Goal: Task Accomplishment & Management: Use online tool/utility

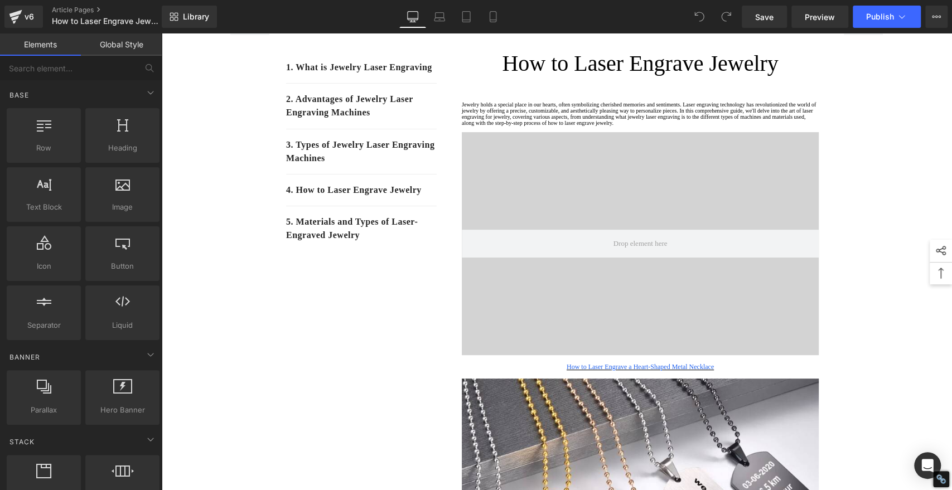
scroll to position [126, 0]
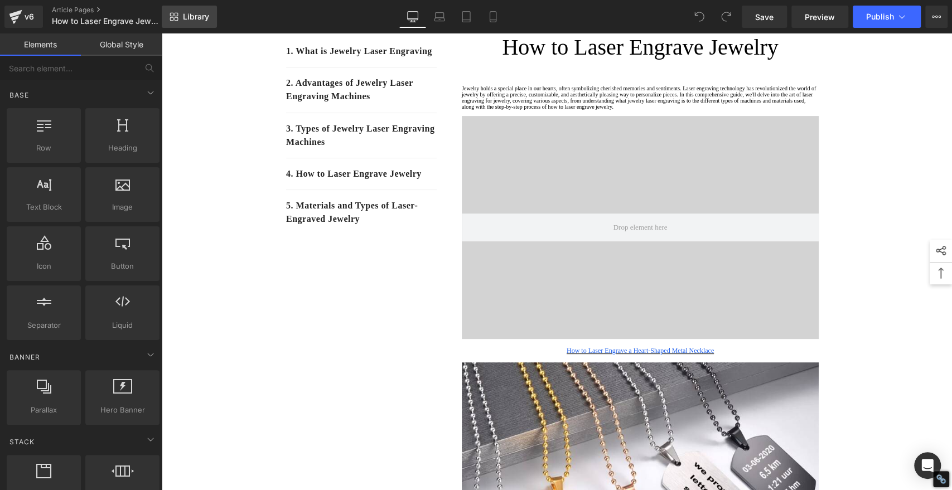
click at [192, 17] on span "Library" at bounding box center [196, 17] width 26 height 10
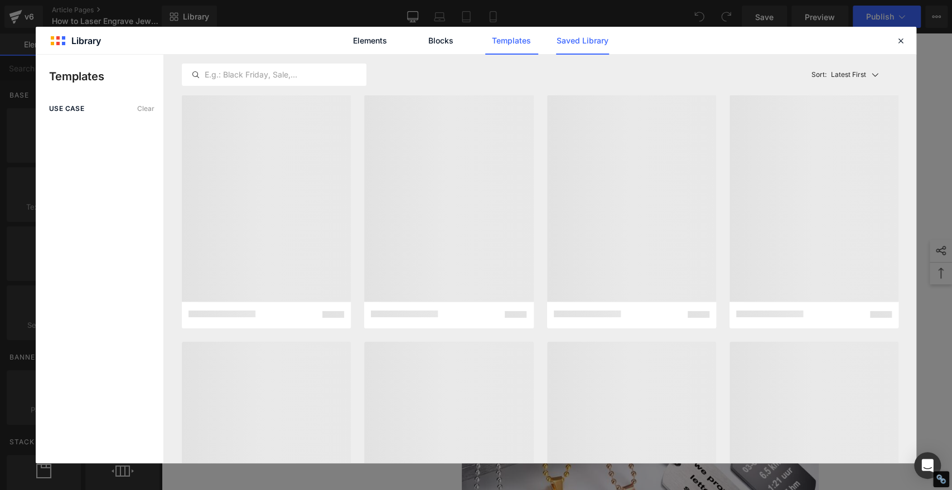
click at [576, 38] on link "Saved Library" at bounding box center [582, 41] width 53 height 28
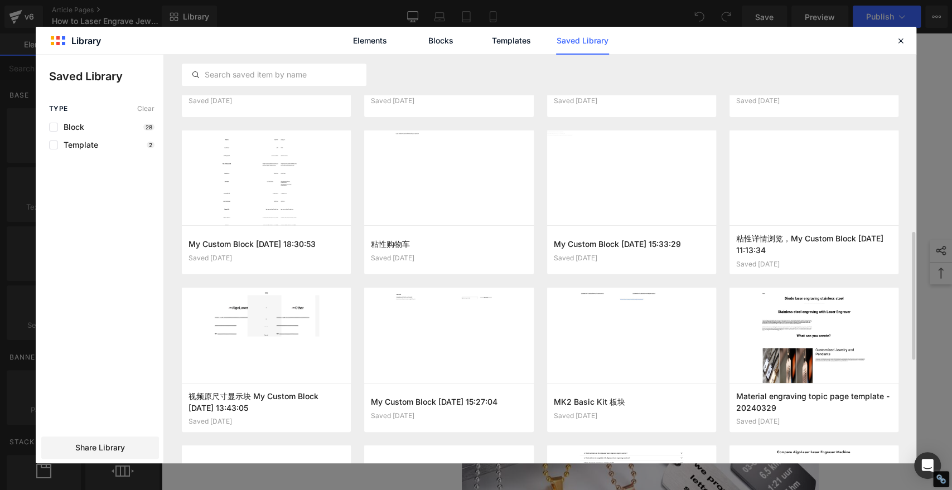
scroll to position [469, 0]
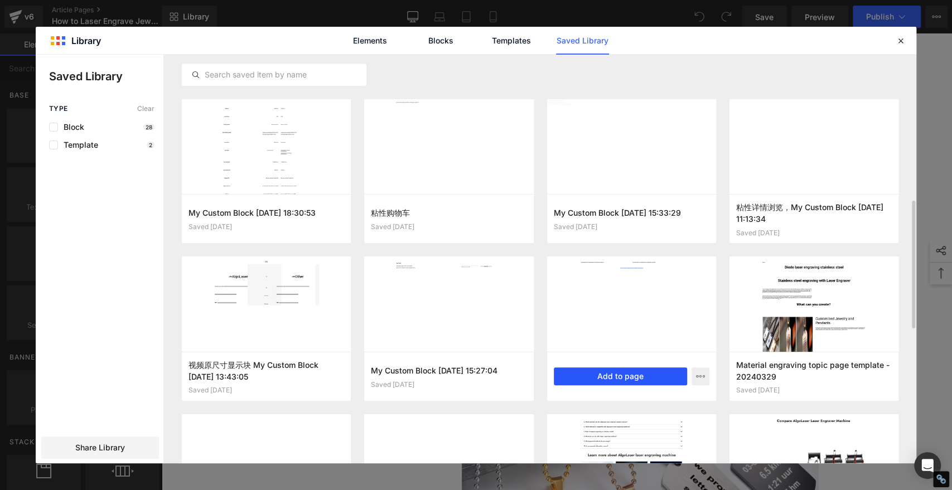
click at [630, 378] on button "Add to page" at bounding box center [620, 377] width 133 height 18
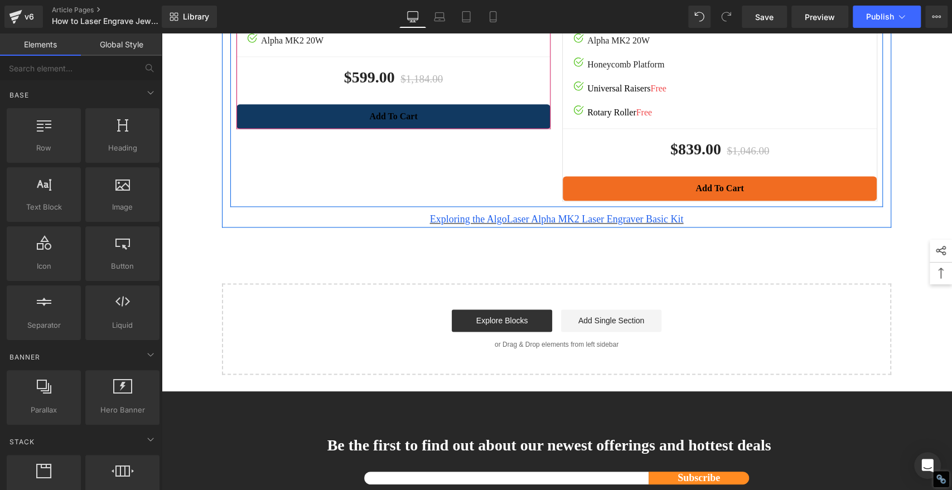
scroll to position [3834, 0]
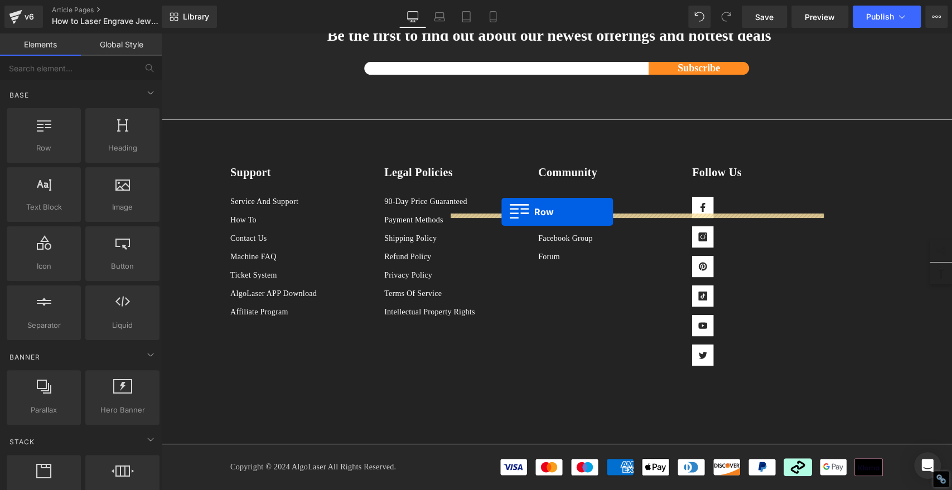
drag, startPoint x: 232, startPoint y: 278, endPoint x: 502, endPoint y: 212, distance: 277.5
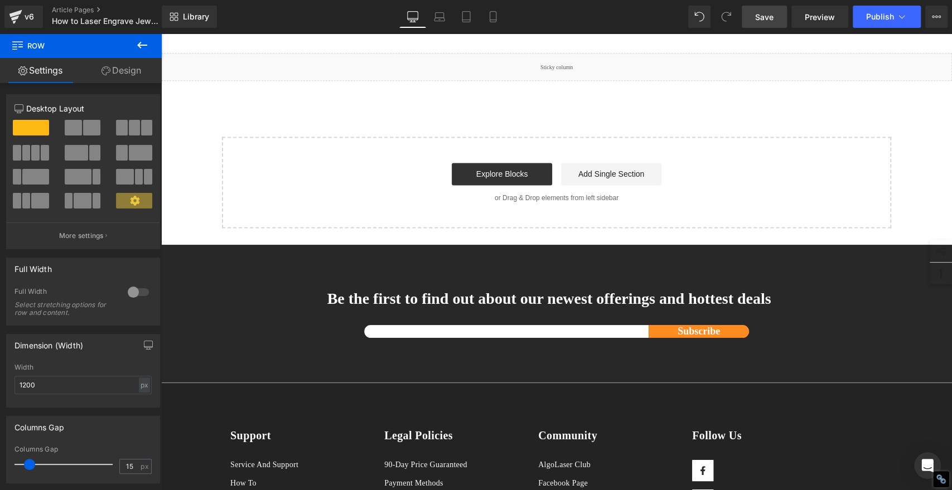
click at [760, 15] on span "Save" at bounding box center [764, 17] width 18 height 12
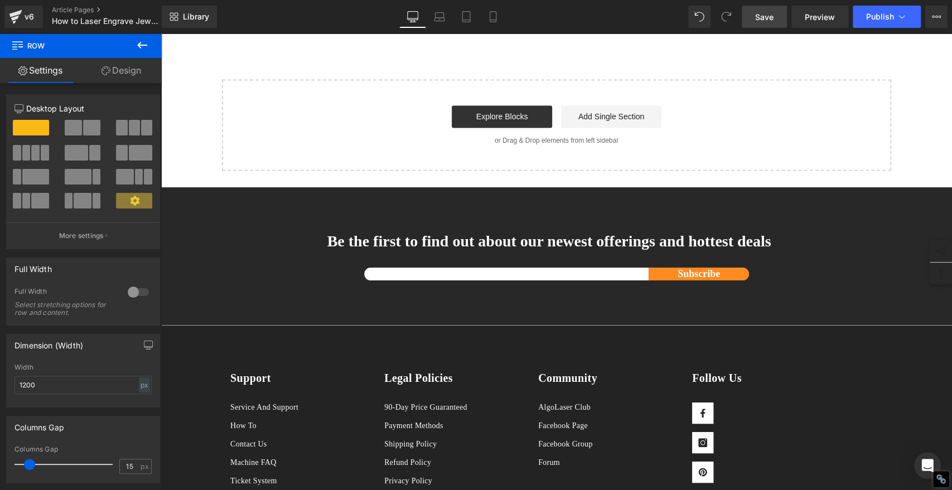
scroll to position [3959, 0]
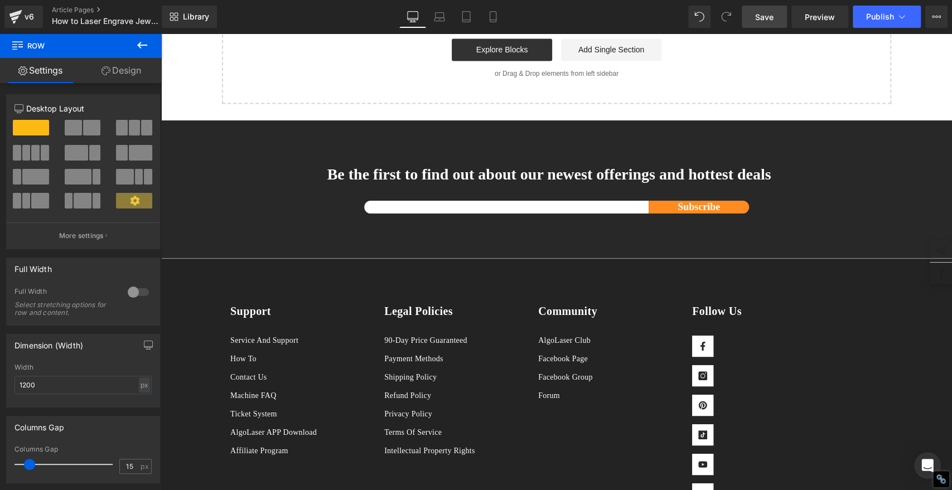
drag, startPoint x: 326, startPoint y: 228, endPoint x: 334, endPoint y: 233, distance: 9.3
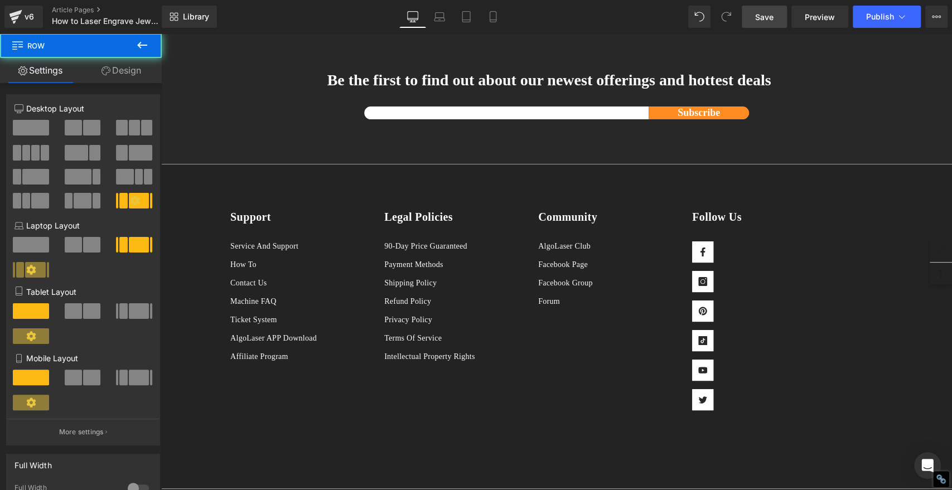
scroll to position [4145, 0]
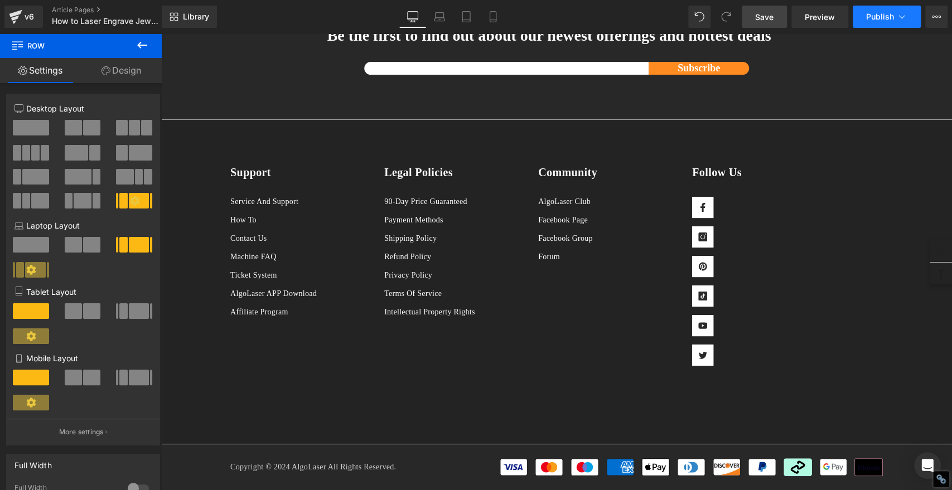
click at [882, 20] on span "Publish" at bounding box center [880, 16] width 28 height 9
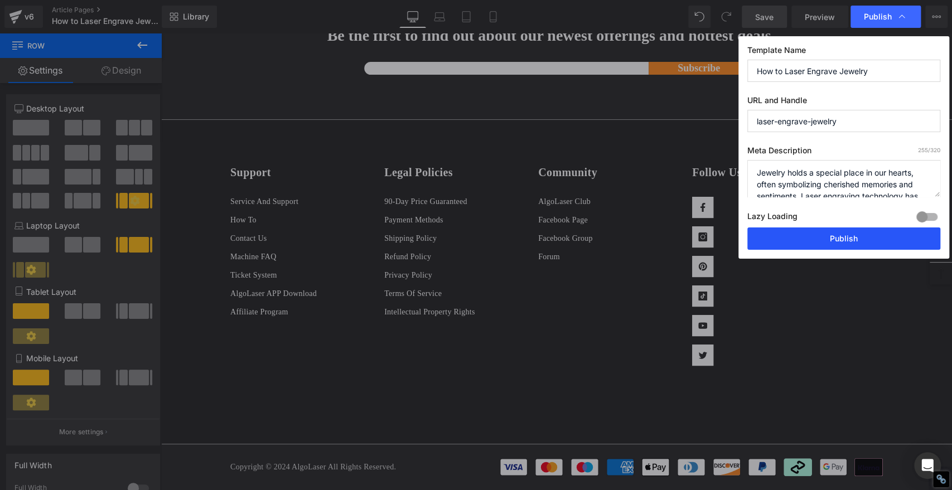
drag, startPoint x: 847, startPoint y: 240, endPoint x: 681, endPoint y: 210, distance: 168.4
click at [847, 240] on button "Publish" at bounding box center [844, 239] width 193 height 22
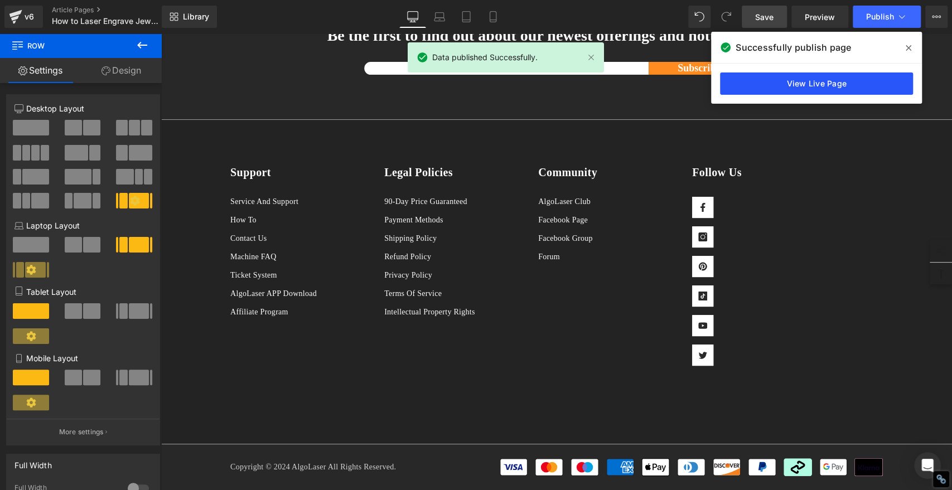
click at [798, 86] on link "View Live Page" at bounding box center [816, 84] width 193 height 22
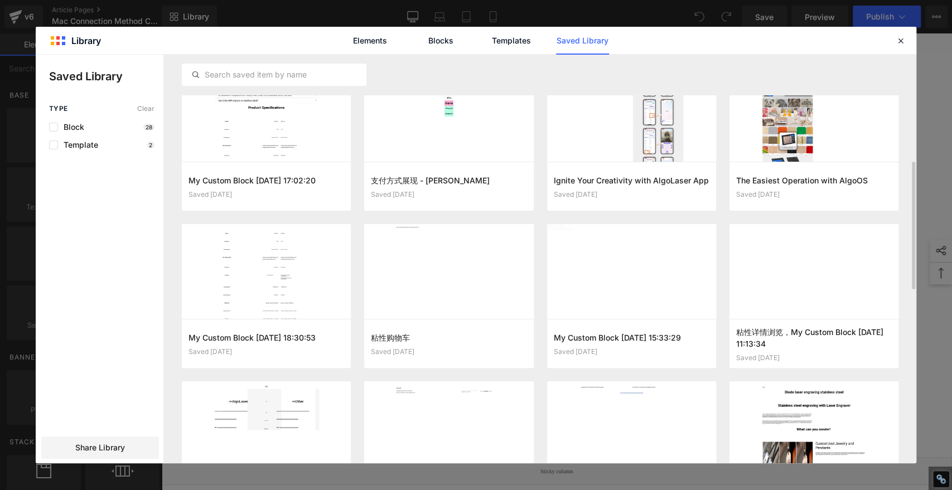
scroll to position [469, 0]
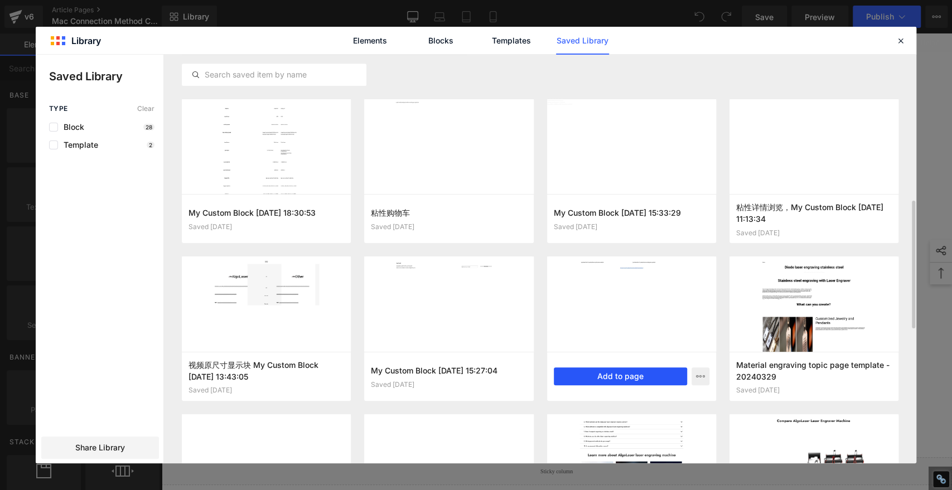
click at [635, 374] on button "Add to page" at bounding box center [620, 377] width 133 height 18
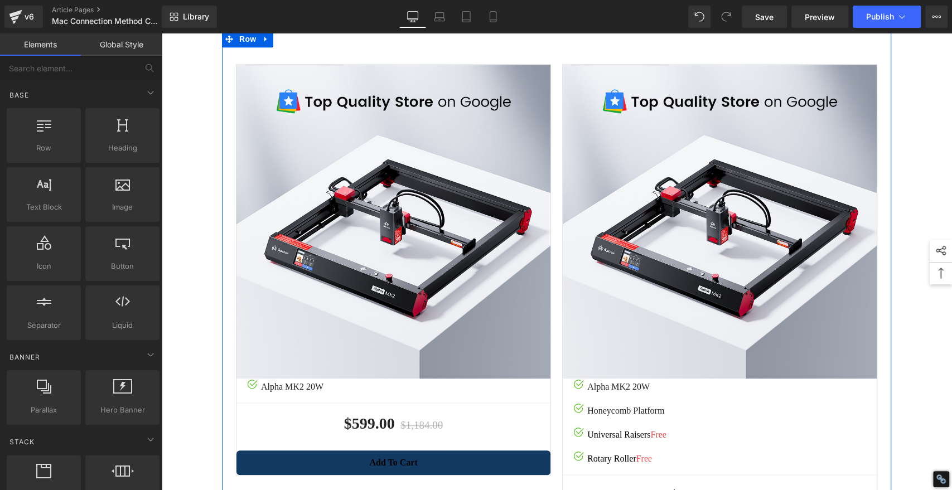
scroll to position [433, 0]
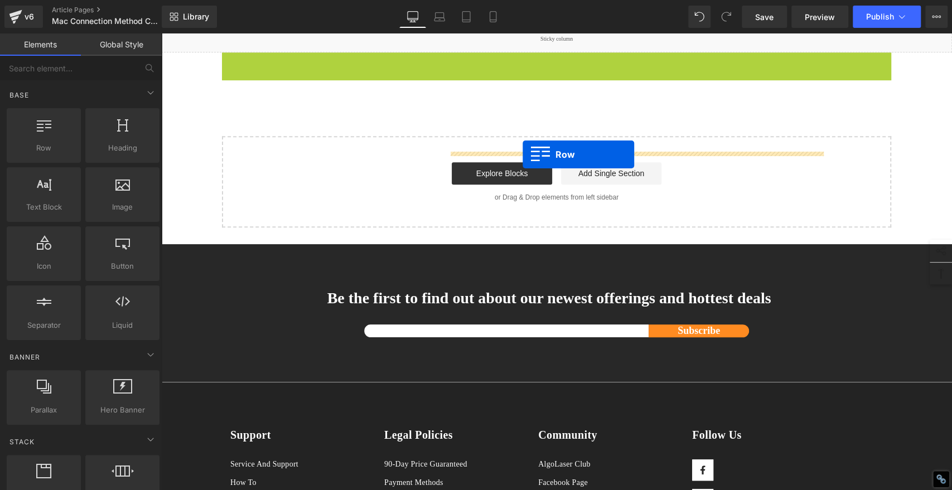
drag, startPoint x: 222, startPoint y: 221, endPoint x: 523, endPoint y: 155, distance: 307.9
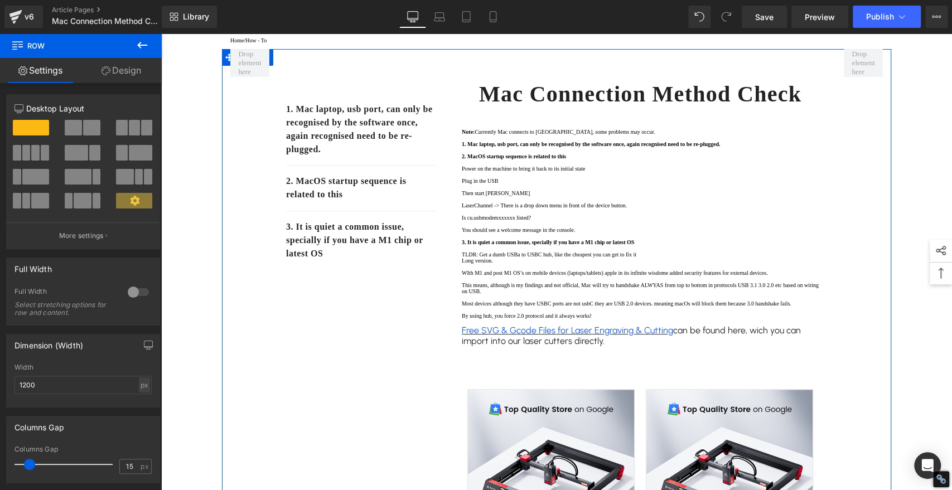
scroll to position [0, 0]
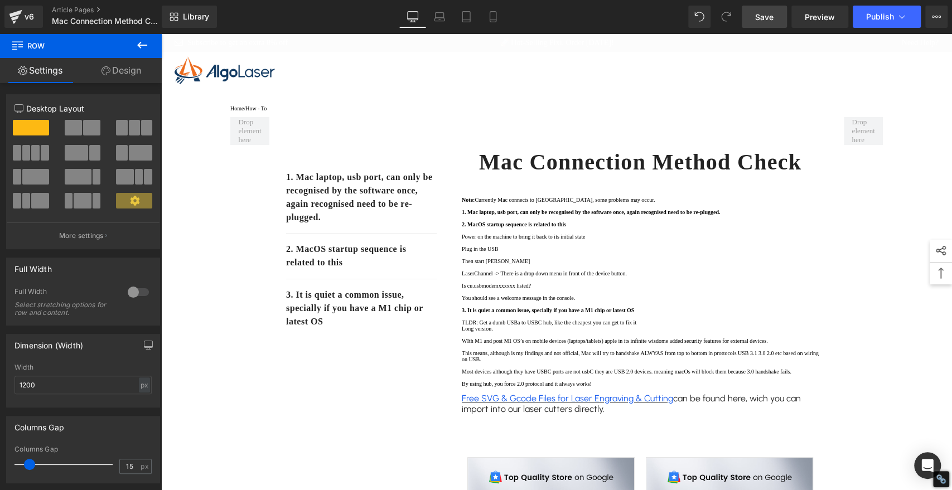
click at [762, 20] on span "Save" at bounding box center [764, 17] width 18 height 12
click at [878, 21] on span "Publish" at bounding box center [880, 16] width 28 height 9
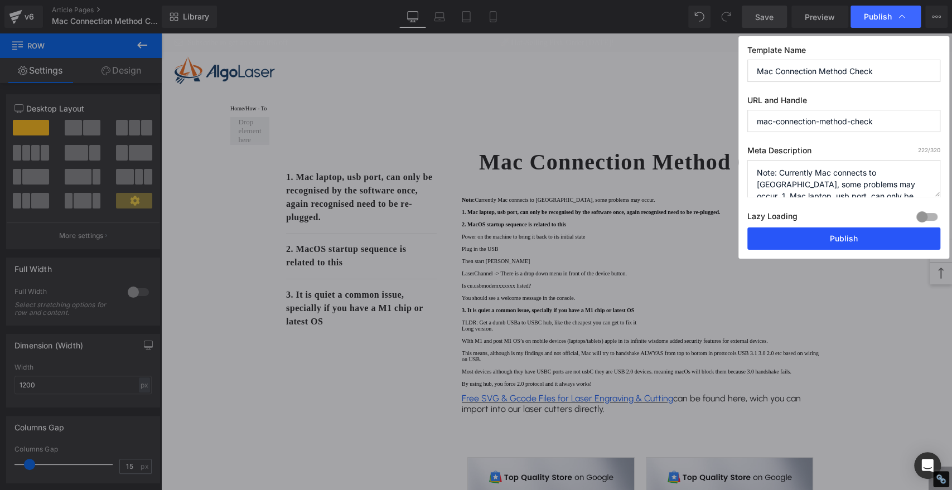
click at [846, 236] on button "Publish" at bounding box center [844, 239] width 193 height 22
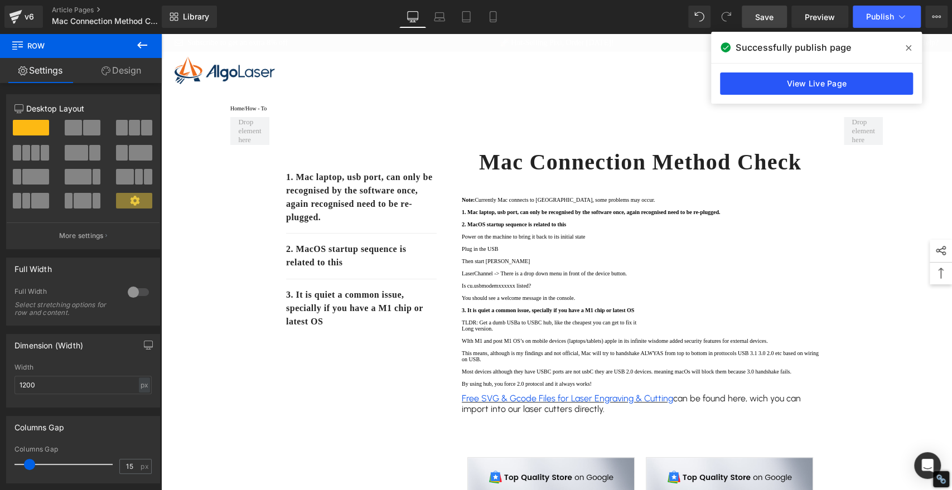
click at [804, 77] on link "View Live Page" at bounding box center [816, 84] width 193 height 22
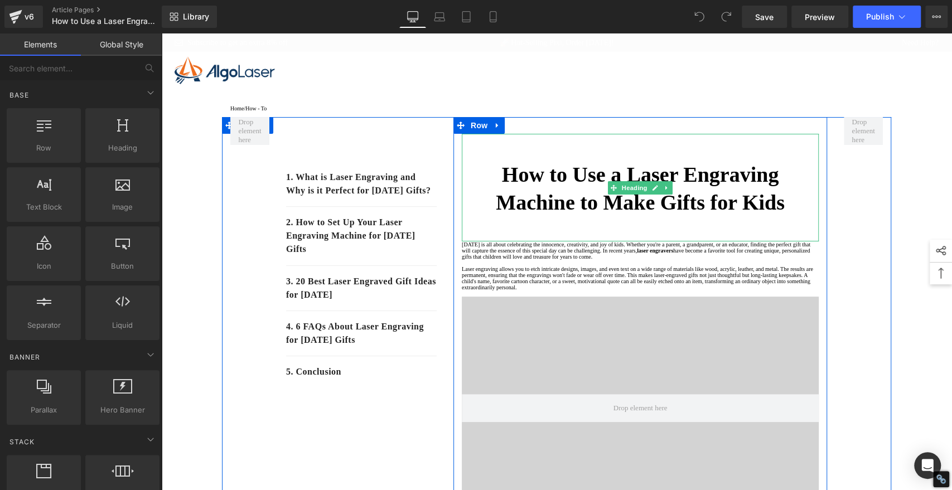
scroll to position [124, 0]
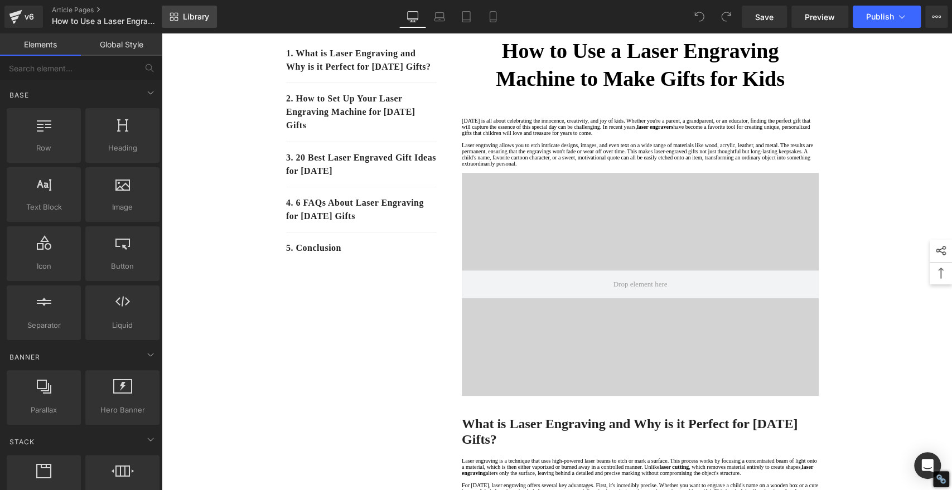
click at [196, 16] on span "Library" at bounding box center [196, 17] width 26 height 10
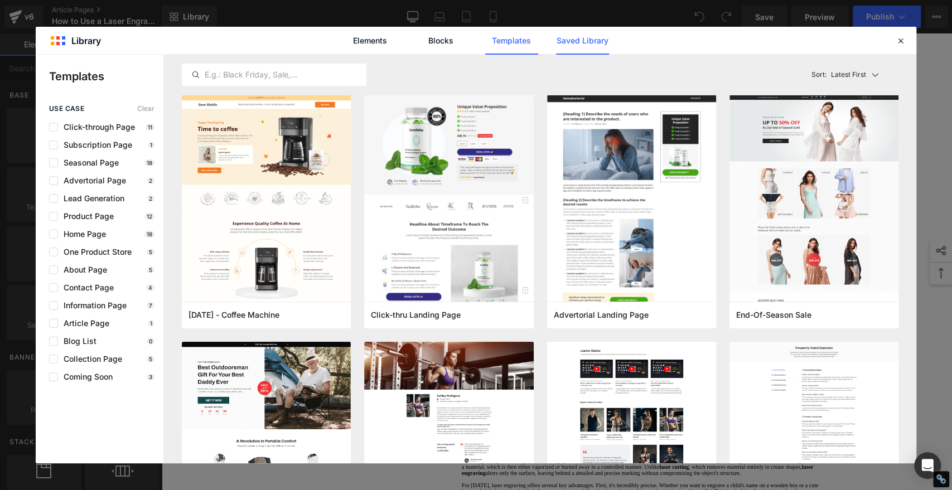
click at [600, 36] on link "Saved Library" at bounding box center [582, 41] width 53 height 28
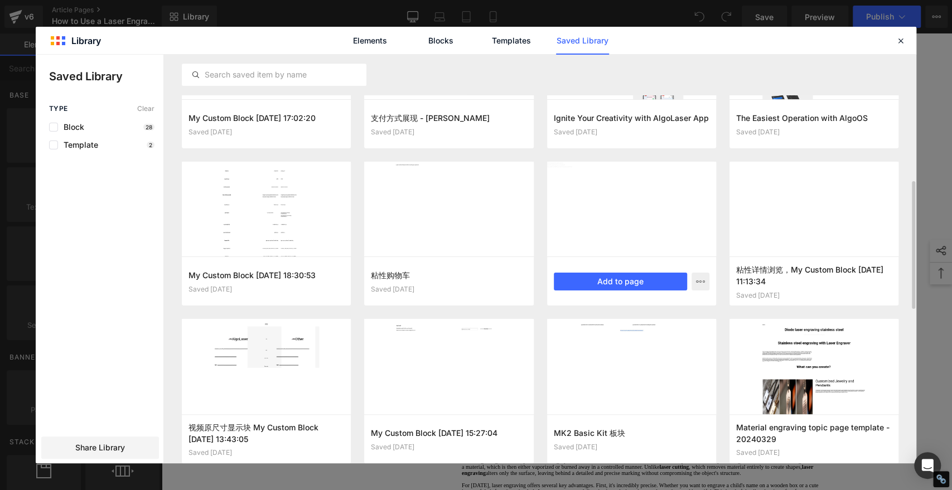
scroll to position [500, 0]
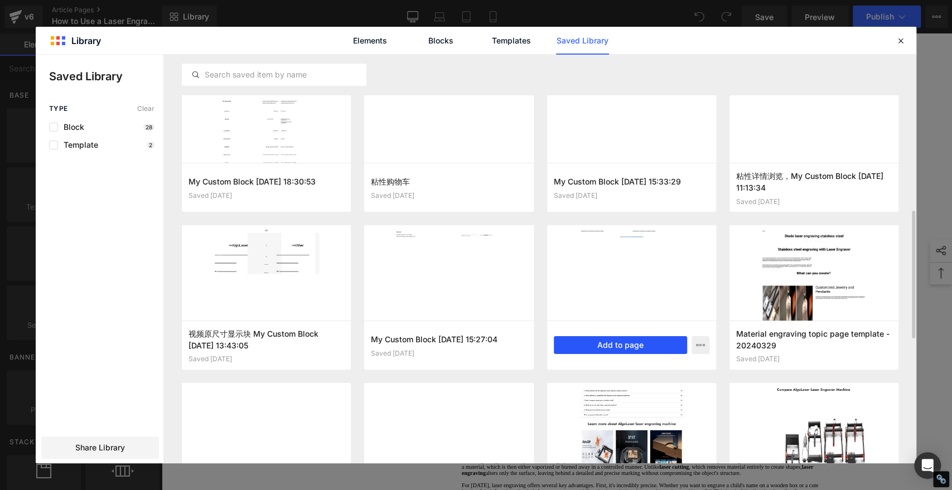
click at [614, 339] on button "Add to page" at bounding box center [620, 345] width 133 height 18
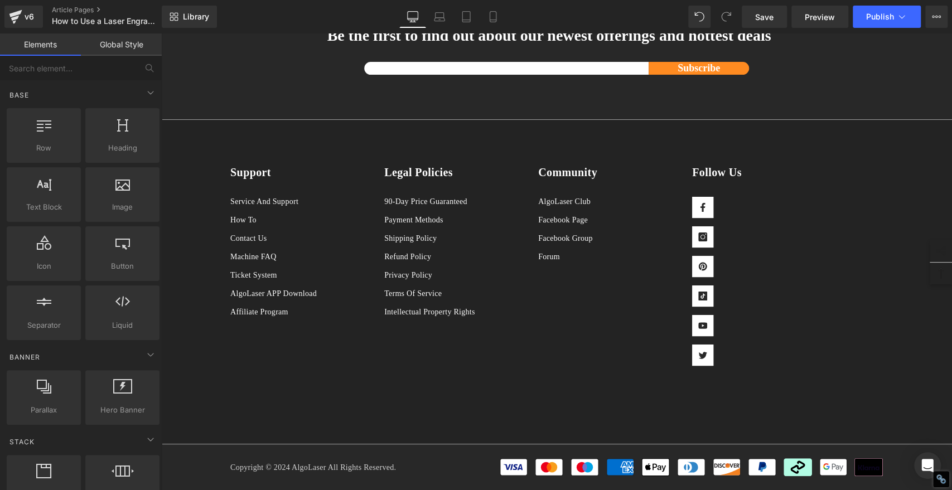
scroll to position [11408, 0]
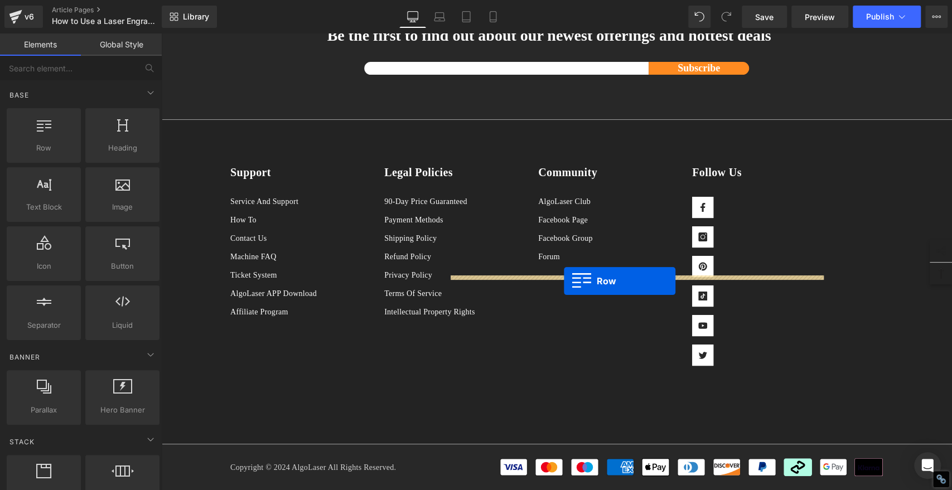
drag, startPoint x: 225, startPoint y: 345, endPoint x: 564, endPoint y: 281, distance: 345.2
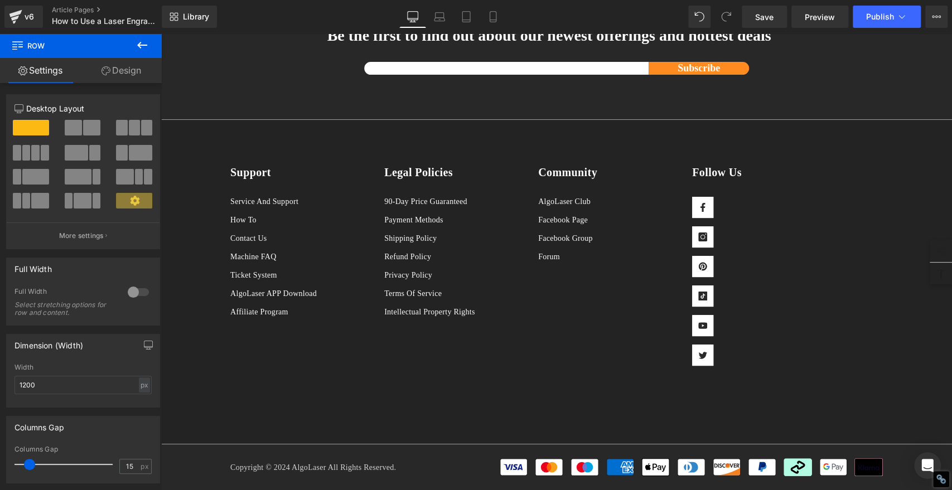
scroll to position [11493, 0]
click at [764, 13] on span "Save" at bounding box center [764, 17] width 18 height 12
click at [769, 15] on span "Save" at bounding box center [764, 17] width 18 height 12
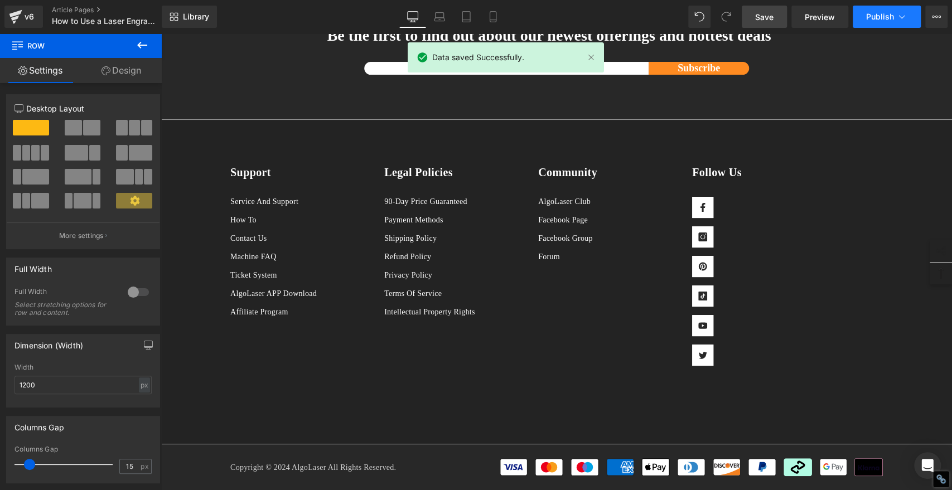
click at [888, 13] on span "Publish" at bounding box center [880, 16] width 28 height 9
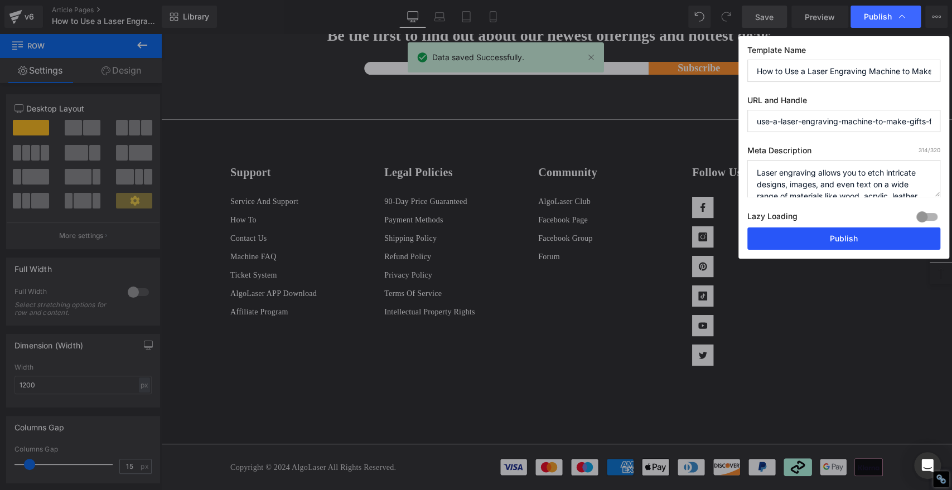
click at [900, 235] on button "Publish" at bounding box center [844, 239] width 193 height 22
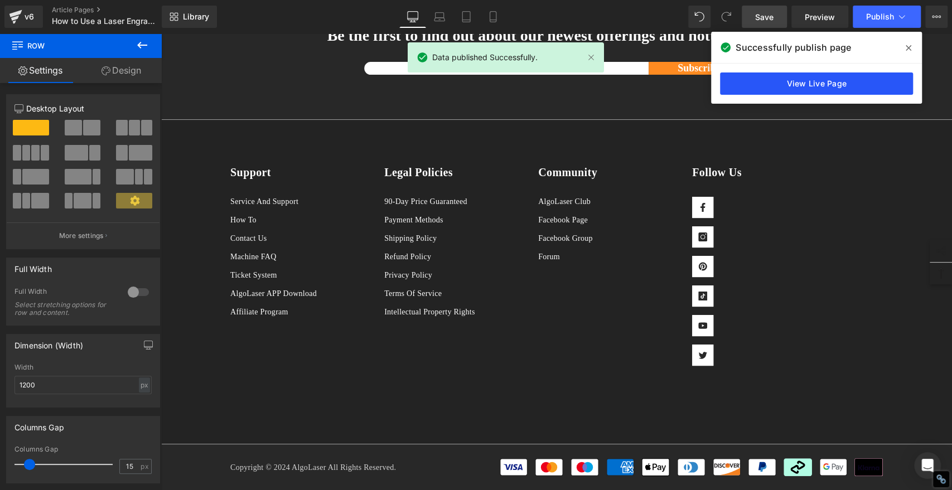
click at [840, 75] on link "View Live Page" at bounding box center [816, 84] width 193 height 22
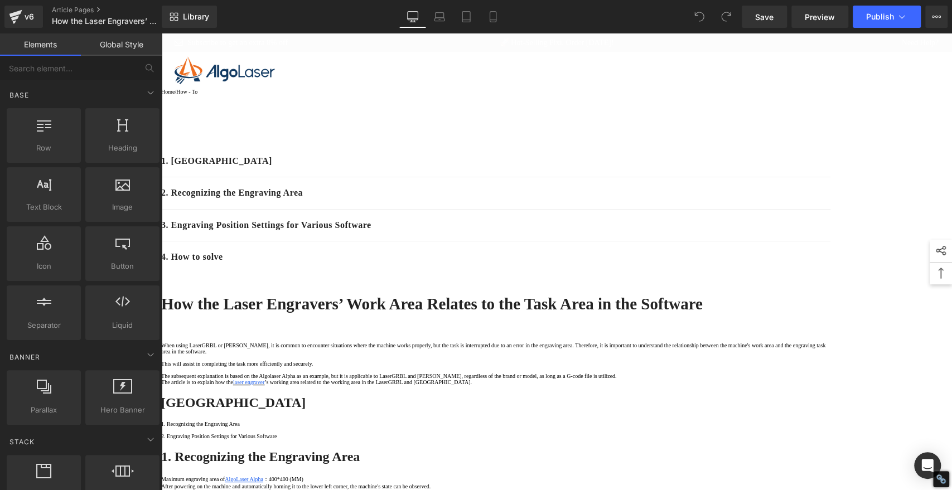
click at [703, 295] on strong "How the Laser Engravers’ Work Area Relates to the Task Area in the Software" at bounding box center [432, 304] width 542 height 18
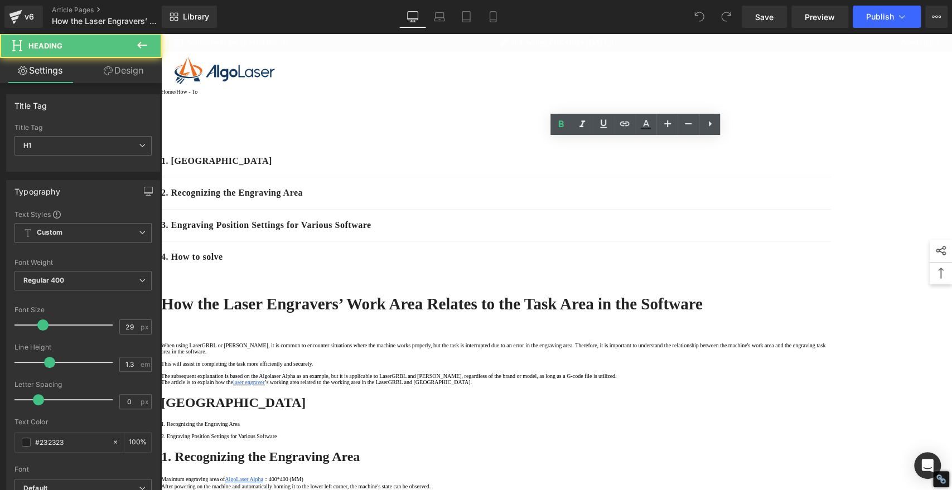
click at [703, 295] on strong "How the Laser Engravers’ Work Area Relates to the Task Area in the Software" at bounding box center [432, 304] width 542 height 18
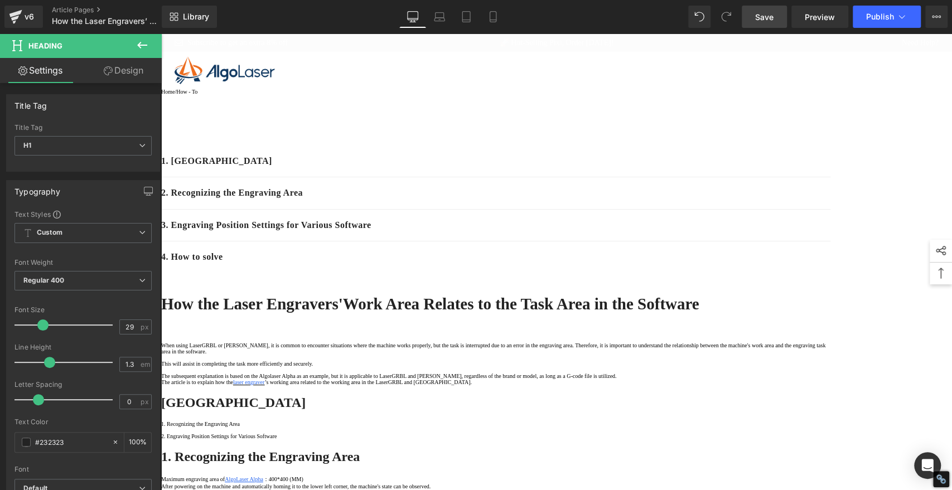
click at [756, 16] on span "Save" at bounding box center [764, 17] width 18 height 12
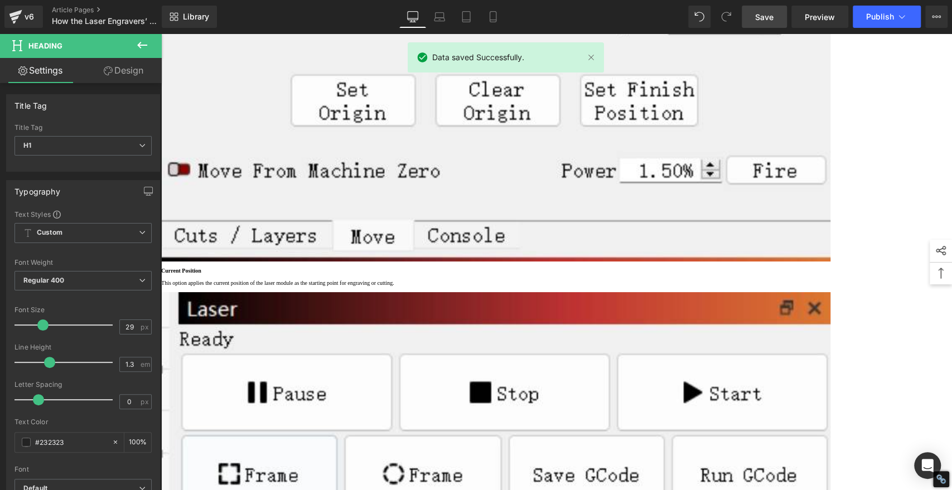
scroll to position [6323, 0]
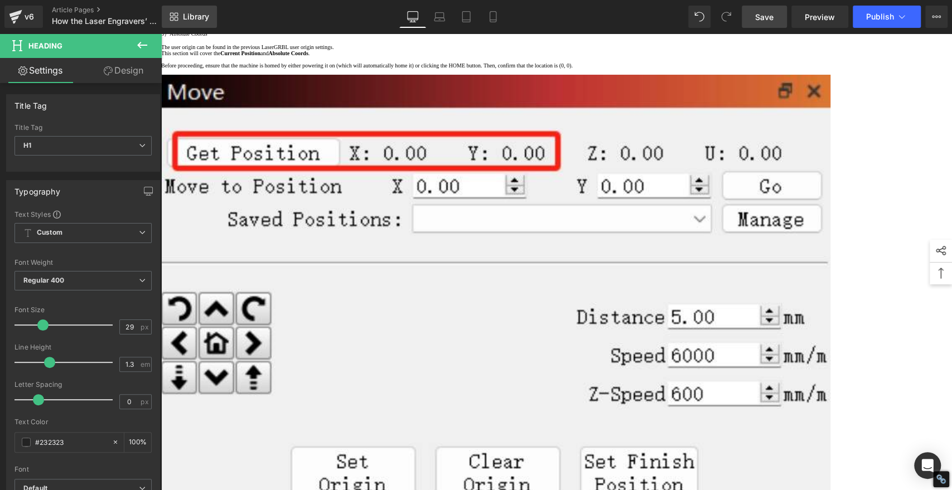
click at [194, 16] on span "Library" at bounding box center [196, 17] width 26 height 10
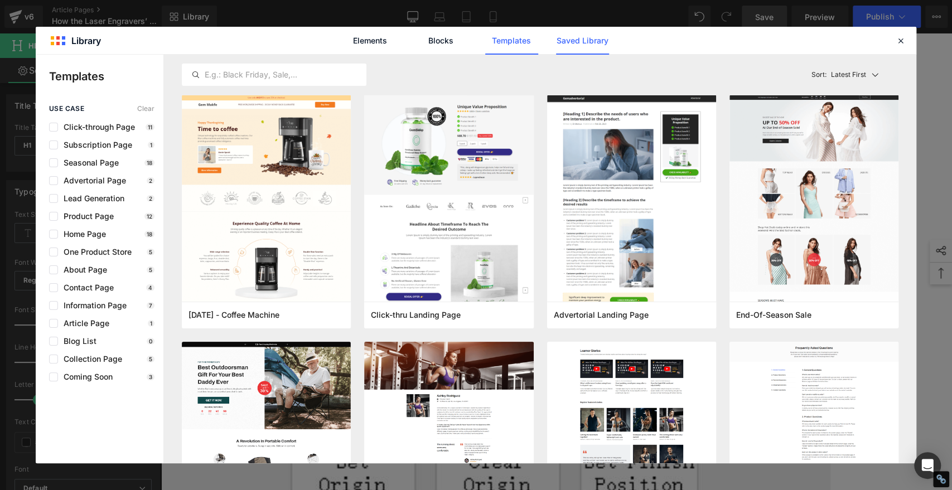
click at [602, 44] on link "Saved Library" at bounding box center [582, 41] width 53 height 28
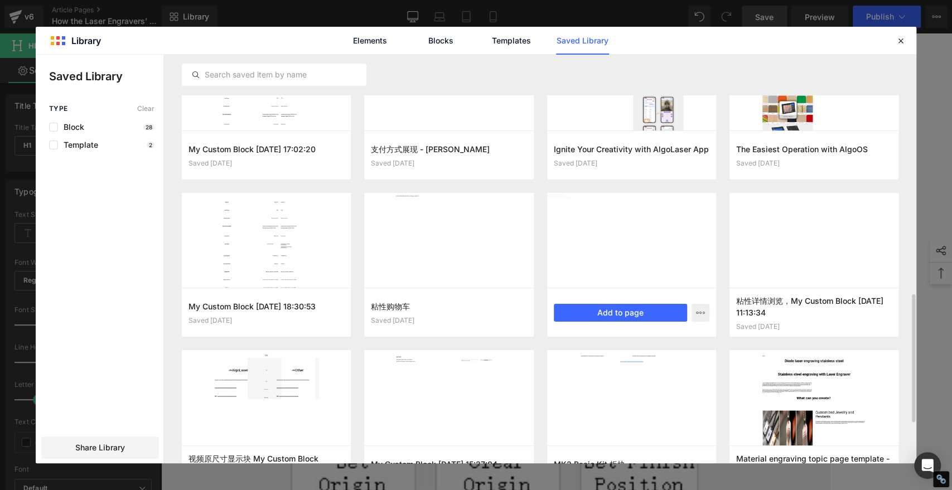
scroll to position [500, 0]
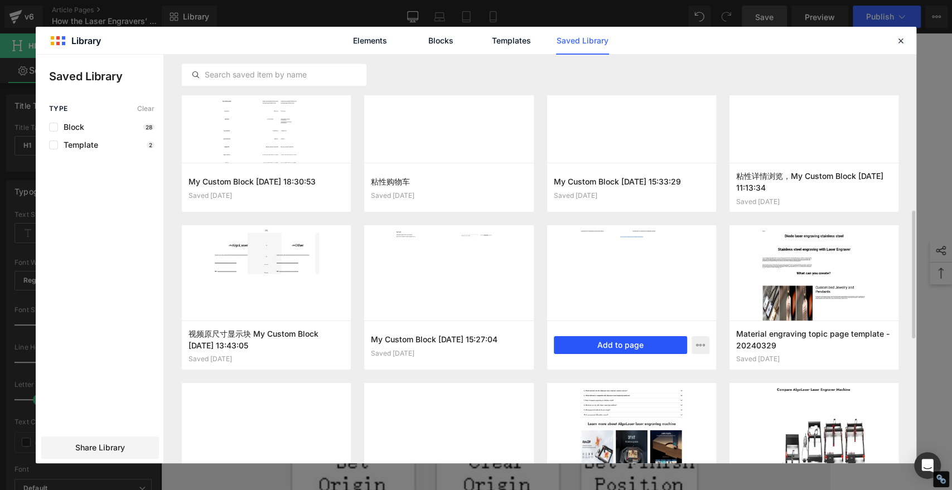
click at [631, 341] on button "Add to page" at bounding box center [620, 345] width 133 height 18
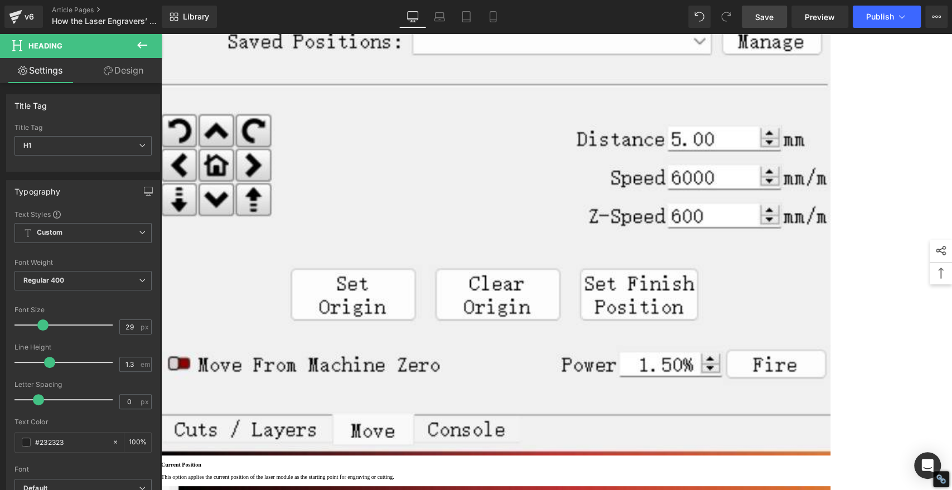
scroll to position [6489, 0]
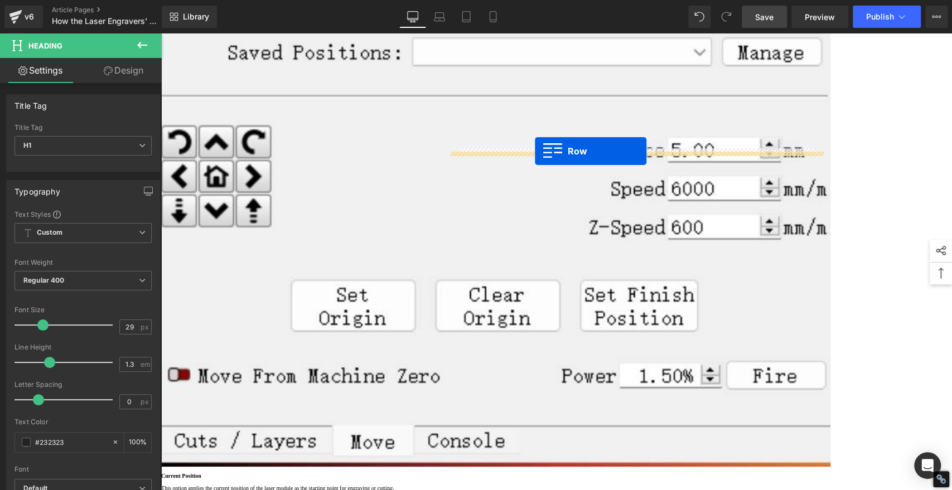
drag, startPoint x: 220, startPoint y: 222, endPoint x: 535, endPoint y: 151, distance: 322.5
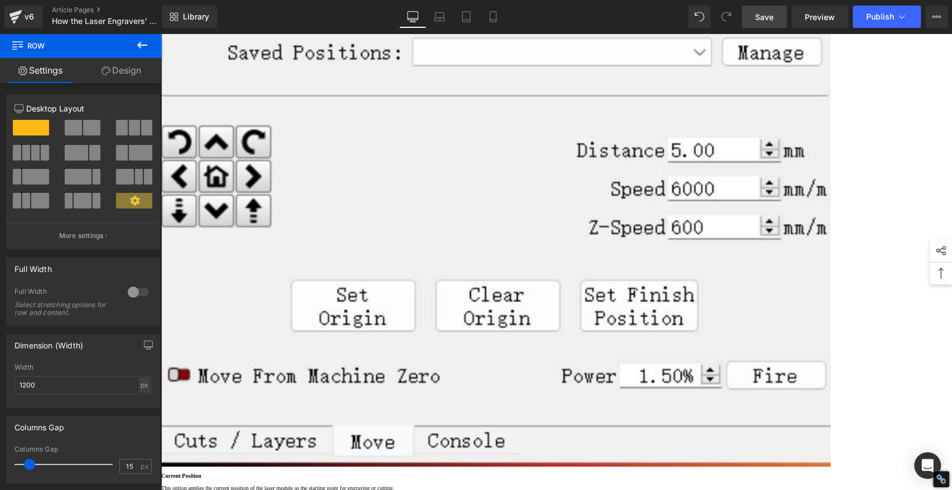
click at [772, 20] on span "Save" at bounding box center [764, 17] width 18 height 12
click at [764, 17] on span "Save" at bounding box center [764, 17] width 18 height 12
click at [759, 16] on span "Save" at bounding box center [764, 17] width 18 height 12
click at [900, 18] on icon at bounding box center [902, 16] width 11 height 11
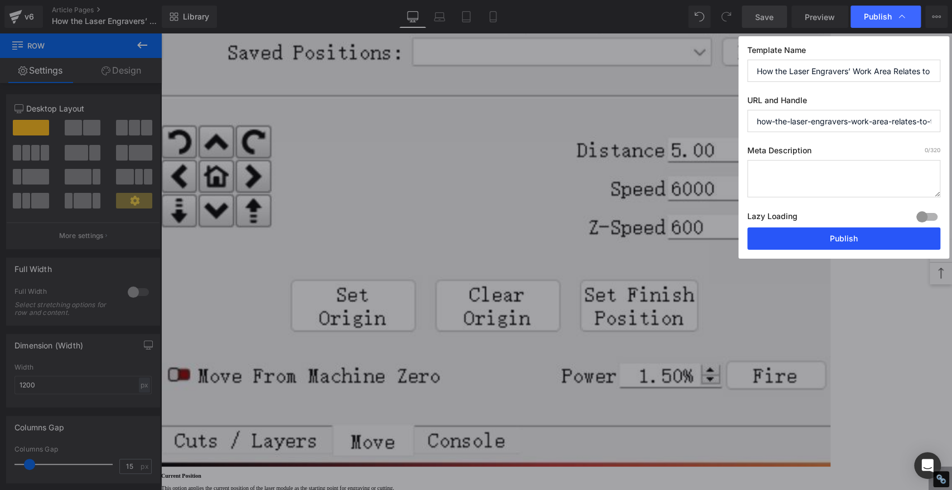
click at [864, 241] on button "Publish" at bounding box center [844, 239] width 193 height 22
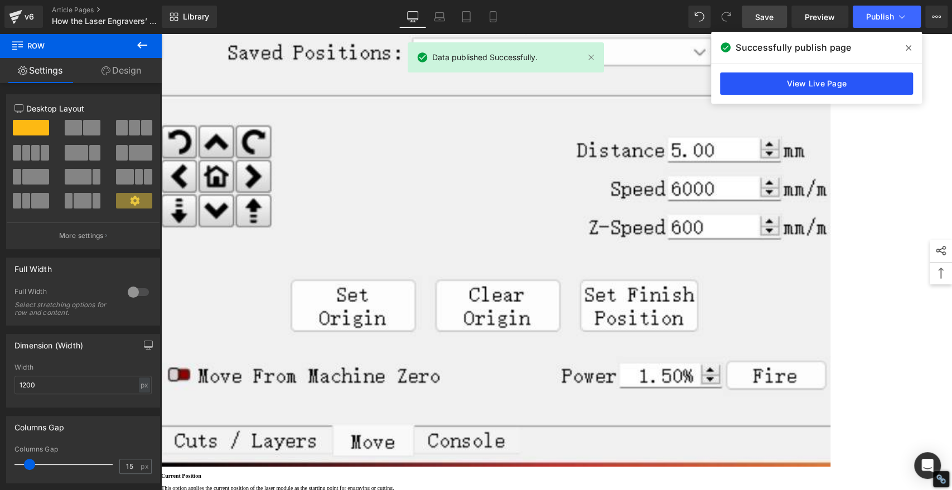
click at [846, 85] on link "View Live Page" at bounding box center [816, 84] width 193 height 22
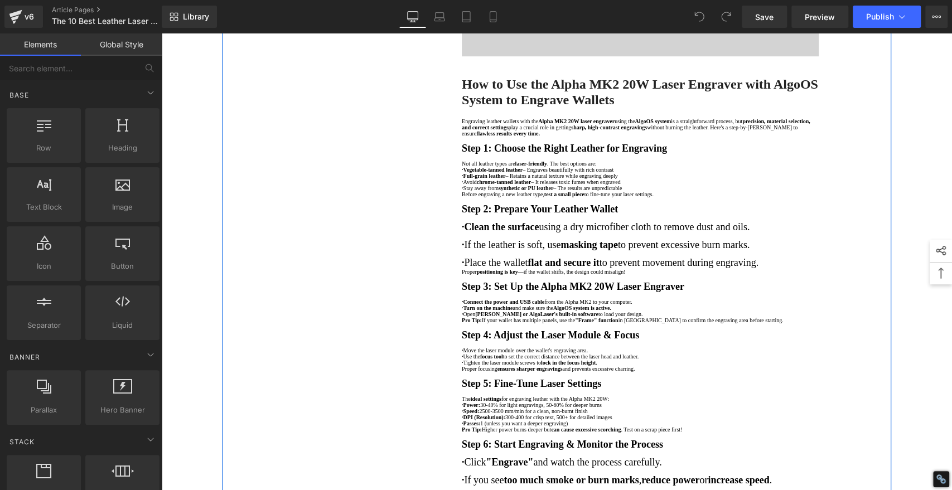
scroll to position [433, 0]
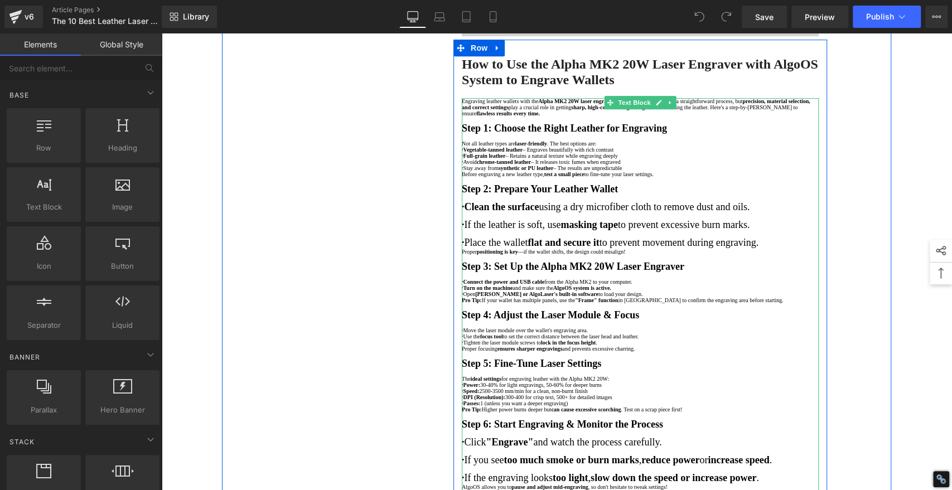
click at [651, 195] on h3 "Step 2: Prepare Your Leather Wallet" at bounding box center [640, 190] width 357 height 12
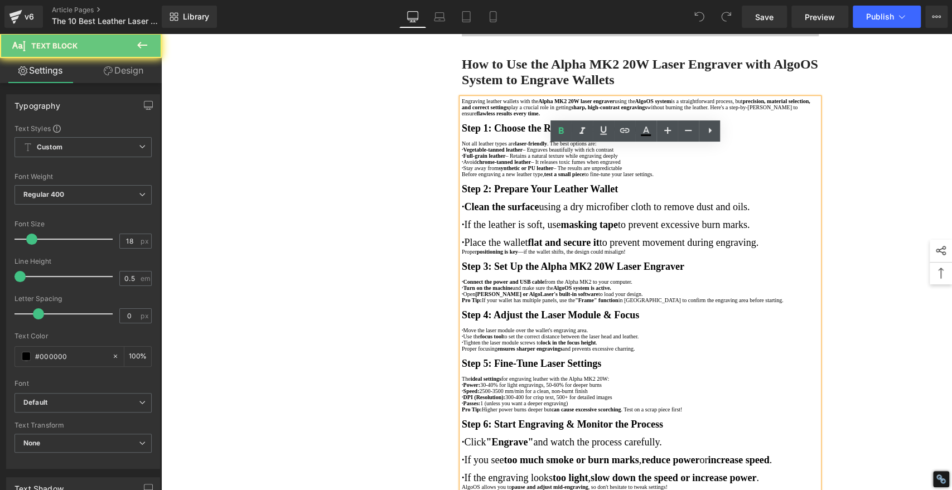
click at [640, 195] on h3 "Step 2: Prepare Your Leather Wallet" at bounding box center [640, 190] width 357 height 12
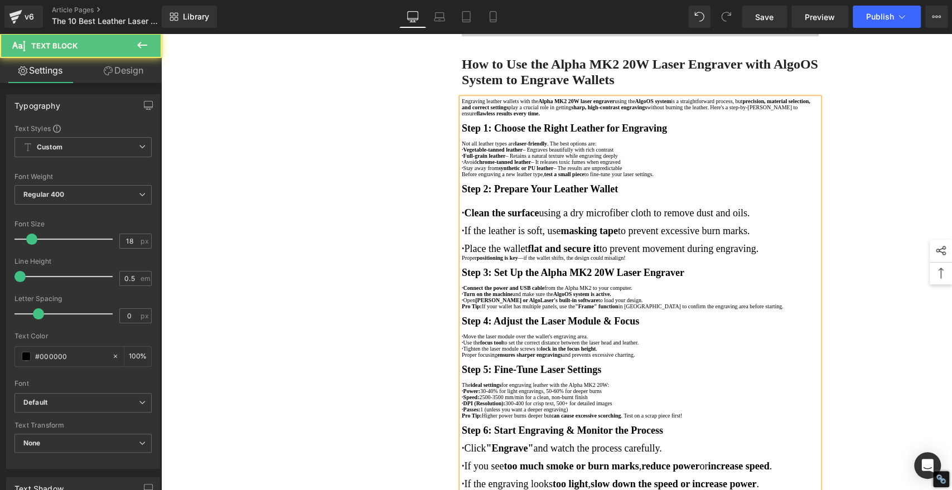
click at [703, 134] on h3 "Step 1: Choose the Right Leather for Engraving" at bounding box center [640, 129] width 357 height 12
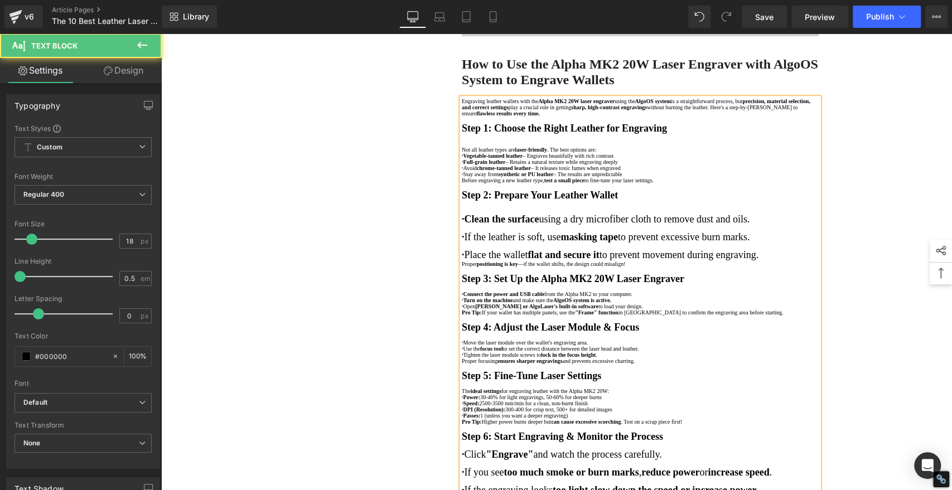
click at [645, 201] on h3 "Step 2: Prepare Your Leather Wallet" at bounding box center [640, 196] width 357 height 12
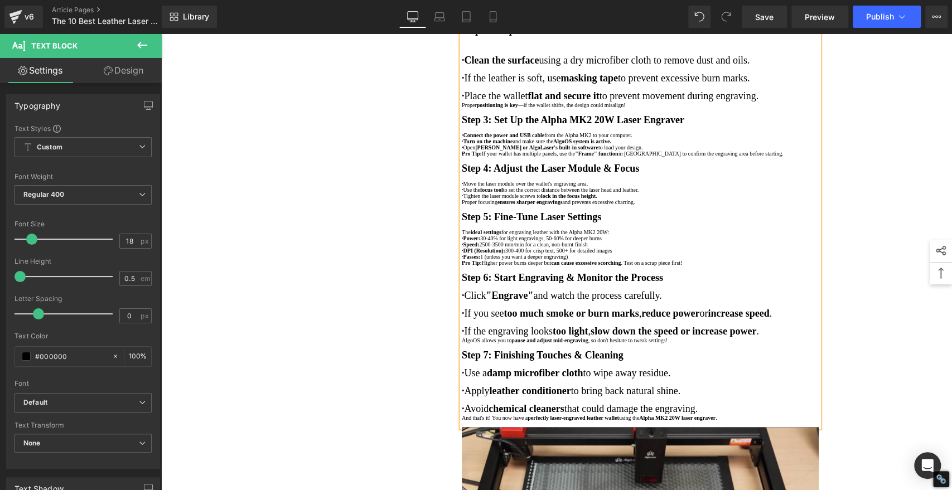
scroll to position [620, 0]
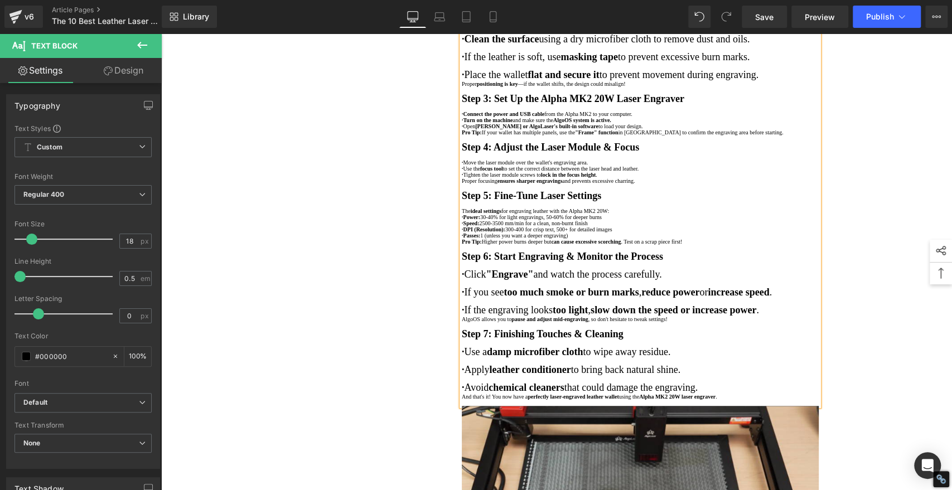
click at [729, 105] on h3 "Step 3: Set Up the Alpha MK2 20W Laser Engraver" at bounding box center [640, 99] width 357 height 12
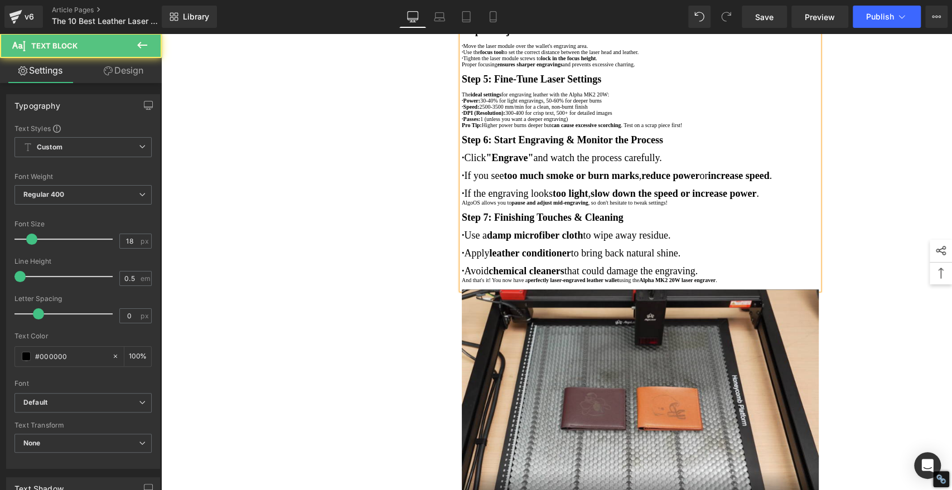
scroll to position [744, 0]
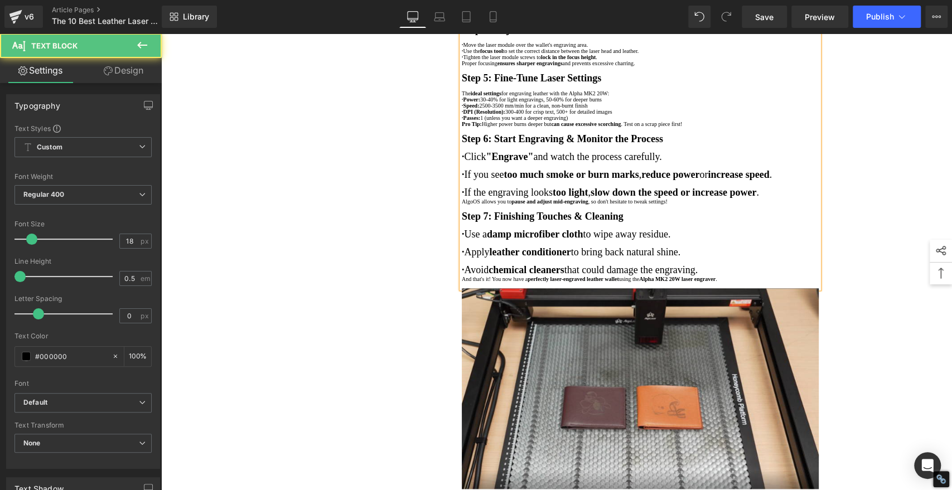
click at [669, 36] on h3 "Step 4: Adjust the Laser Module & Focus" at bounding box center [640, 30] width 357 height 12
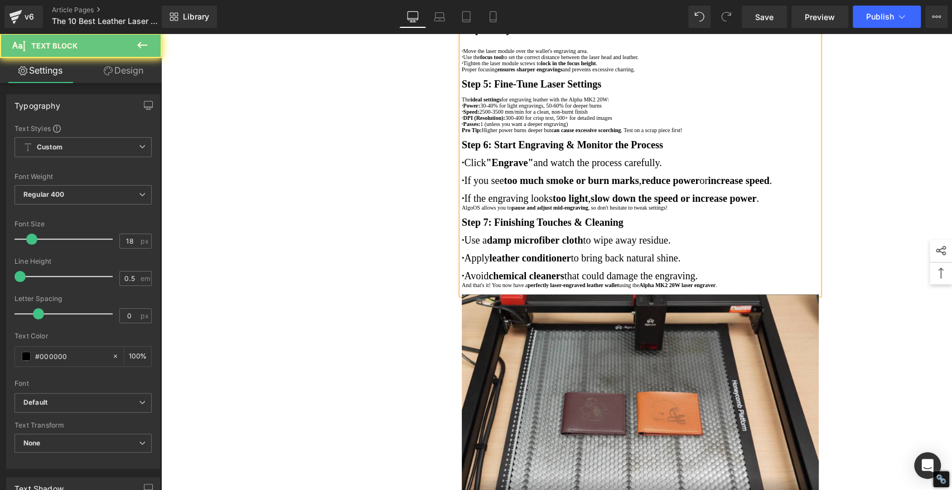
click at [638, 90] on h3 "Step 5: Fine-Tune Laser Settings" at bounding box center [640, 85] width 357 height 12
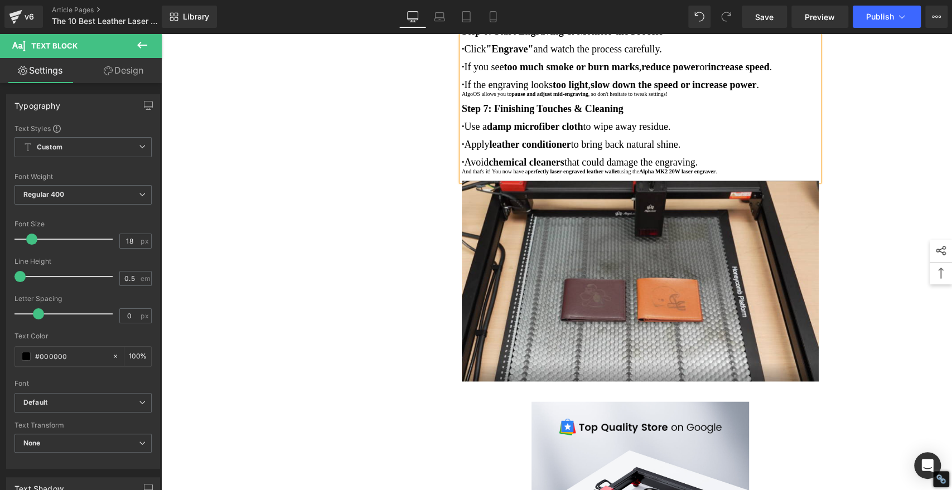
scroll to position [868, 0]
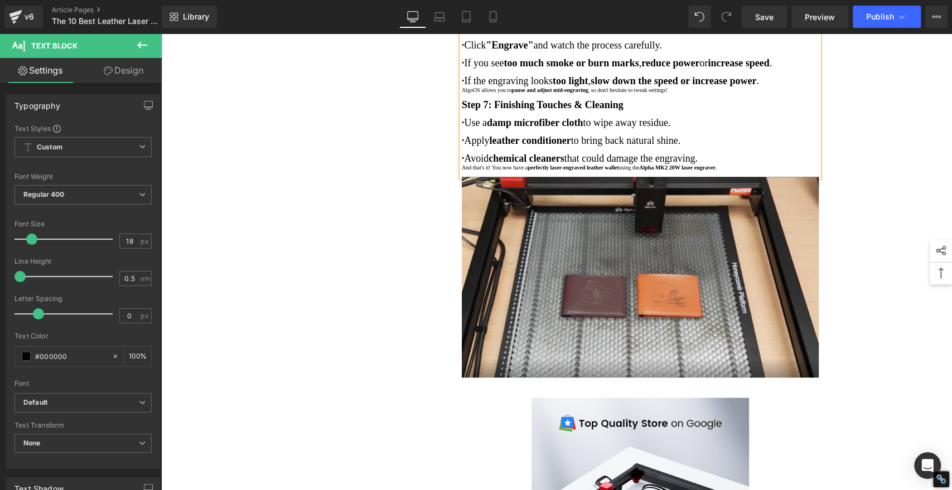
click at [711, 33] on h3 "Step 6: Start Engraving & Monitor the Process" at bounding box center [640, 28] width 357 height 12
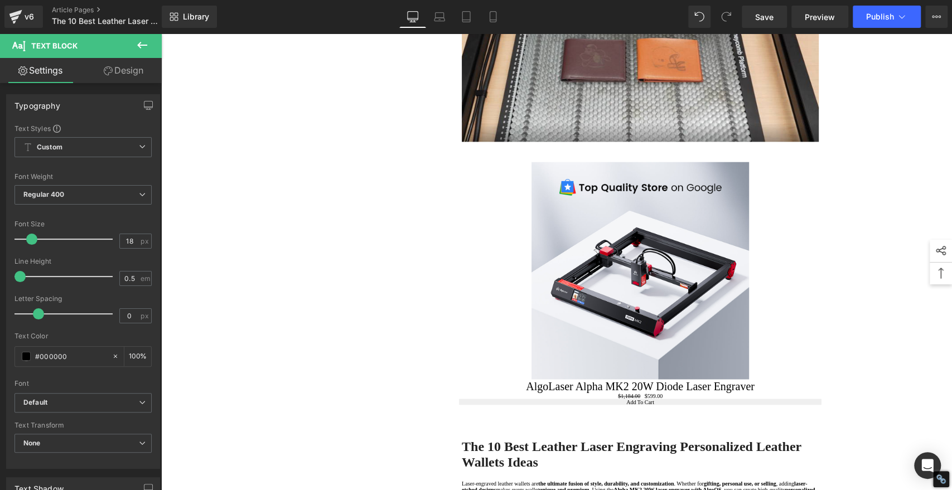
scroll to position [1053, 0]
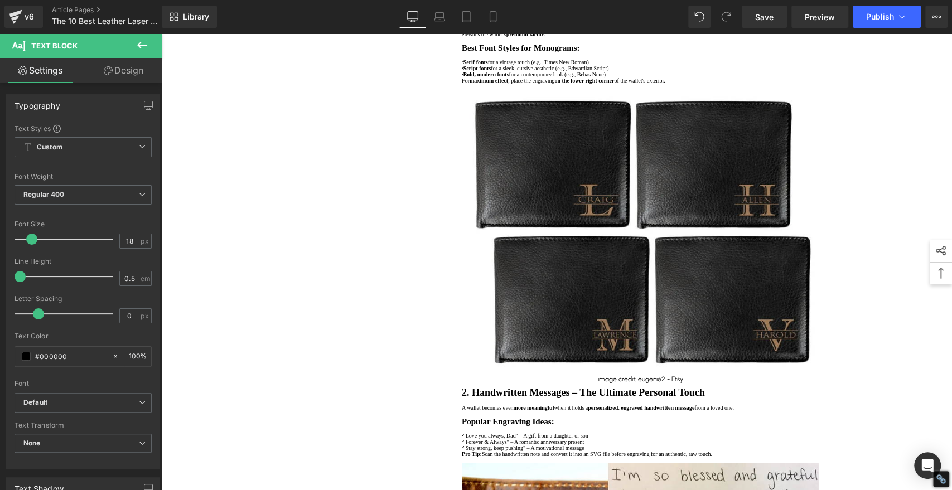
scroll to position [1736, 0]
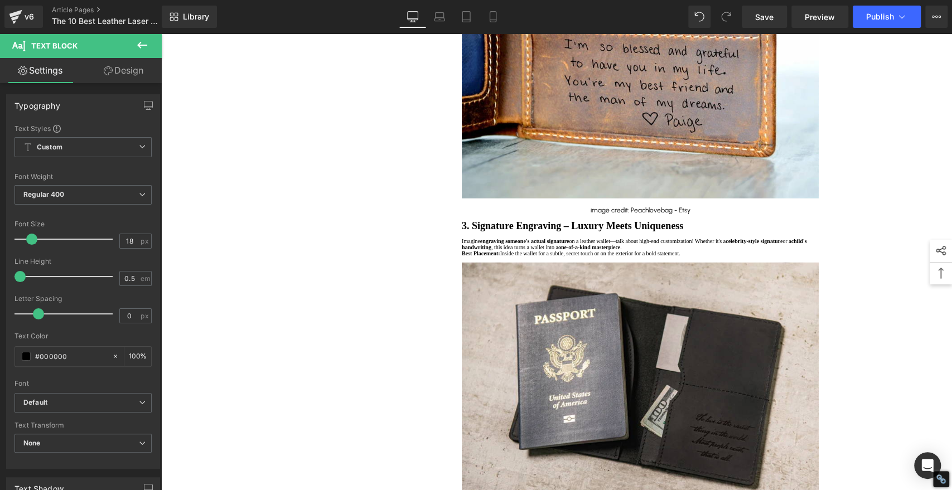
scroll to position [2232, 0]
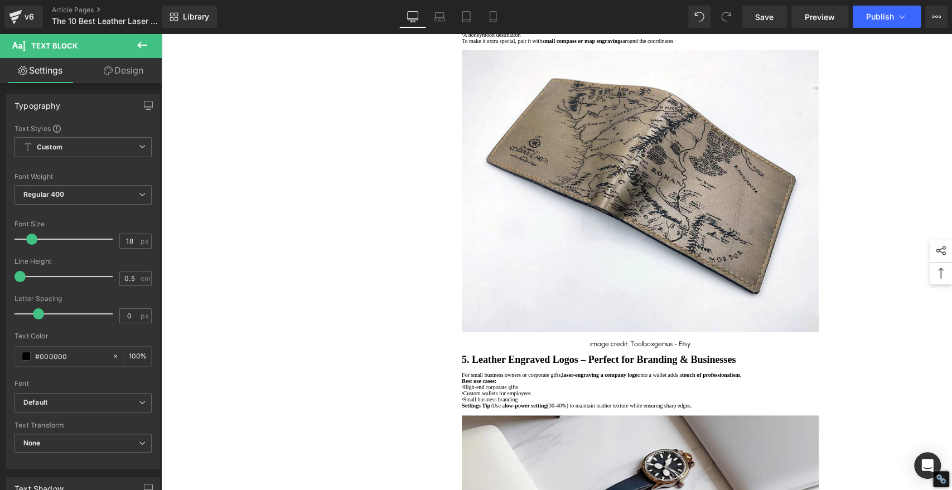
scroll to position [2789, 0]
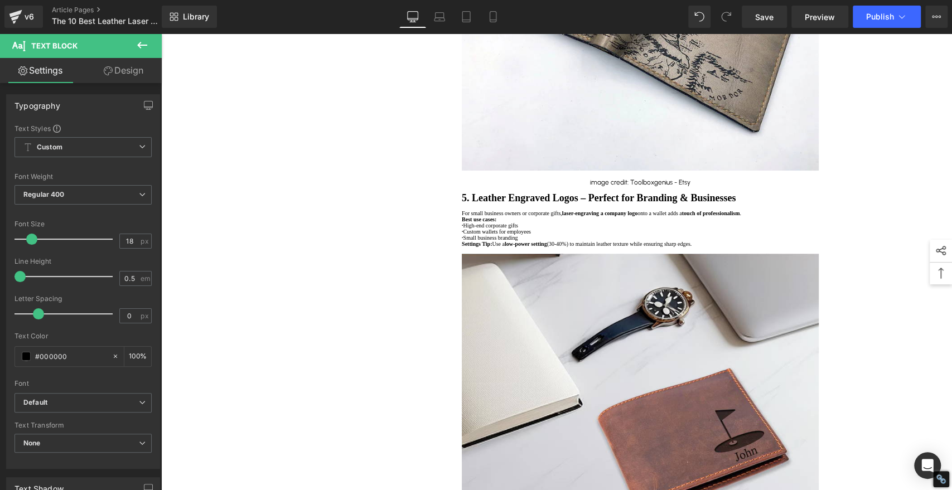
scroll to position [3099, 0]
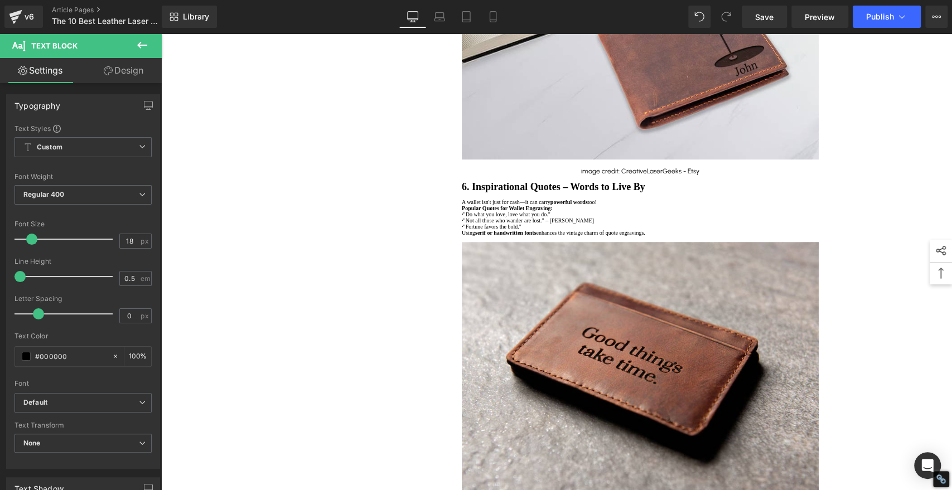
scroll to position [3471, 0]
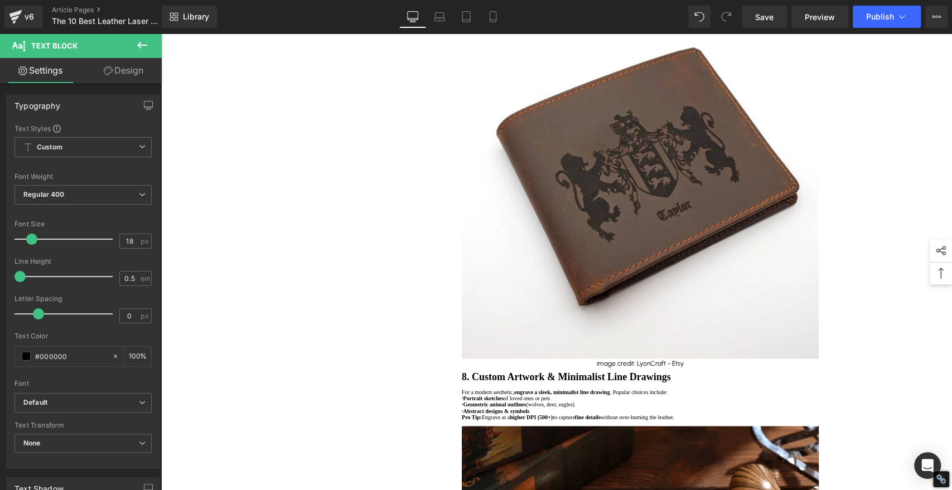
scroll to position [3905, 0]
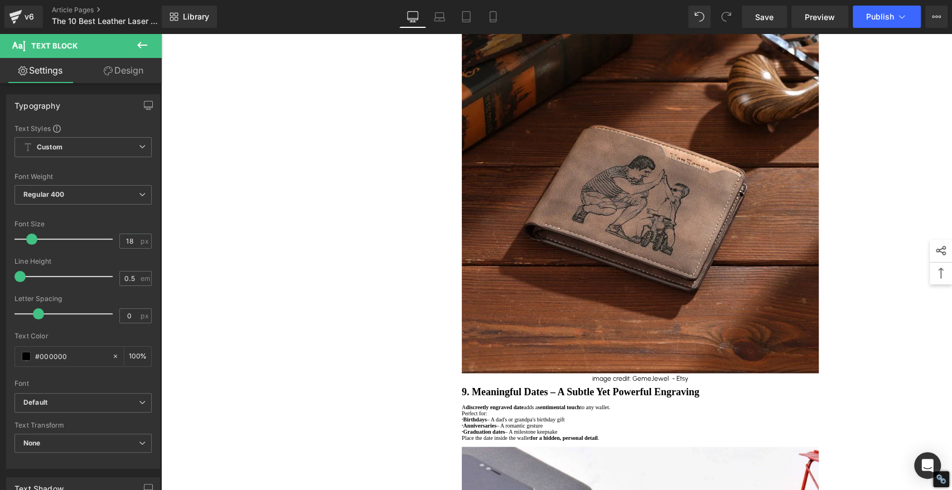
scroll to position [4339, 0]
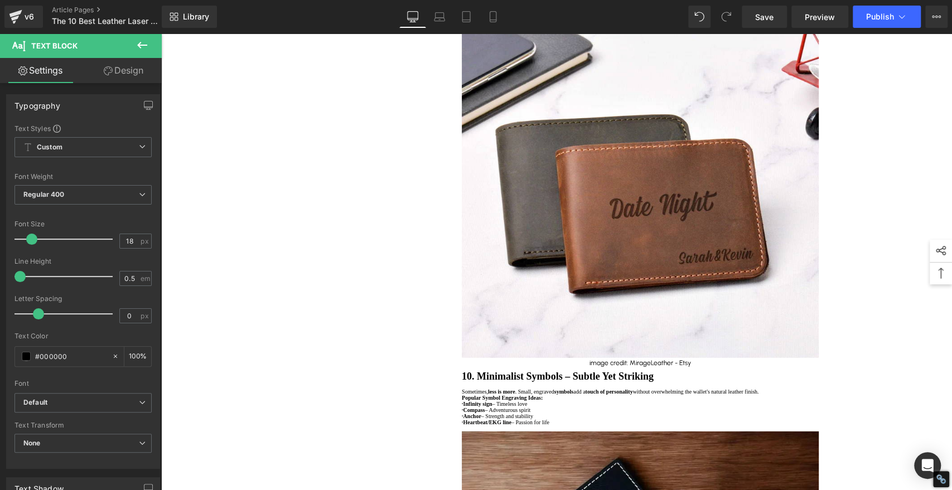
scroll to position [4773, 0]
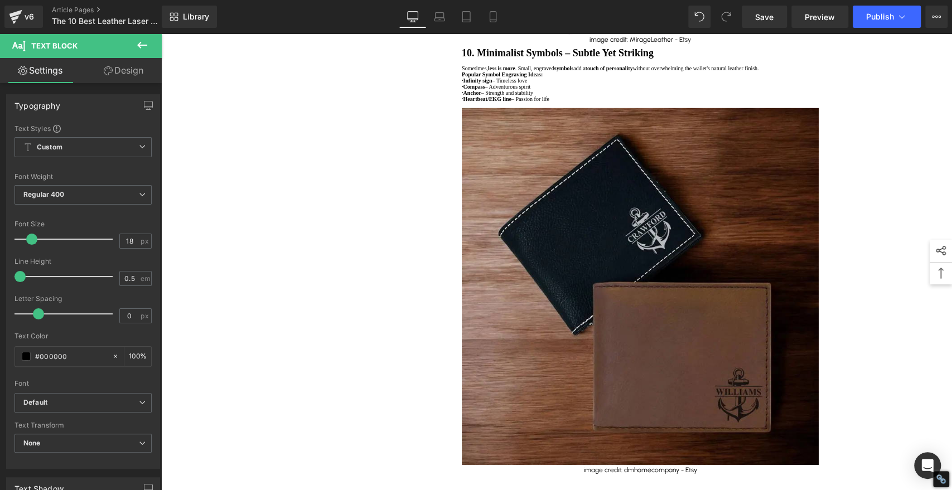
scroll to position [5269, 0]
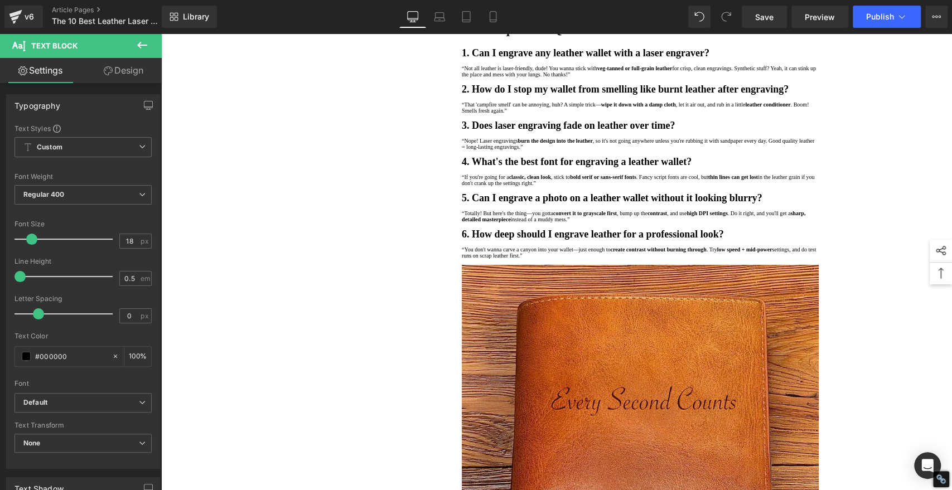
scroll to position [5703, 0]
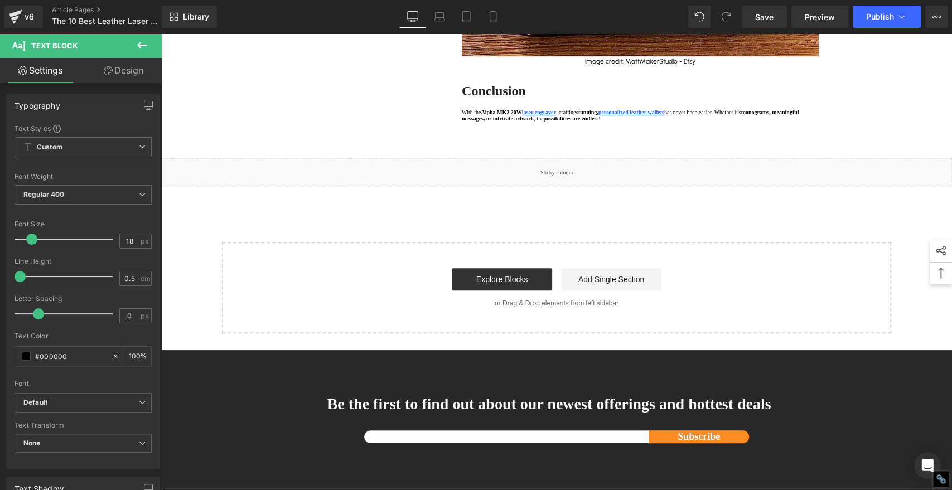
scroll to position [6199, 0]
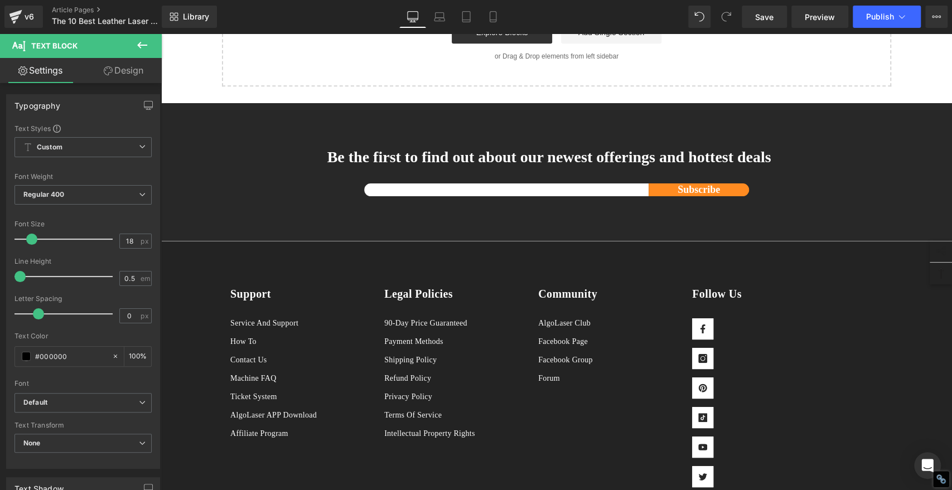
scroll to position [6323, 0]
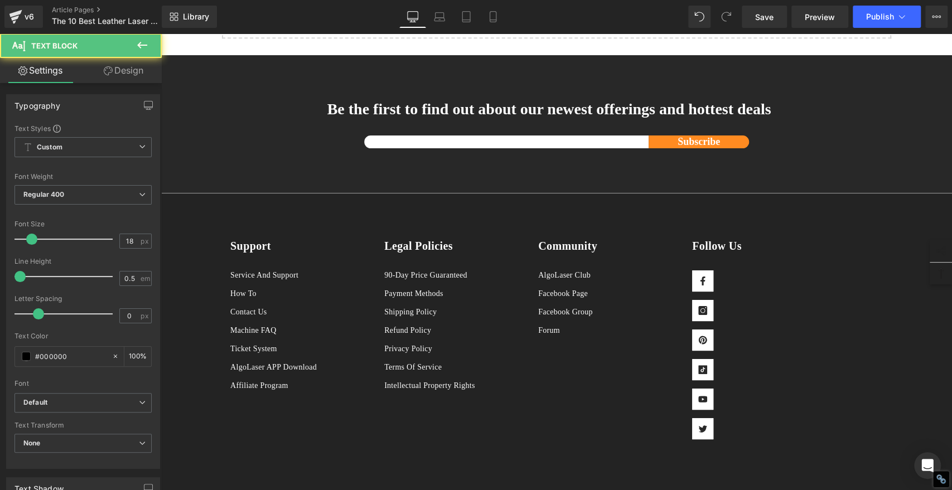
scroll to position [6446, 0]
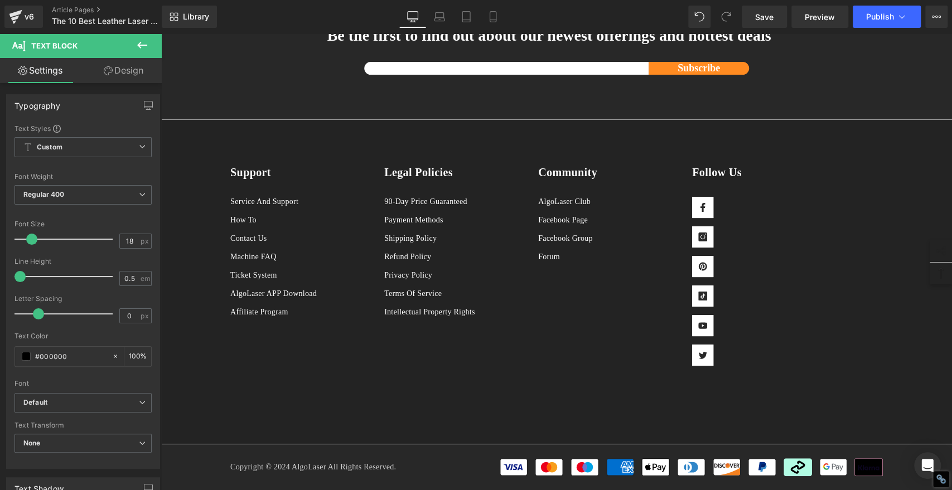
scroll to position [6942, 0]
click at [768, 14] on span "Save" at bounding box center [764, 17] width 18 height 12
click at [765, 16] on span "Save" at bounding box center [764, 17] width 18 height 12
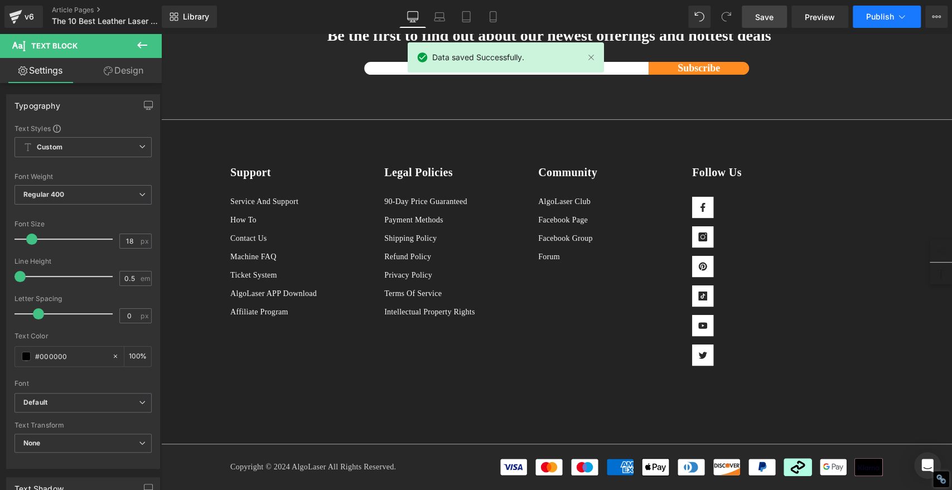
click at [878, 14] on span "Publish" at bounding box center [880, 16] width 28 height 9
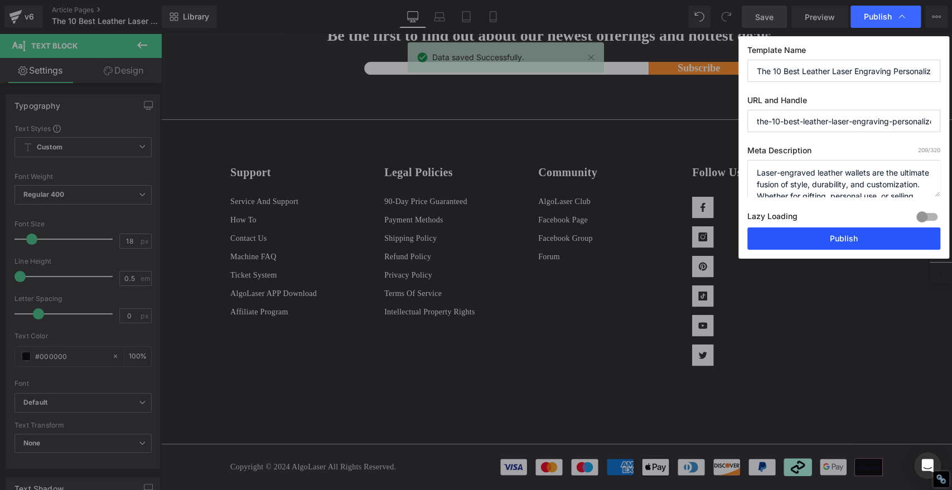
click at [879, 237] on button "Publish" at bounding box center [844, 239] width 193 height 22
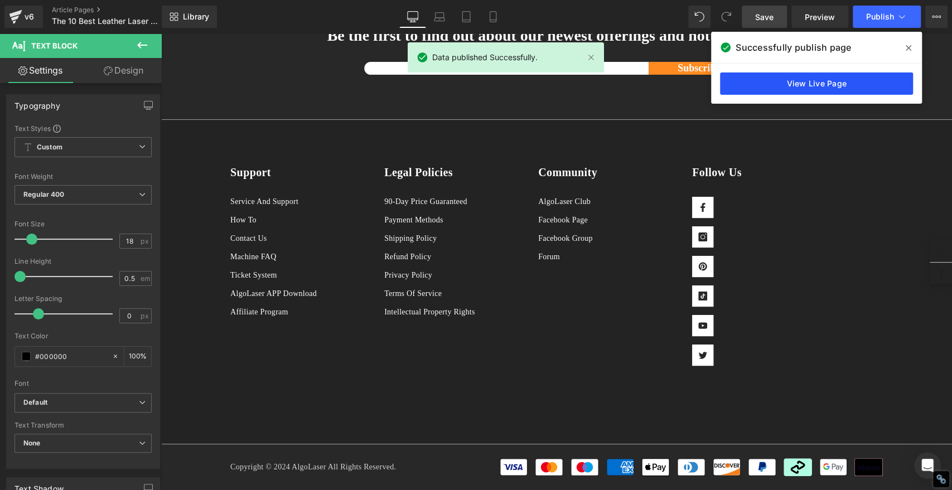
click at [771, 84] on link "View Live Page" at bounding box center [816, 84] width 193 height 22
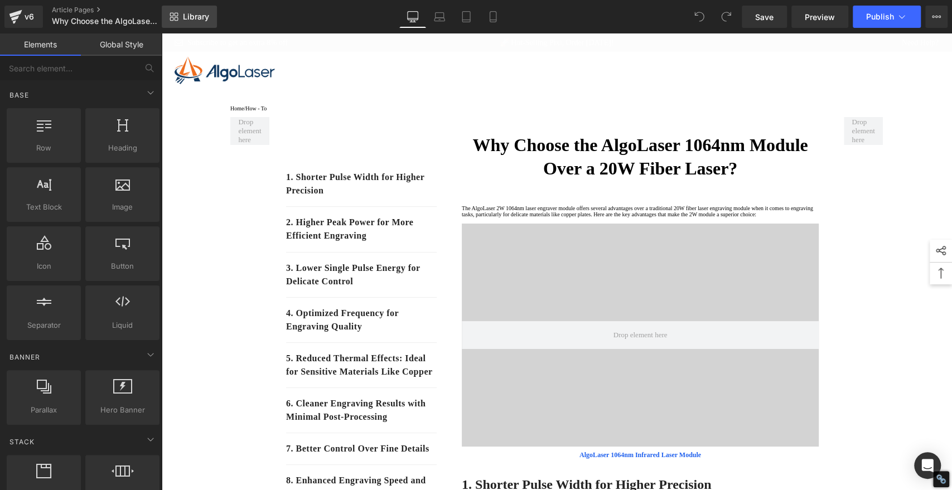
click at [201, 12] on span "Library" at bounding box center [196, 17] width 26 height 10
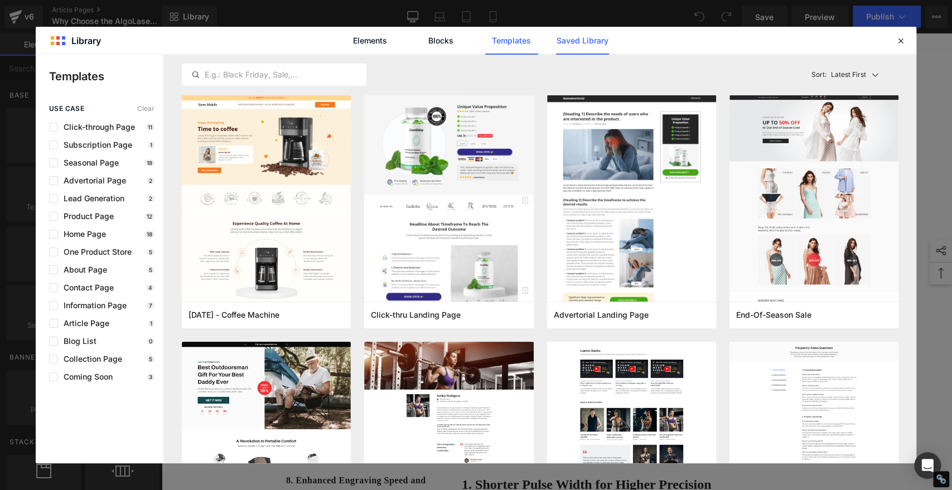
click at [570, 45] on link "Saved Library" at bounding box center [582, 41] width 53 height 28
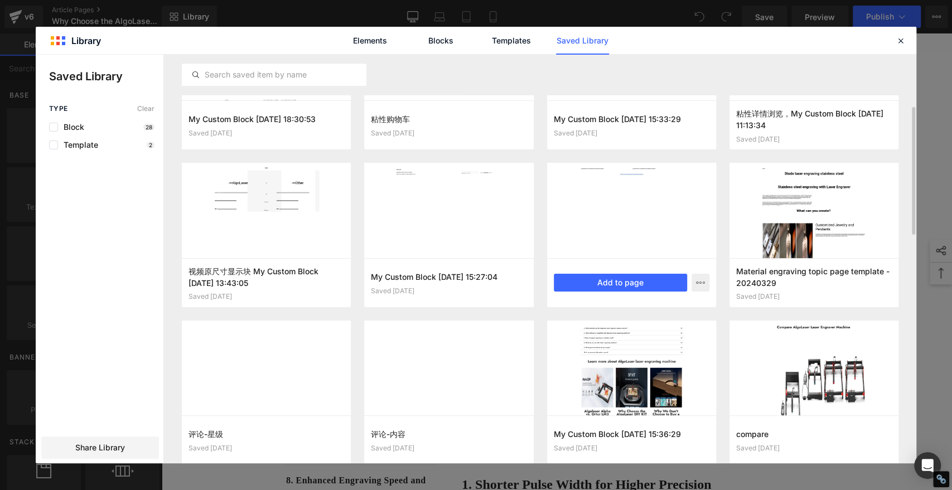
scroll to position [594, 0]
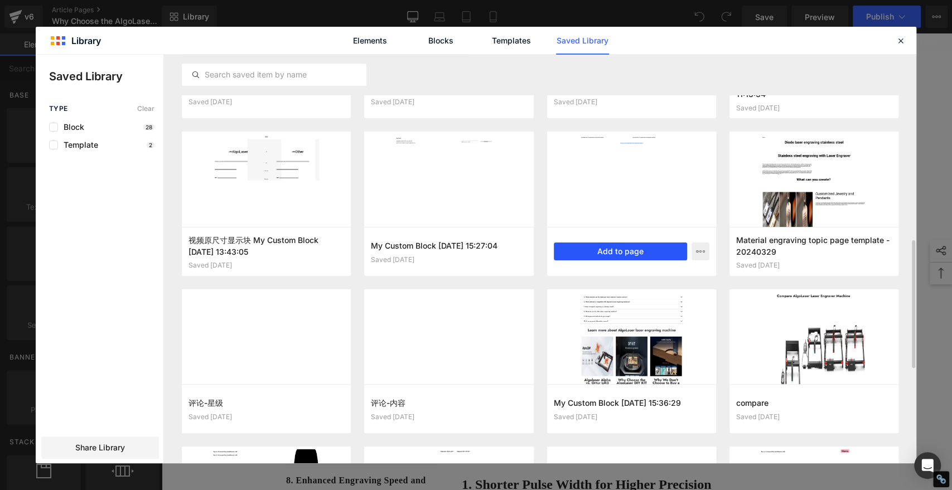
click at [624, 253] on button "Add to page" at bounding box center [620, 252] width 133 height 18
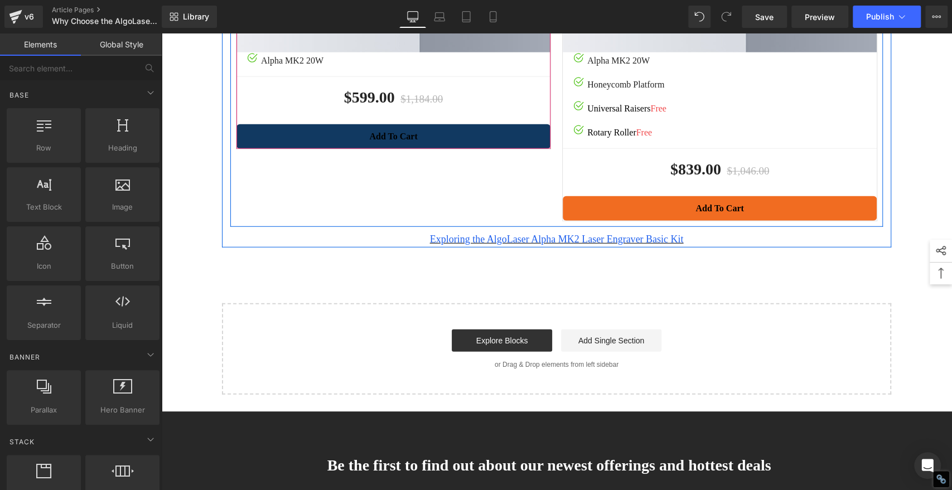
scroll to position [1736, 0]
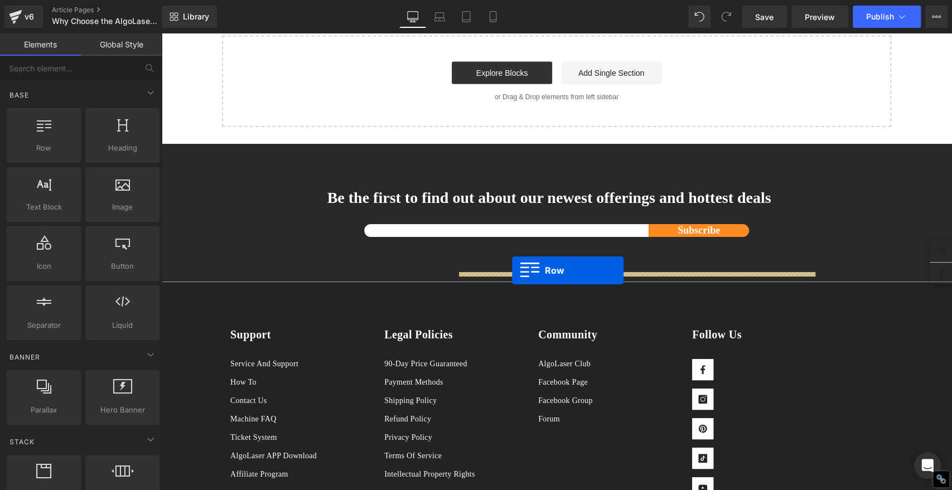
drag, startPoint x: 223, startPoint y: 345, endPoint x: 512, endPoint y: 271, distance: 299.0
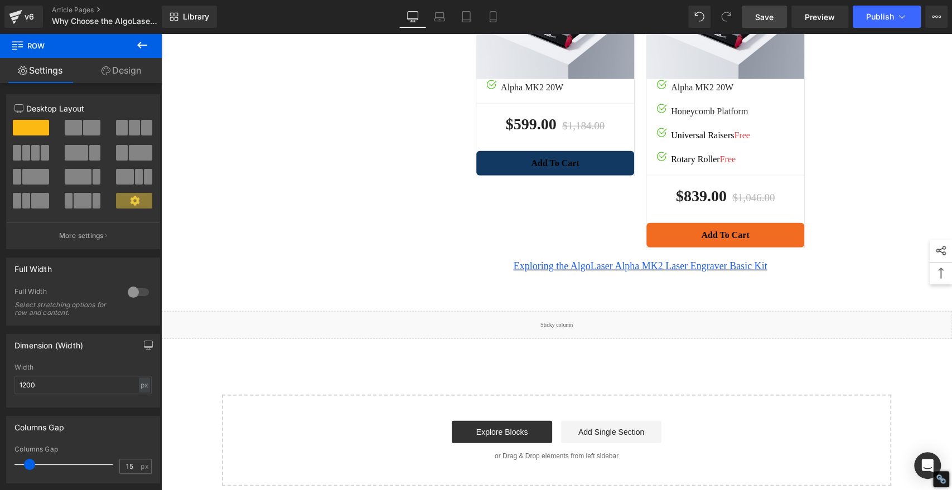
click at [759, 19] on span "Save" at bounding box center [764, 17] width 18 height 12
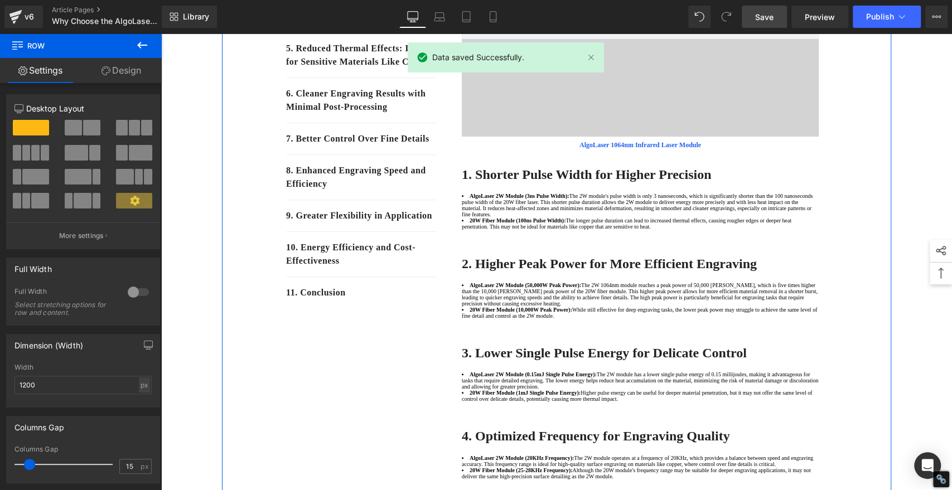
scroll to position [0, 0]
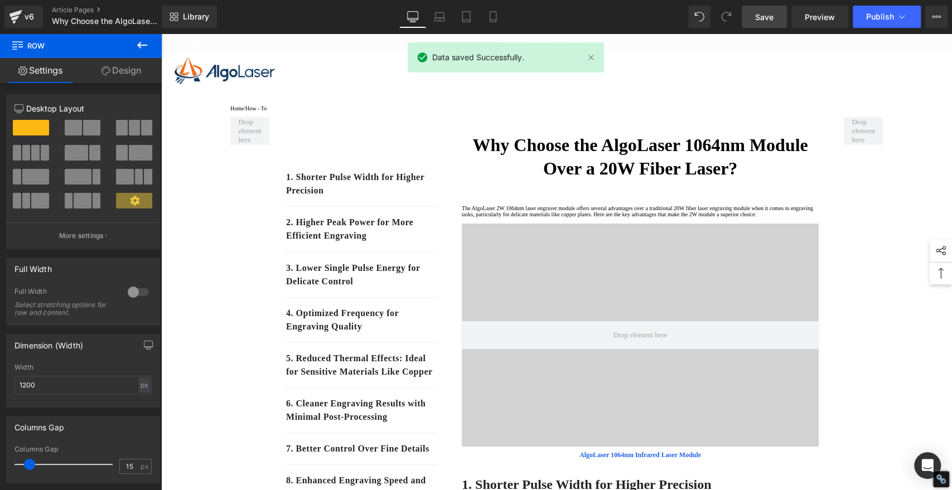
click at [774, 13] on span "Save" at bounding box center [764, 17] width 18 height 12
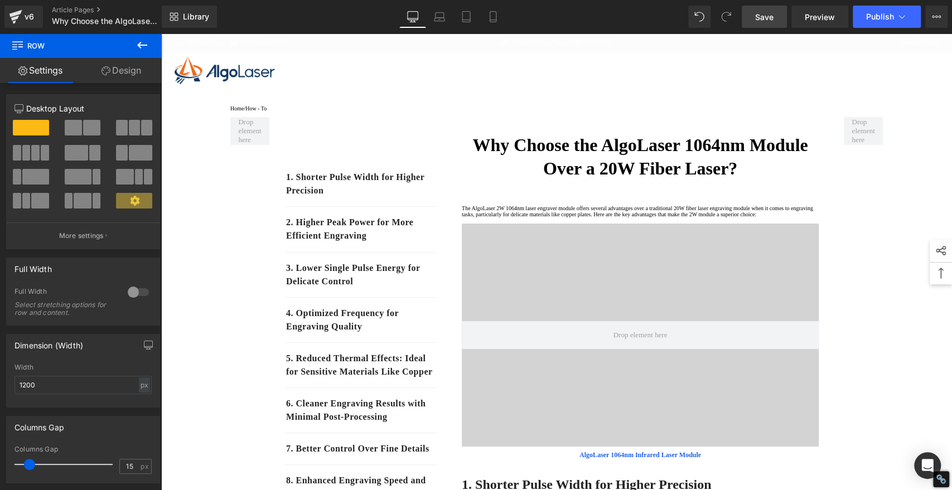
drag, startPoint x: 948, startPoint y: 144, endPoint x: 1049, endPoint y: 54, distance: 135.6
click at [870, 15] on span "Publish" at bounding box center [880, 16] width 28 height 9
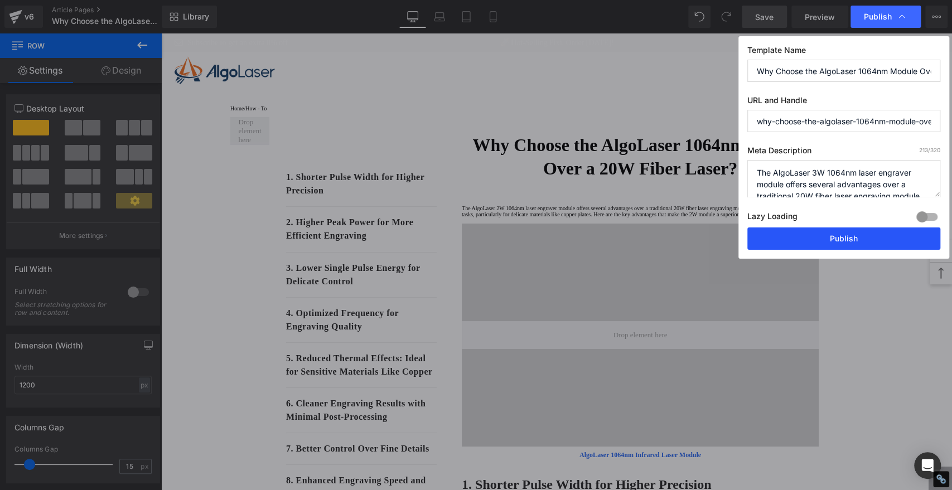
click at [894, 235] on button "Publish" at bounding box center [844, 239] width 193 height 22
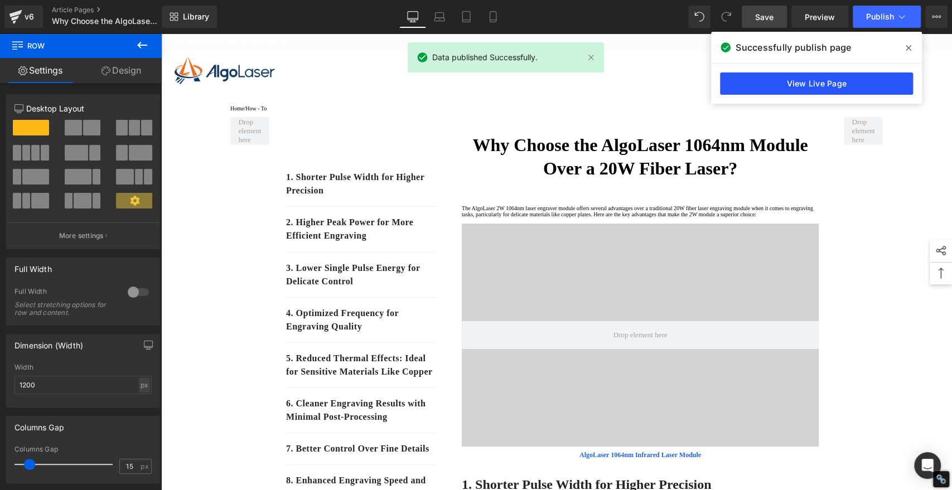
click at [828, 76] on link "View Live Page" at bounding box center [816, 84] width 193 height 22
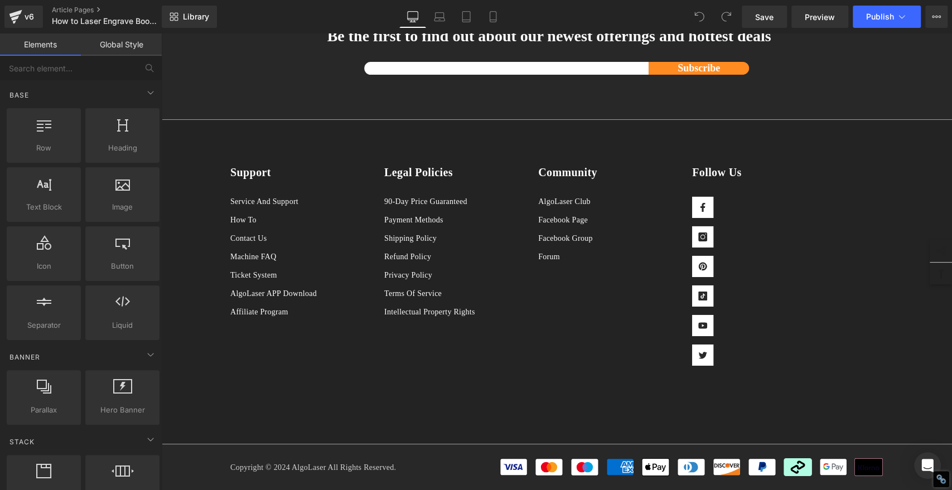
scroll to position [5564, 0]
click at [208, 17] on span "Library" at bounding box center [196, 17] width 26 height 10
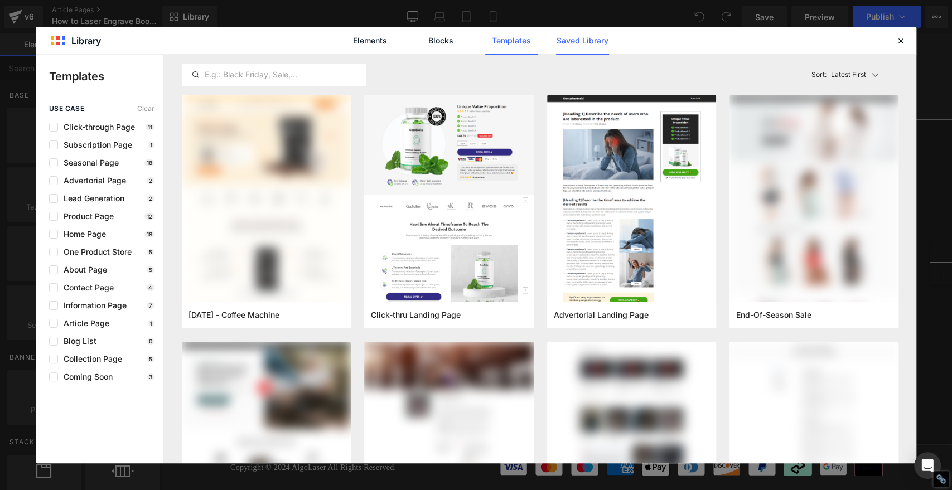
click at [599, 50] on link "Saved Library" at bounding box center [582, 41] width 53 height 28
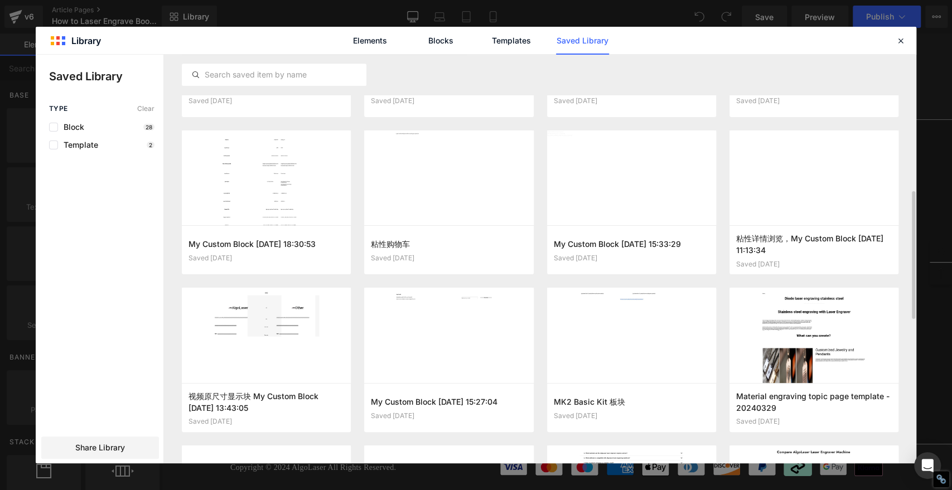
scroll to position [531, 0]
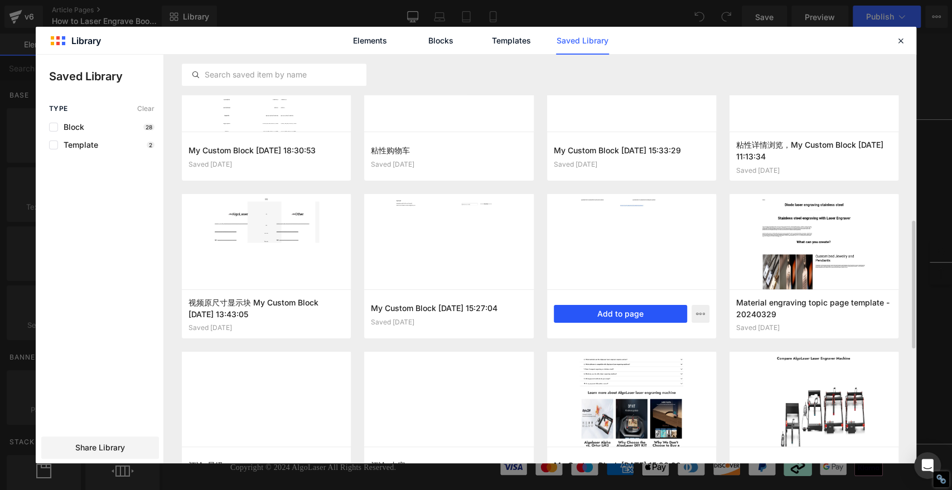
click at [628, 314] on button "Add to page" at bounding box center [620, 314] width 133 height 18
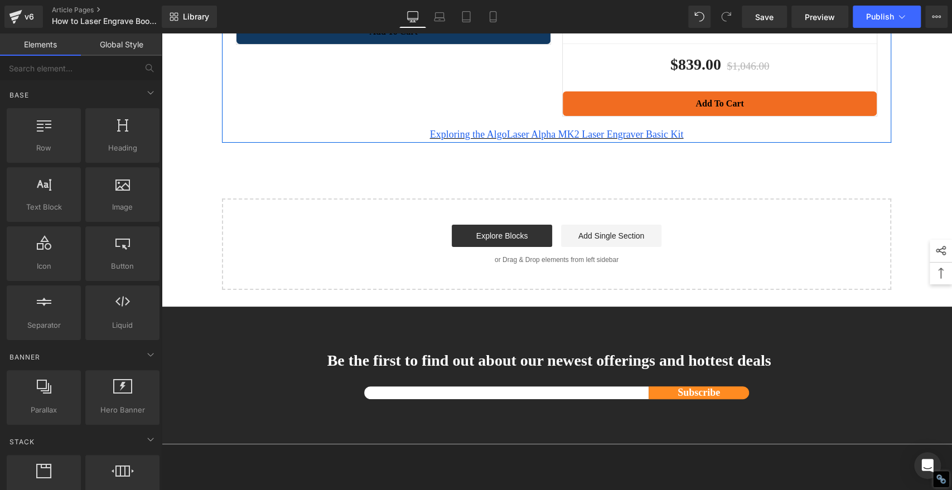
scroll to position [0, 0]
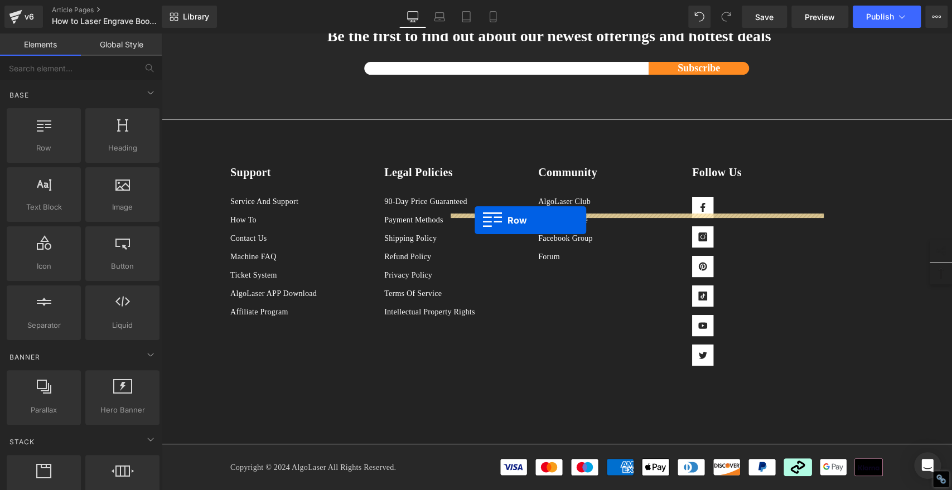
drag, startPoint x: 222, startPoint y: 282, endPoint x: 475, endPoint y: 220, distance: 260.2
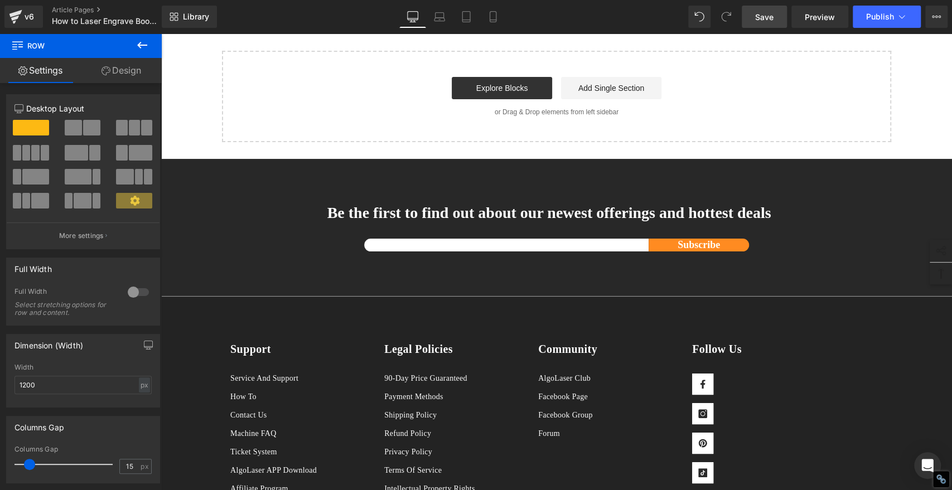
click at [763, 13] on span "Save" at bounding box center [764, 17] width 18 height 12
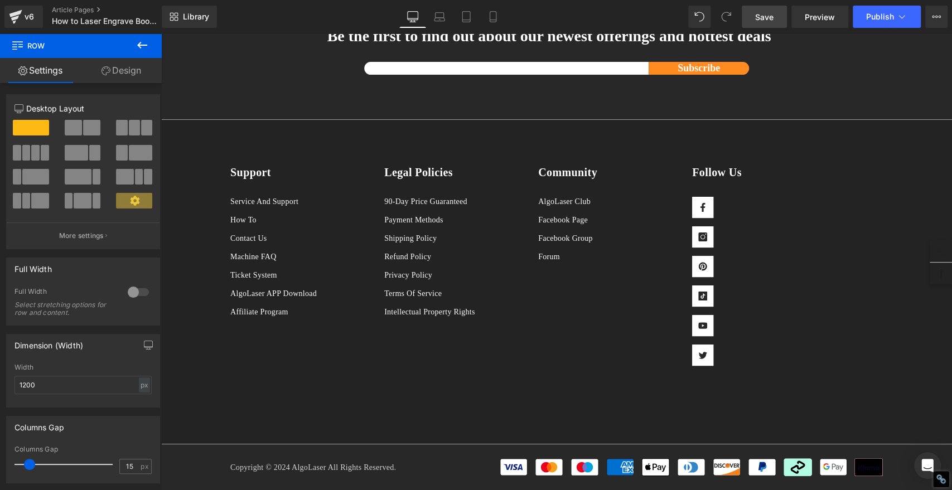
scroll to position [5757, 0]
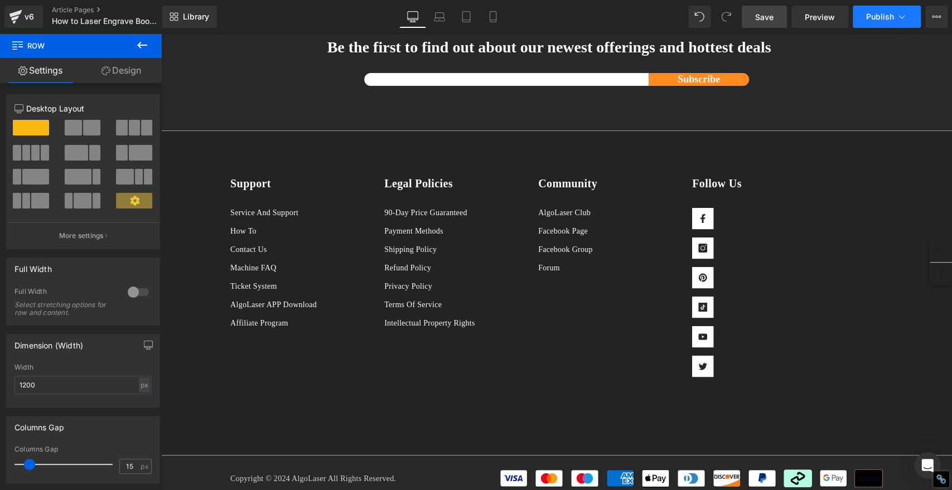
click at [874, 18] on span "Publish" at bounding box center [880, 16] width 28 height 9
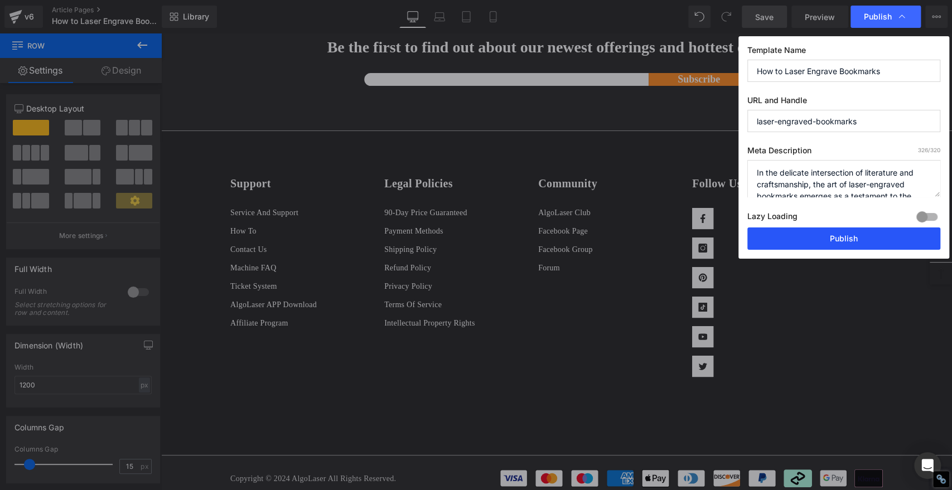
click at [859, 235] on button "Publish" at bounding box center [844, 239] width 193 height 22
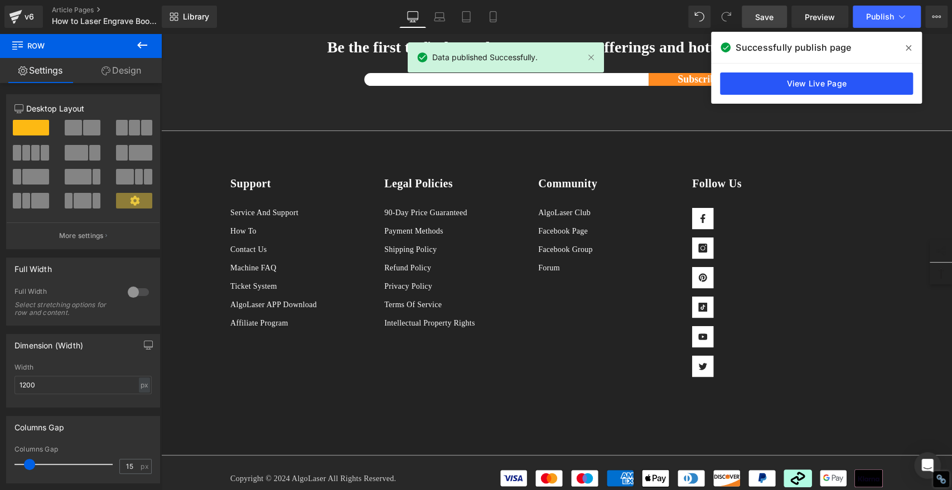
click at [845, 81] on link "View Live Page" at bounding box center [816, 84] width 193 height 22
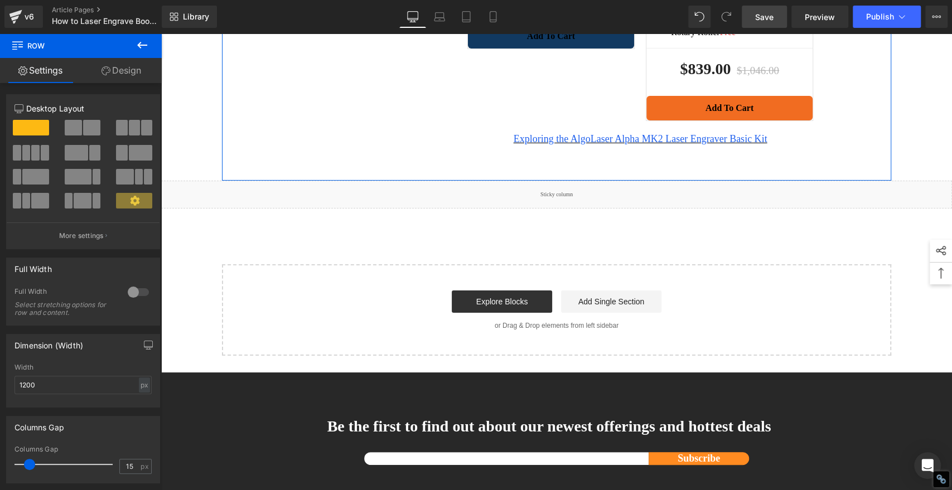
scroll to position [5323, 0]
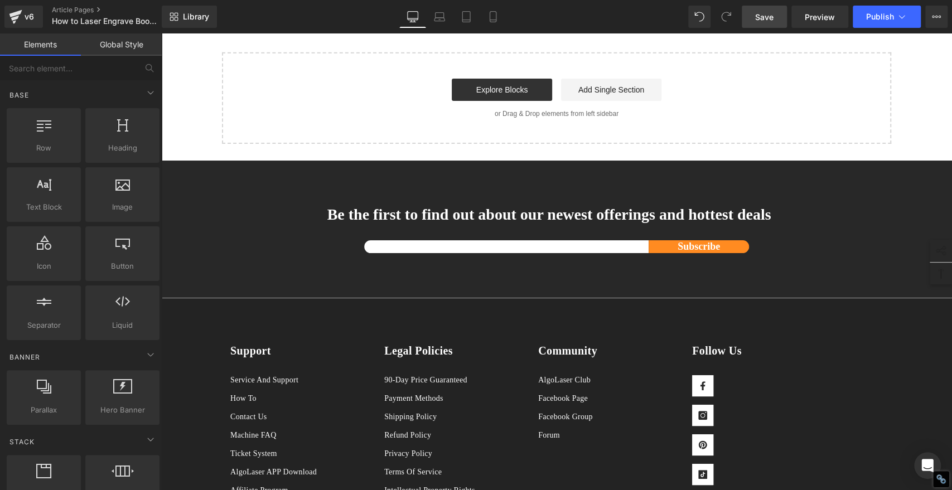
click at [763, 16] on span "Save" at bounding box center [764, 17] width 18 height 12
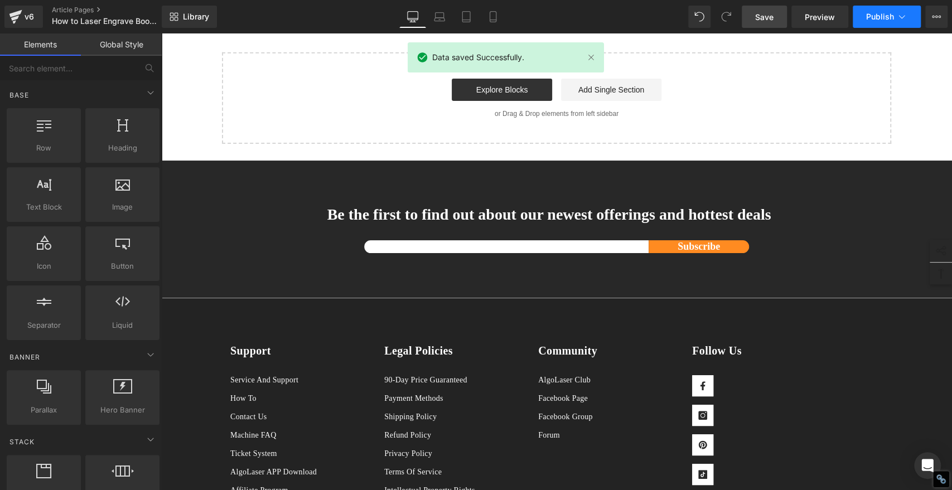
click at [882, 18] on span "Publish" at bounding box center [880, 16] width 28 height 9
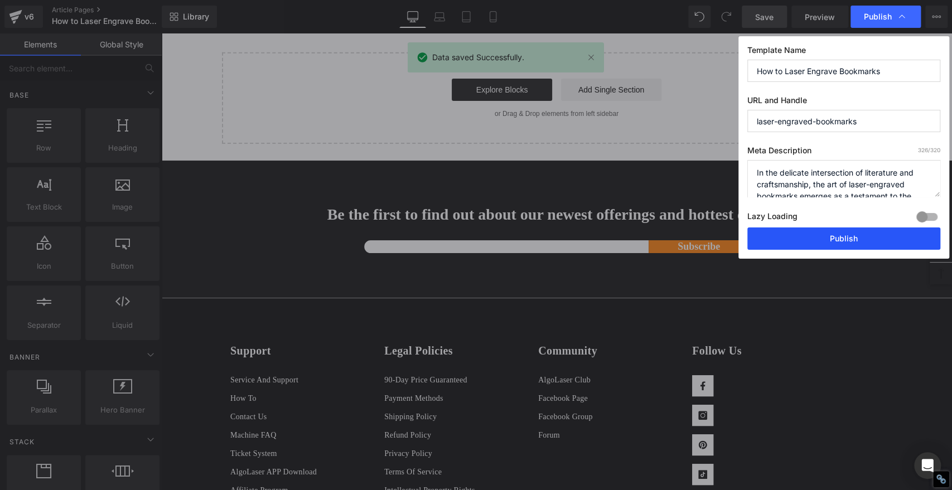
click at [884, 235] on button "Publish" at bounding box center [844, 239] width 193 height 22
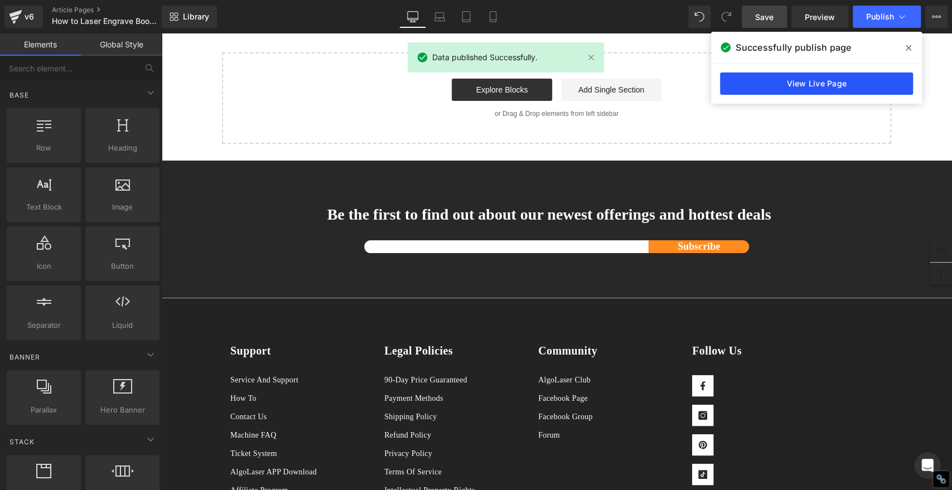
click at [817, 82] on link "View Live Page" at bounding box center [816, 84] width 193 height 22
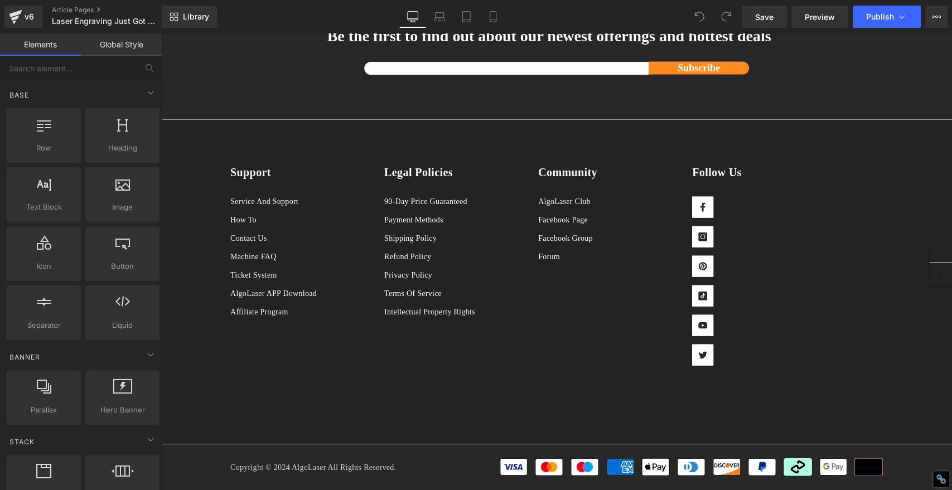
scroll to position [1674, 0]
click at [188, 17] on span "Library" at bounding box center [196, 17] width 26 height 10
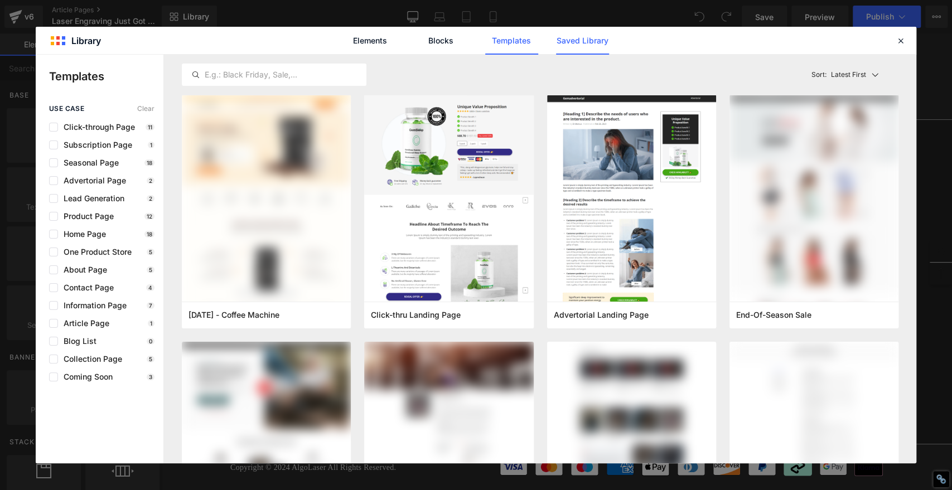
click at [591, 48] on link "Saved Library" at bounding box center [582, 41] width 53 height 28
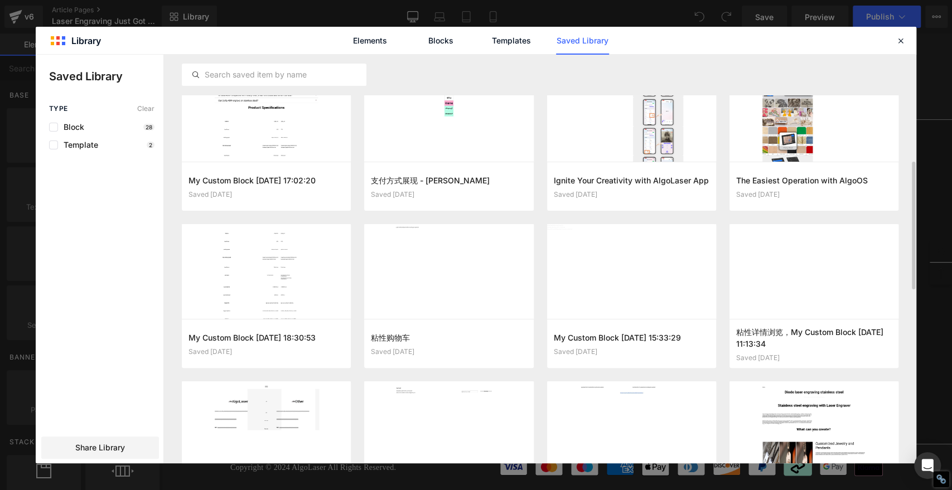
scroll to position [500, 0]
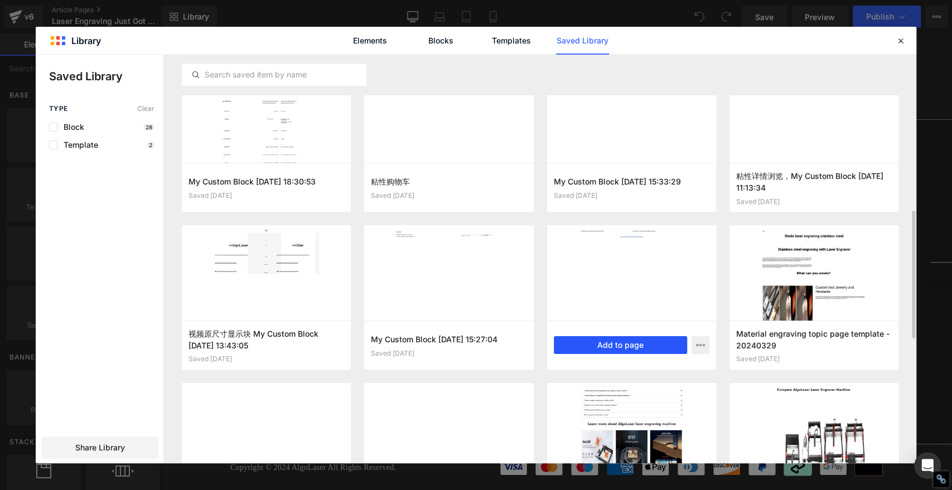
click at [631, 340] on button "Add to page" at bounding box center [620, 345] width 133 height 18
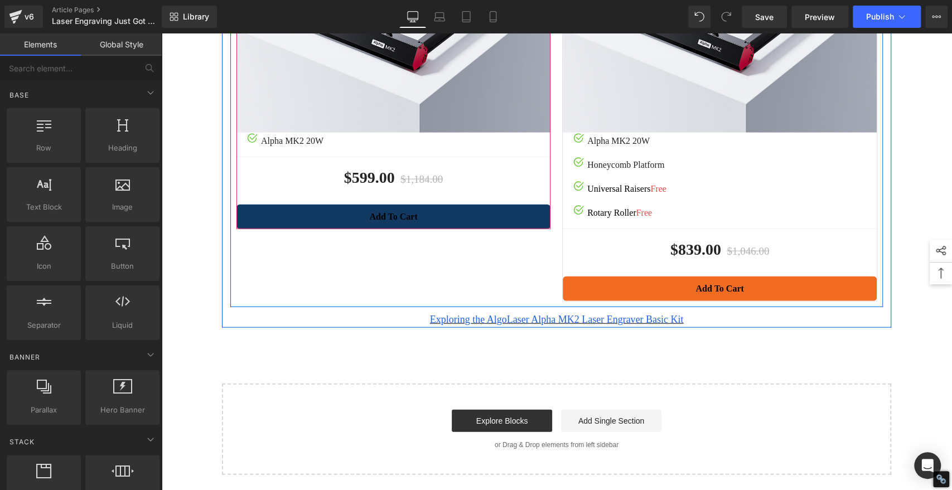
scroll to position [1638, 0]
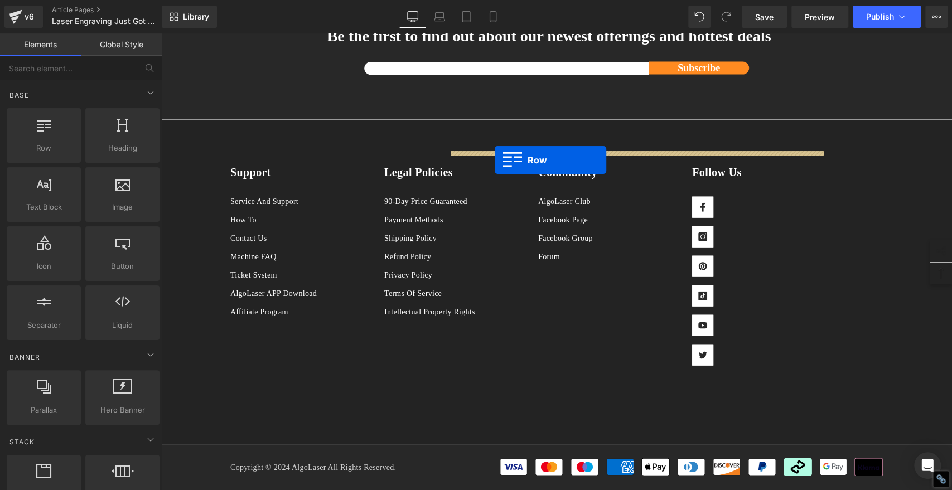
drag, startPoint x: 220, startPoint y: 223, endPoint x: 495, endPoint y: 160, distance: 281.5
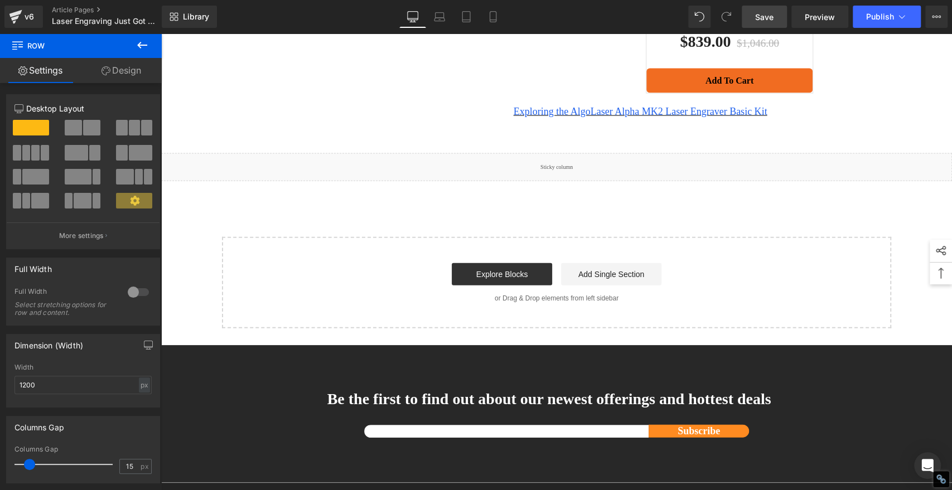
click at [765, 17] on span "Save" at bounding box center [764, 17] width 18 height 12
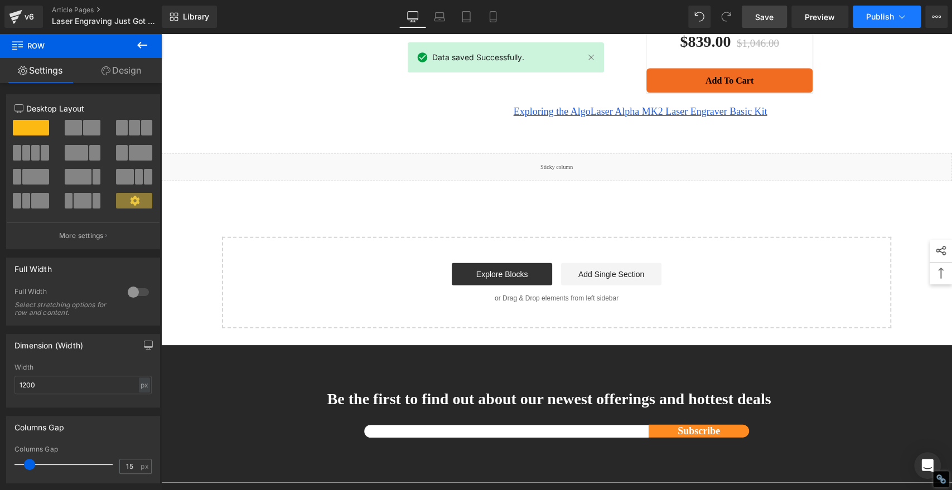
click at [870, 18] on span "Publish" at bounding box center [880, 16] width 28 height 9
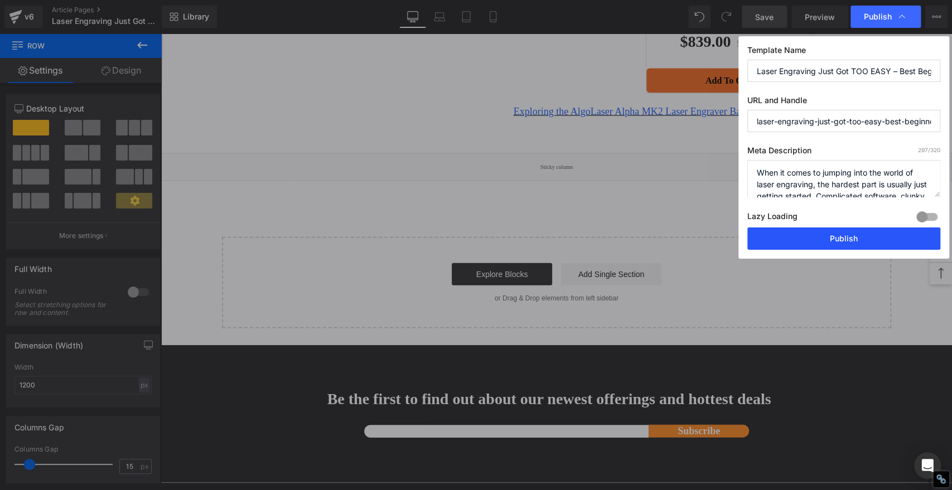
drag, startPoint x: 902, startPoint y: 238, endPoint x: 740, endPoint y: 204, distance: 164.7
click at [902, 238] on button "Publish" at bounding box center [844, 239] width 193 height 22
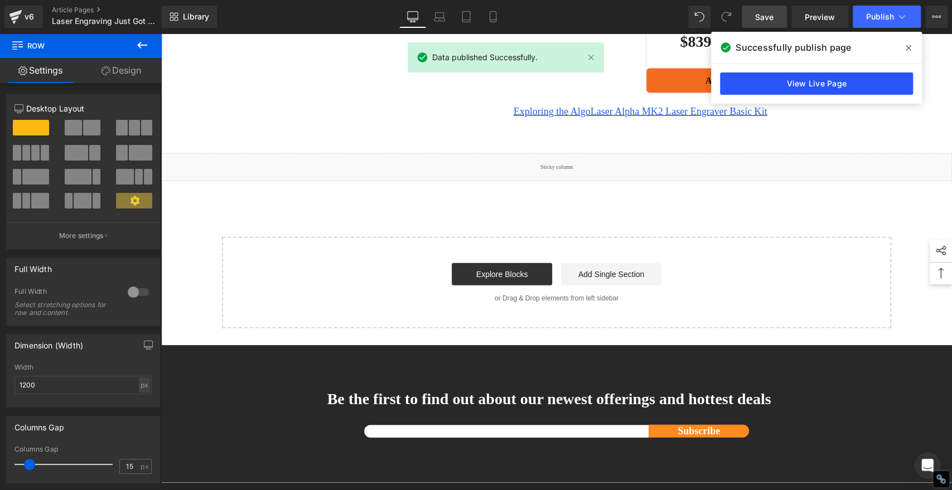
click at [862, 83] on link "View Live Page" at bounding box center [816, 84] width 193 height 22
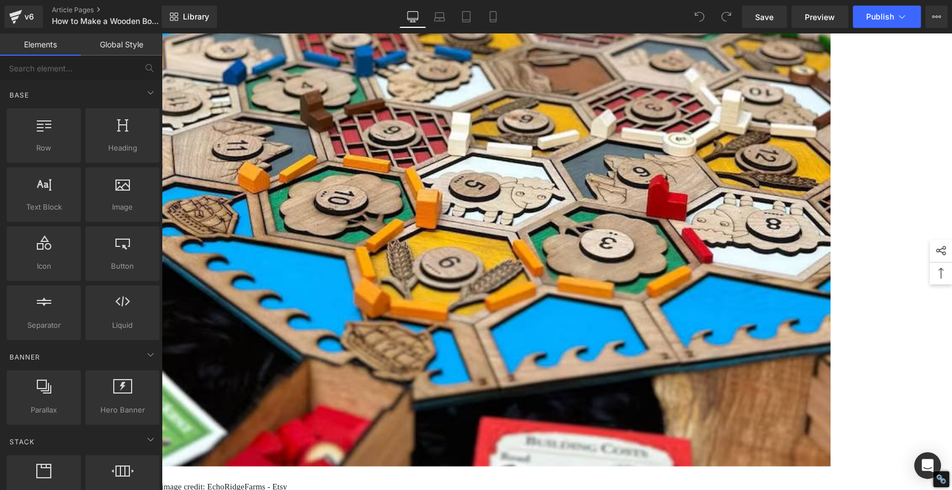
scroll to position [4110, 0]
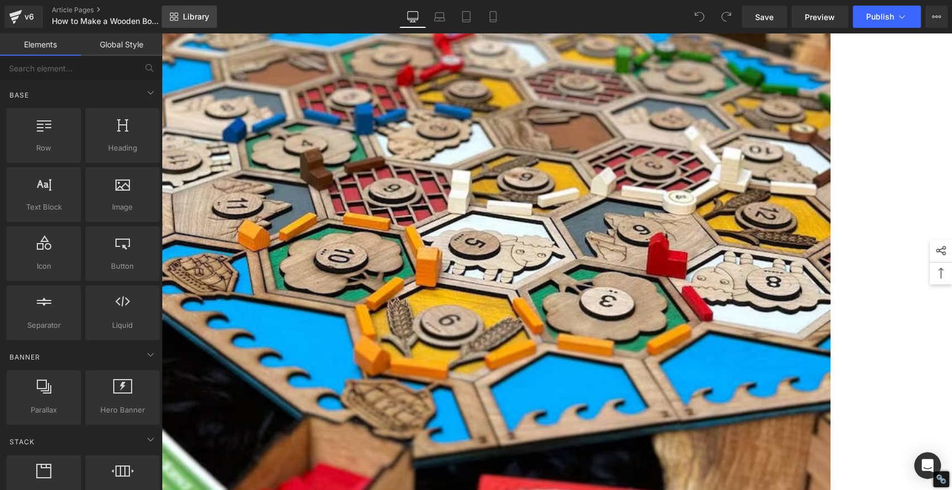
click at [195, 21] on span "Library" at bounding box center [196, 17] width 26 height 10
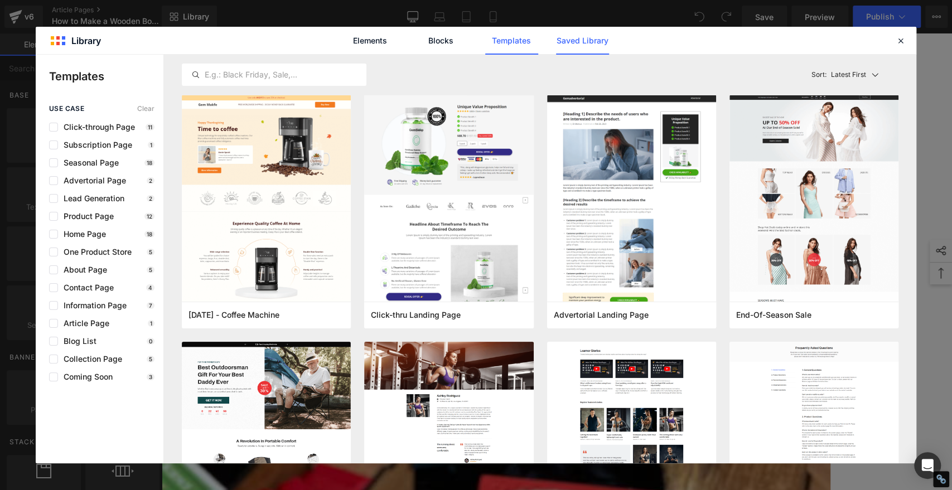
click at [572, 45] on link "Saved Library" at bounding box center [582, 41] width 53 height 28
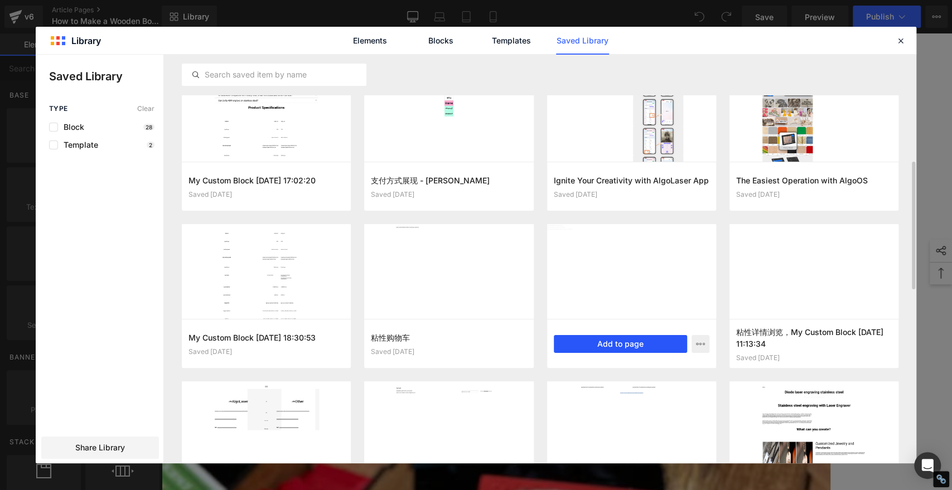
scroll to position [500, 0]
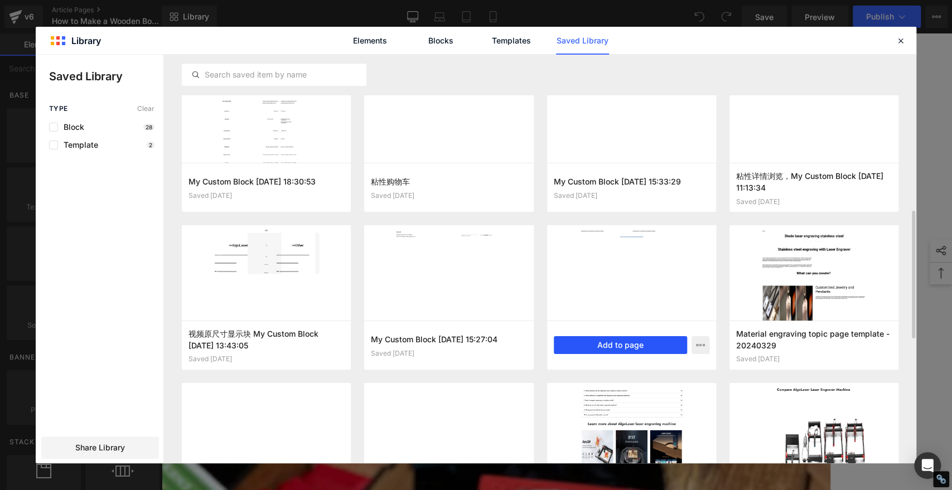
drag, startPoint x: 624, startPoint y: 343, endPoint x: 461, endPoint y: 309, distance: 166.3
click at [624, 343] on button "Add to page" at bounding box center [620, 345] width 133 height 18
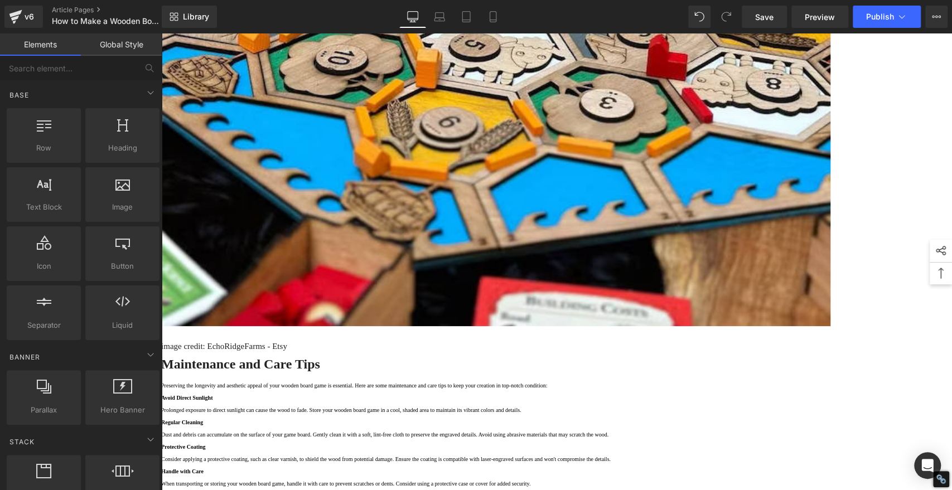
scroll to position [4123, 0]
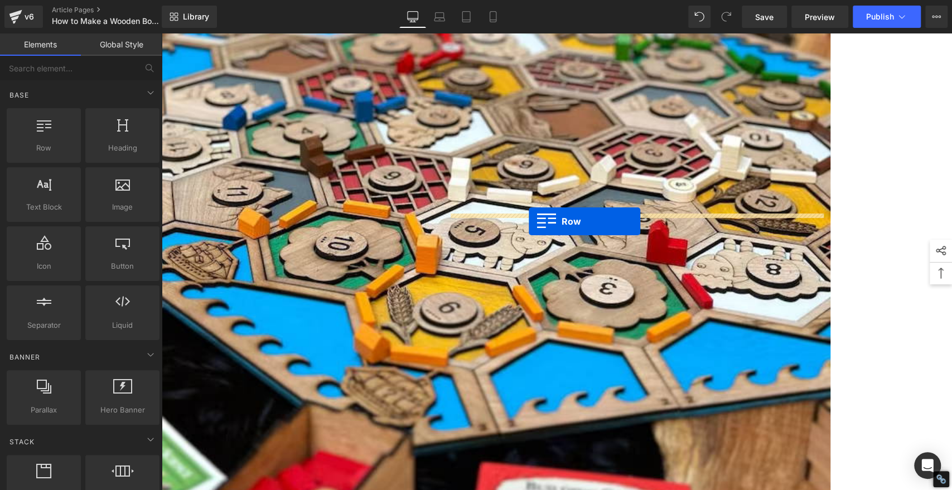
drag, startPoint x: 222, startPoint y: 282, endPoint x: 529, endPoint y: 221, distance: 312.8
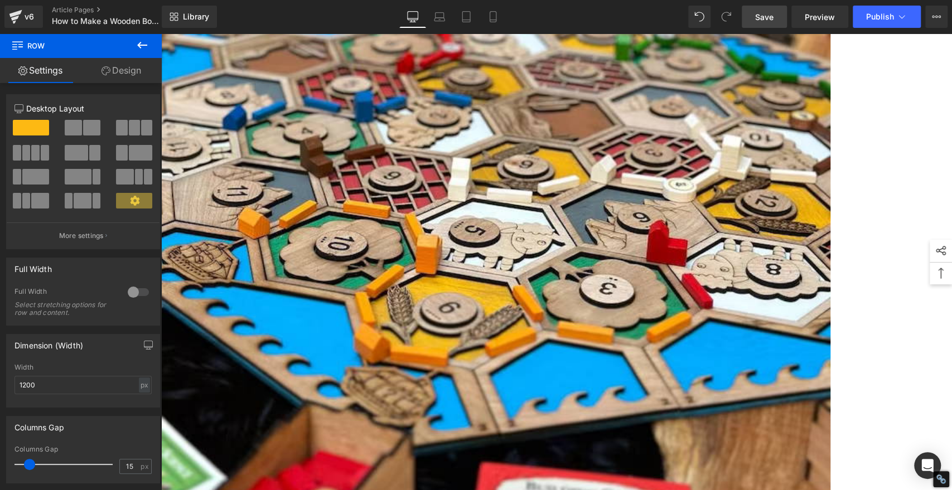
click at [764, 16] on span "Save" at bounding box center [764, 17] width 18 height 12
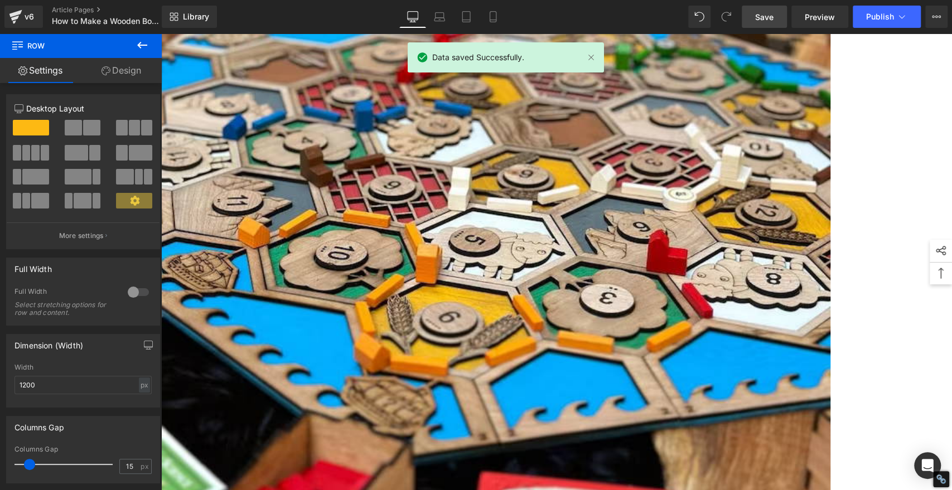
scroll to position [4061, 0]
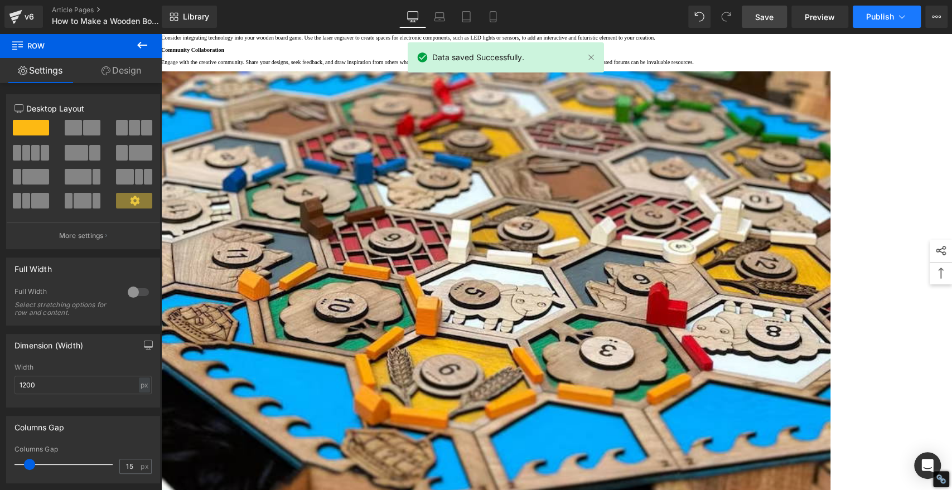
click at [887, 20] on span "Publish" at bounding box center [880, 16] width 28 height 9
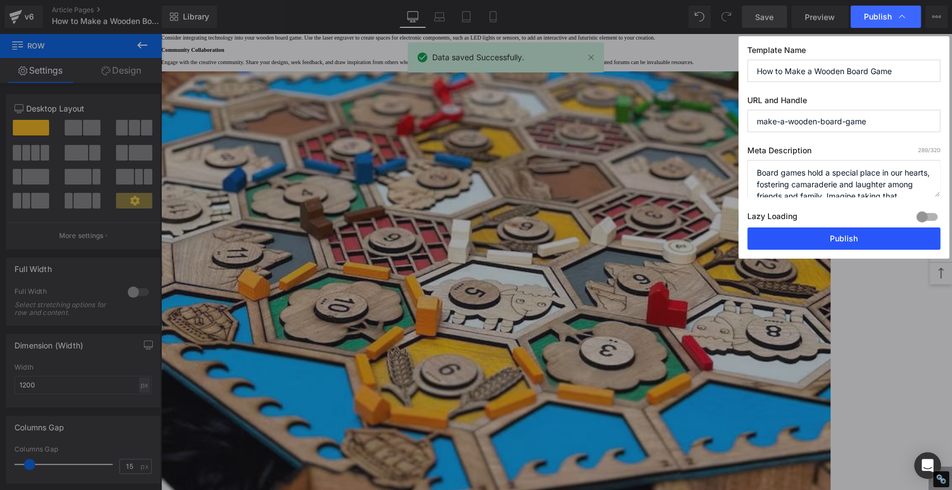
click at [876, 242] on button "Publish" at bounding box center [844, 239] width 193 height 22
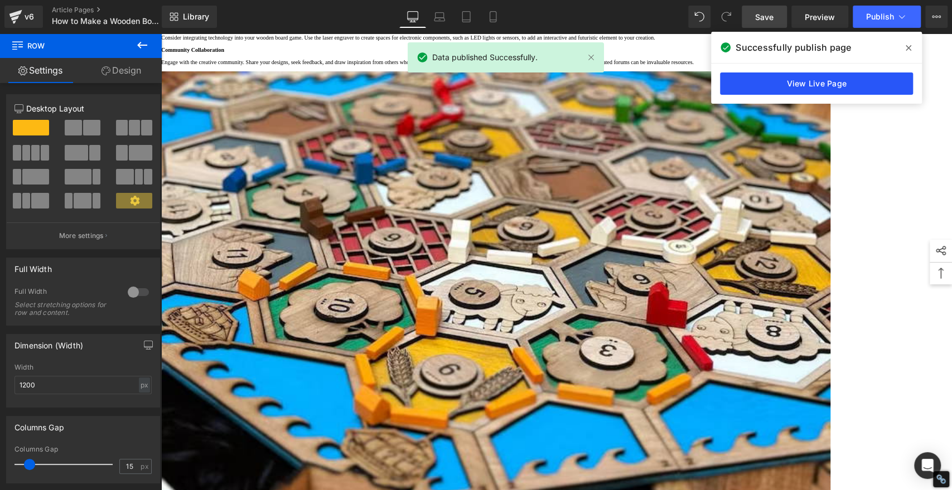
click at [865, 78] on link "View Live Page" at bounding box center [816, 84] width 193 height 22
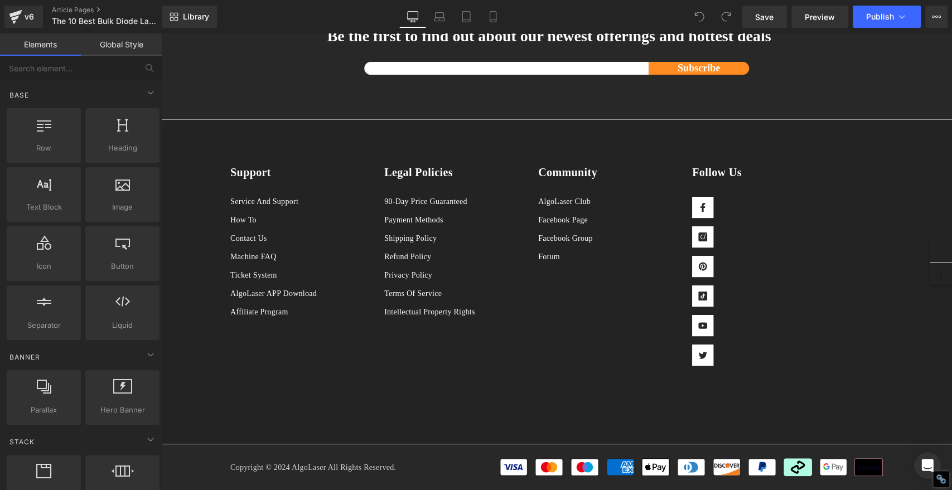
scroll to position [5519, 0]
click at [196, 18] on span "Library" at bounding box center [196, 17] width 26 height 10
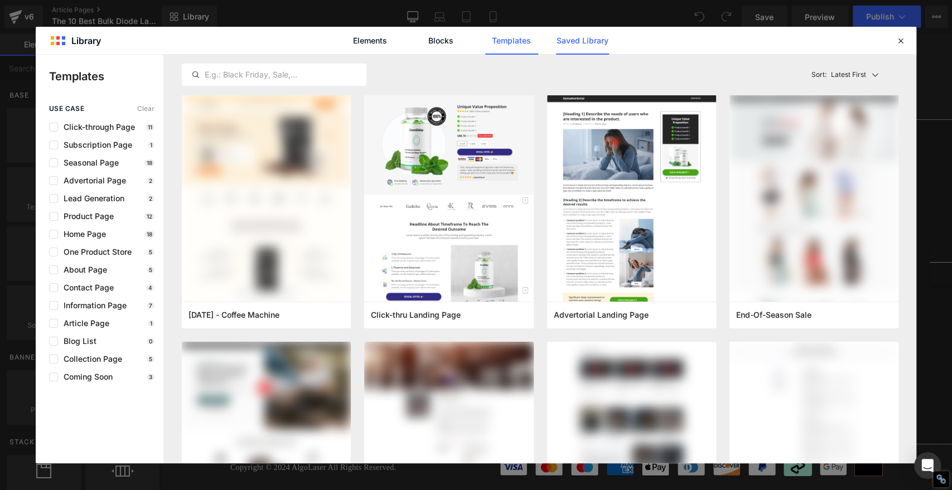
click at [582, 44] on link "Saved Library" at bounding box center [582, 41] width 53 height 28
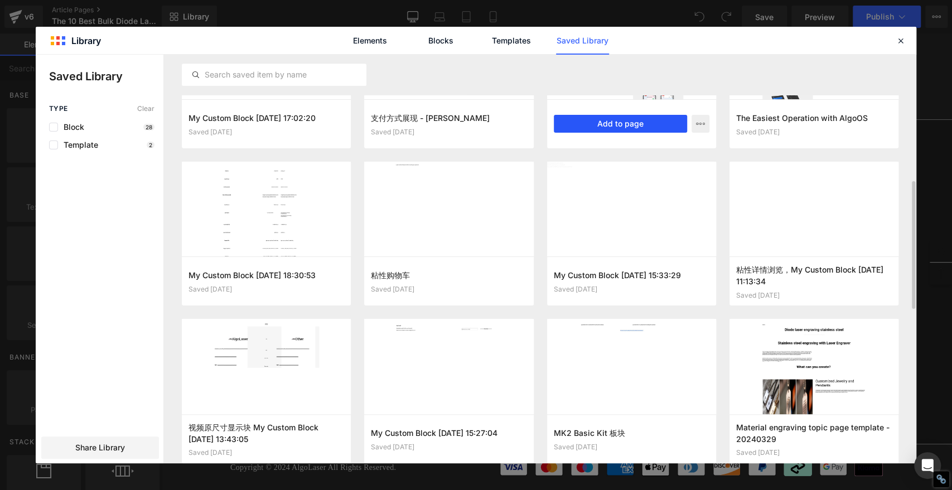
scroll to position [469, 0]
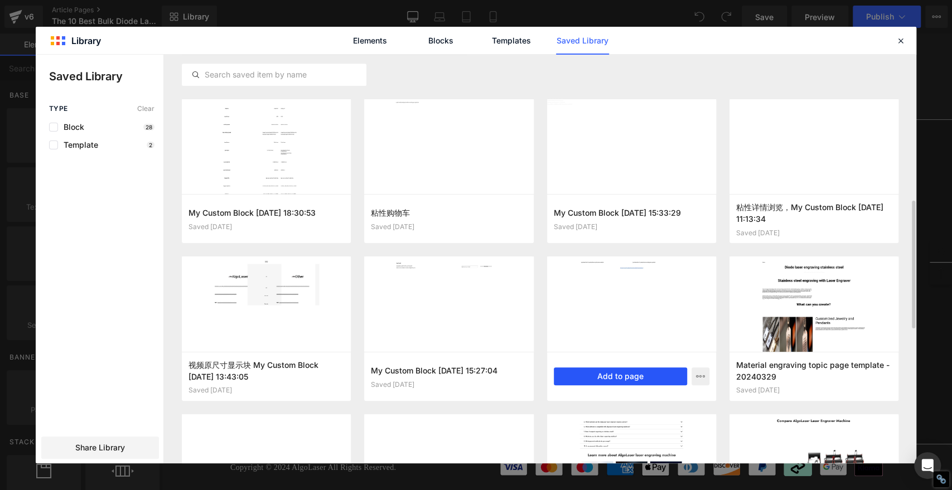
click at [642, 379] on button "Add to page" at bounding box center [620, 377] width 133 height 18
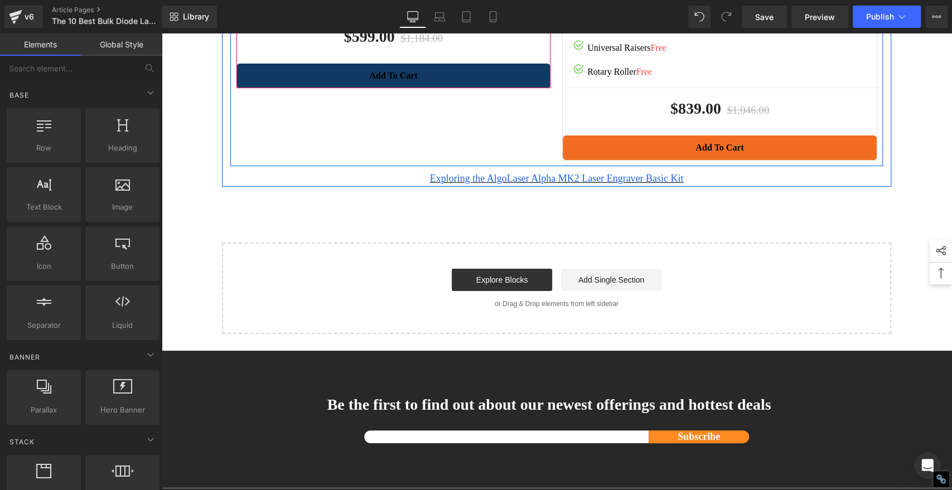
scroll to position [5661, 0]
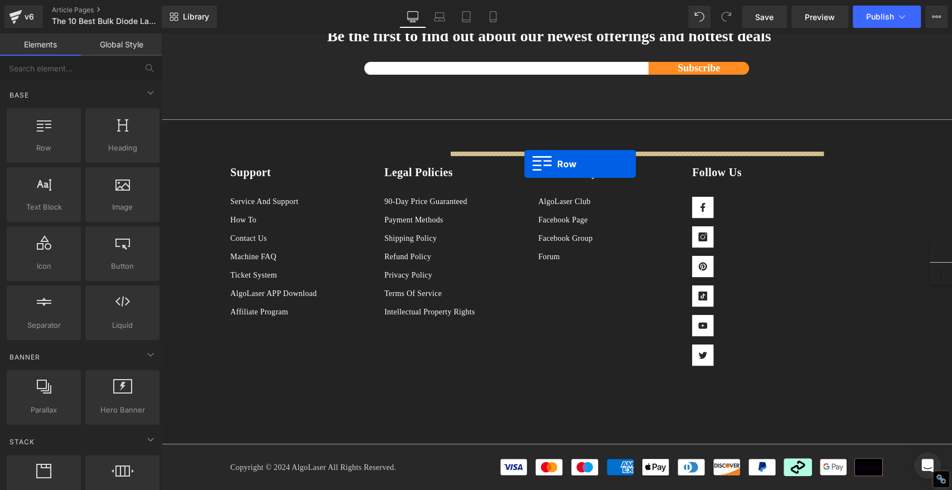
drag, startPoint x: 221, startPoint y: 222, endPoint x: 524, endPoint y: 164, distance: 308.4
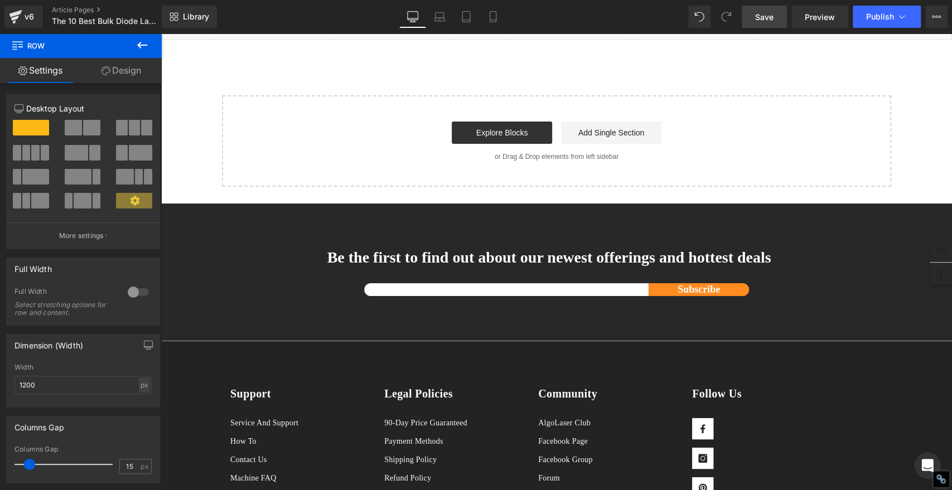
click at [769, 17] on span "Save" at bounding box center [764, 17] width 18 height 12
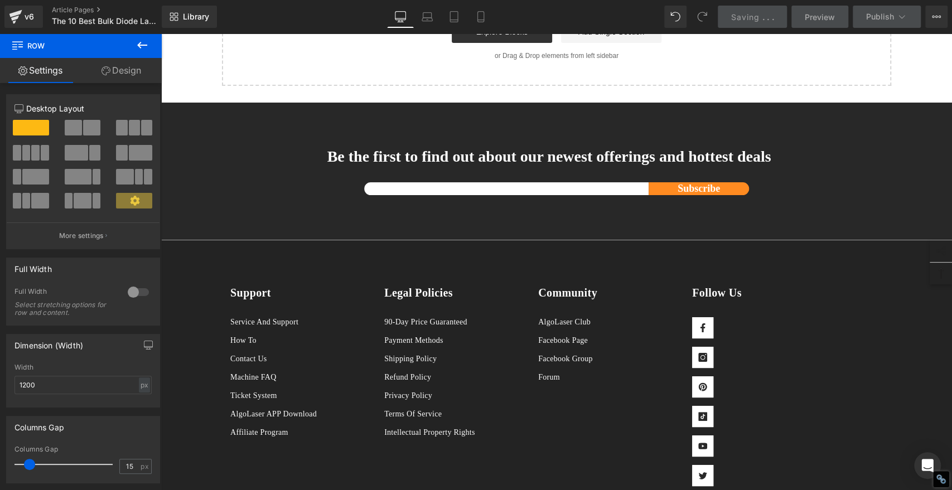
scroll to position [5785, 0]
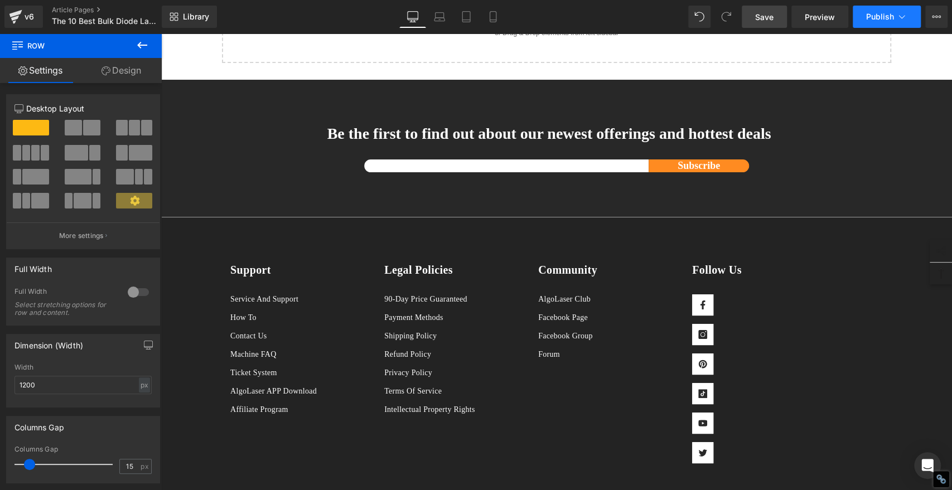
click at [876, 23] on button "Publish" at bounding box center [887, 17] width 68 height 22
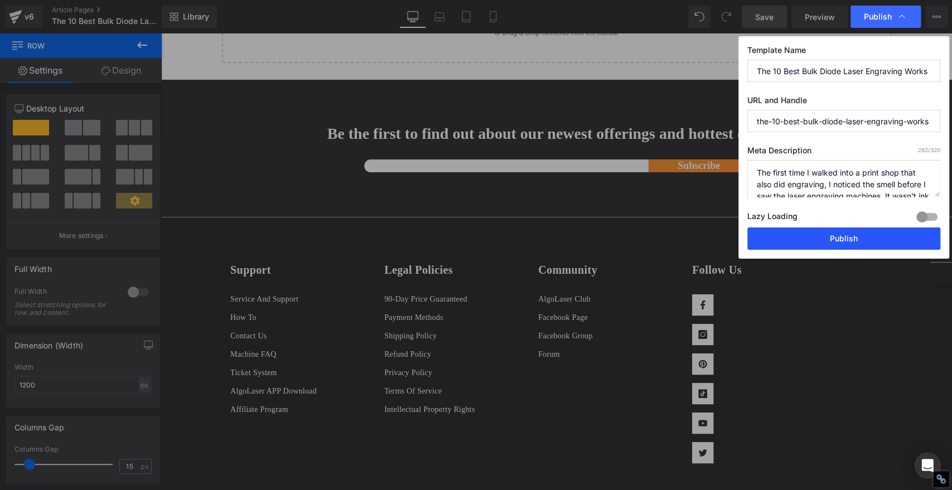
click at [850, 239] on button "Publish" at bounding box center [844, 239] width 193 height 22
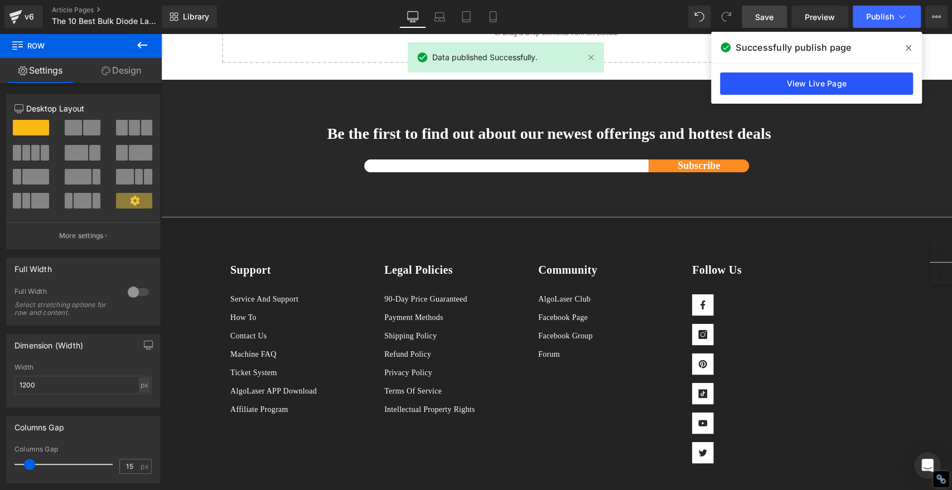
drag, startPoint x: 695, startPoint y: 76, endPoint x: 855, endPoint y: 84, distance: 160.3
click at [855, 84] on link "View Live Page" at bounding box center [816, 84] width 193 height 22
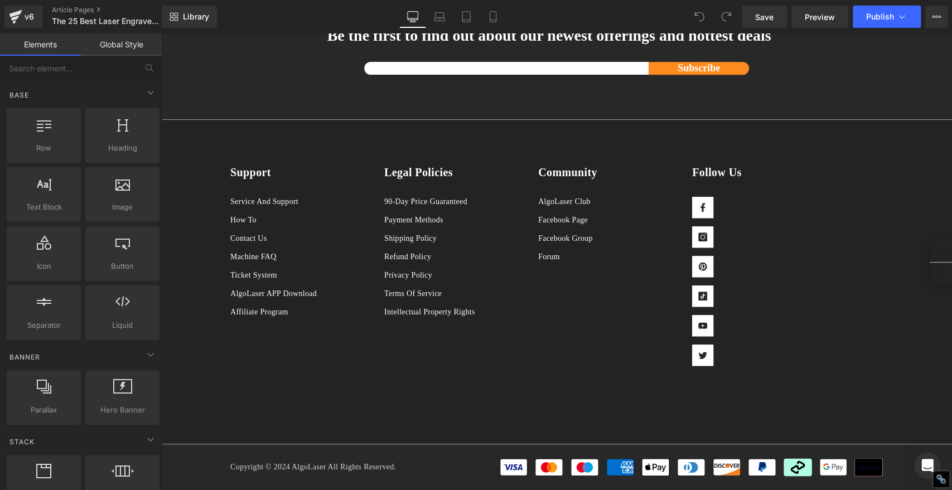
scroll to position [12583, 0]
click at [187, 13] on span "Library" at bounding box center [196, 17] width 26 height 10
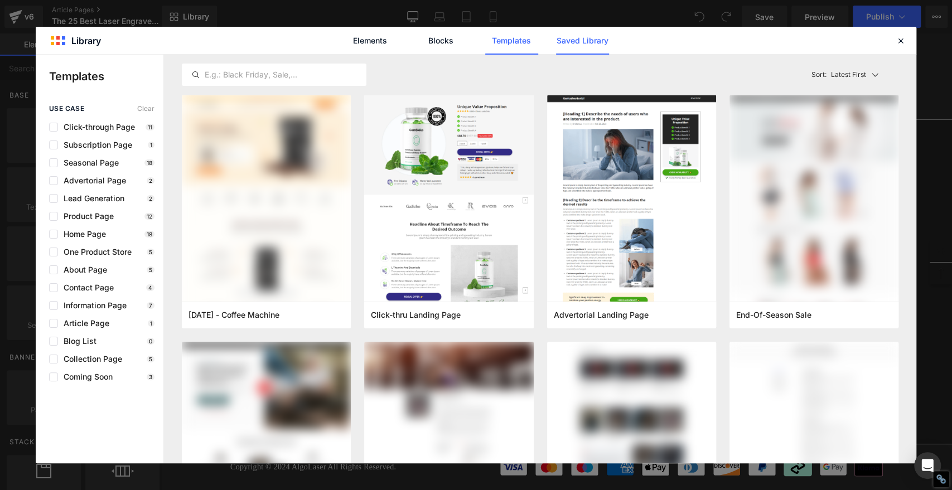
click at [592, 39] on link "Saved Library" at bounding box center [582, 41] width 53 height 28
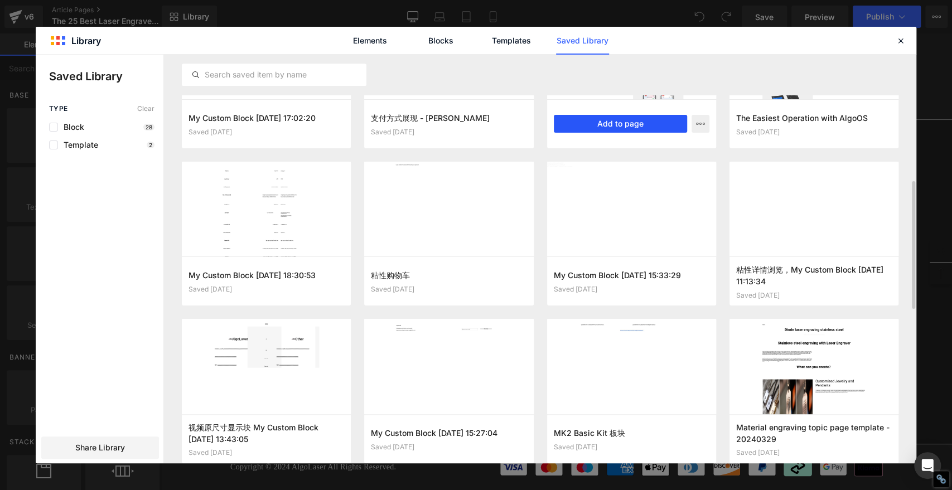
scroll to position [437, 0]
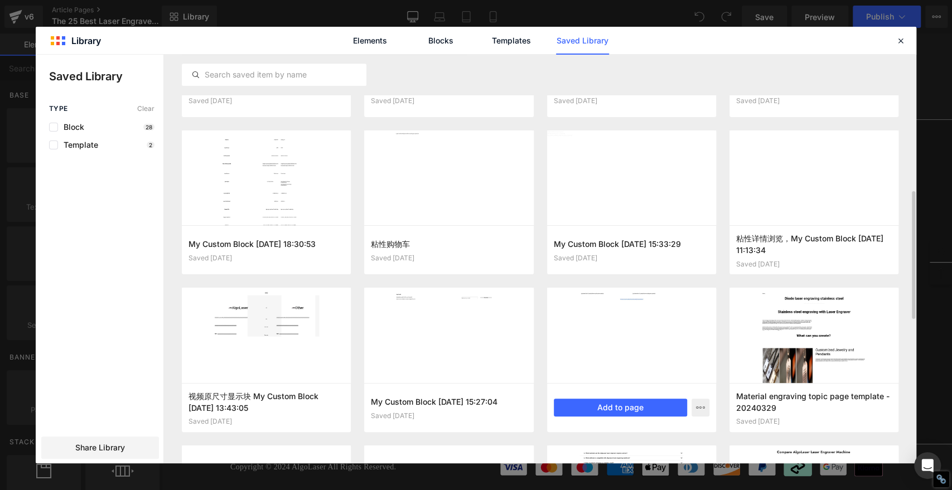
click at [638, 397] on div "MK2 Basic Kit 板块 Saved 1 year ago Add to page" at bounding box center [631, 407] width 169 height 49
click at [635, 409] on button "Add to page" at bounding box center [620, 408] width 133 height 18
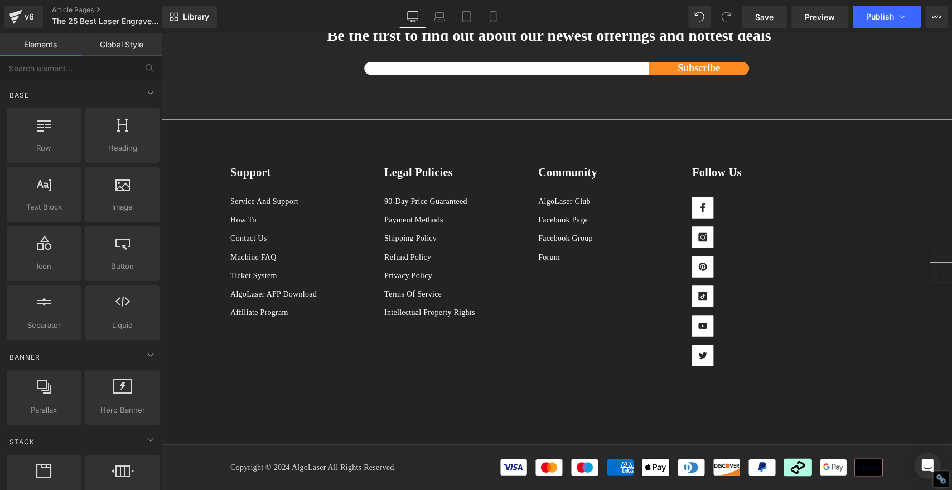
scroll to position [12642, 0]
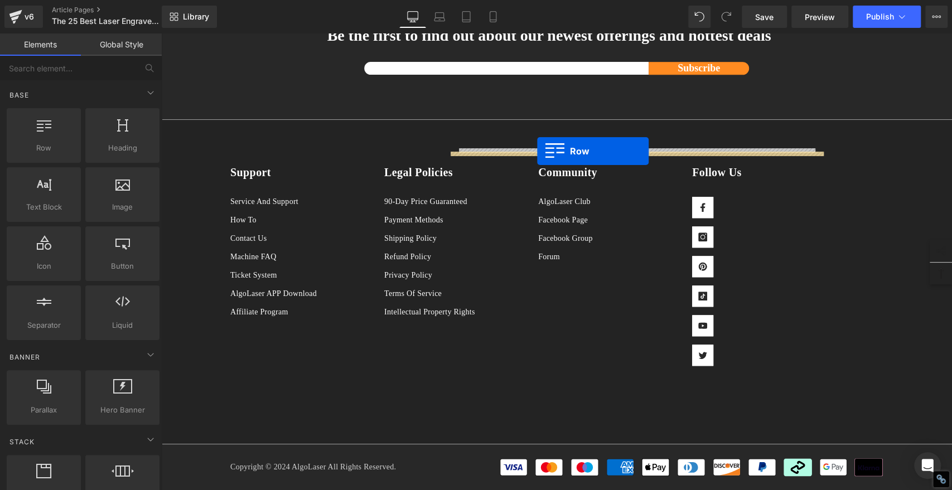
drag, startPoint x: 226, startPoint y: 221, endPoint x: 537, endPoint y: 151, distance: 319.1
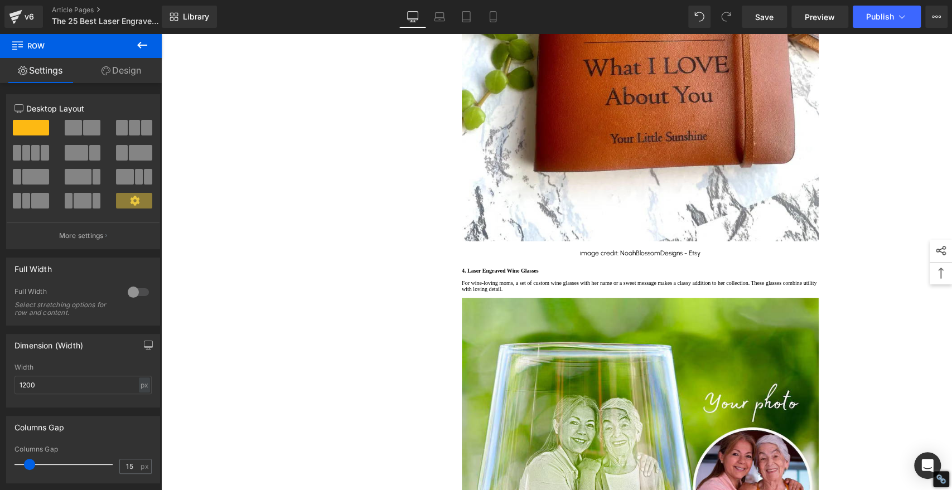
scroll to position [1276, 0]
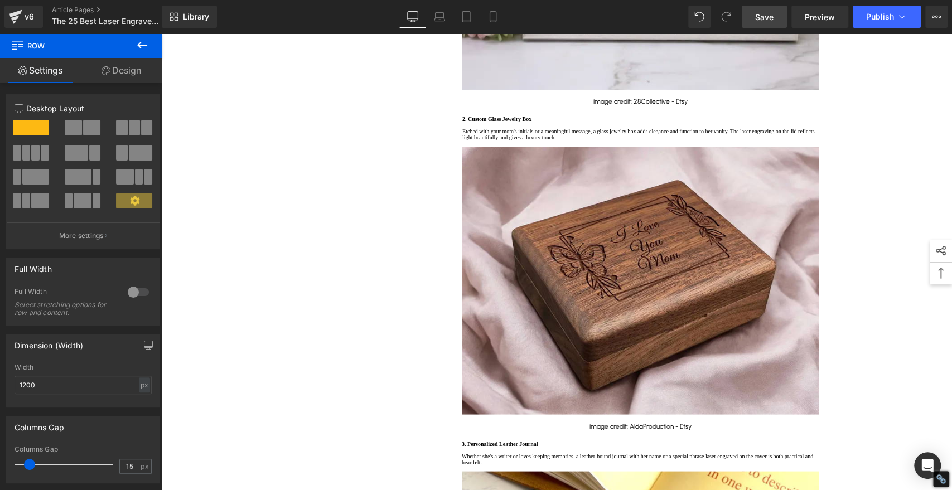
click at [765, 17] on span "Save" at bounding box center [764, 17] width 18 height 12
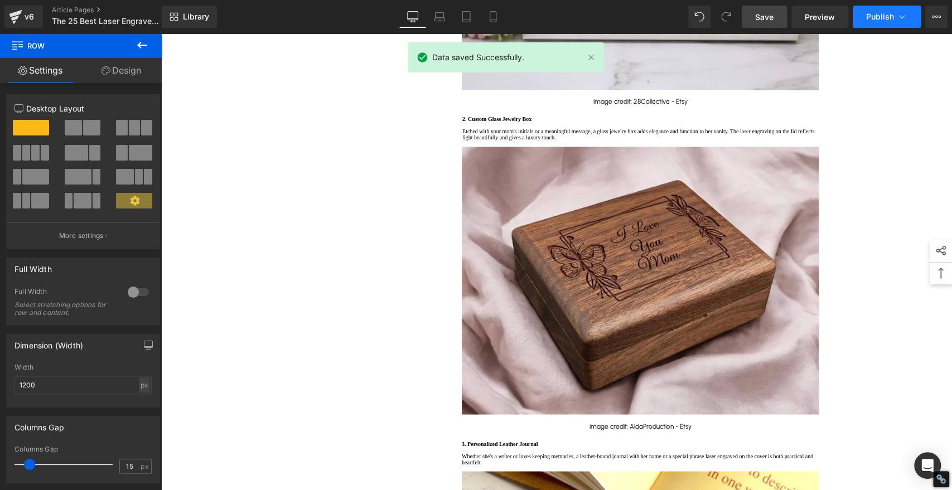
click at [879, 18] on span "Publish" at bounding box center [880, 16] width 28 height 9
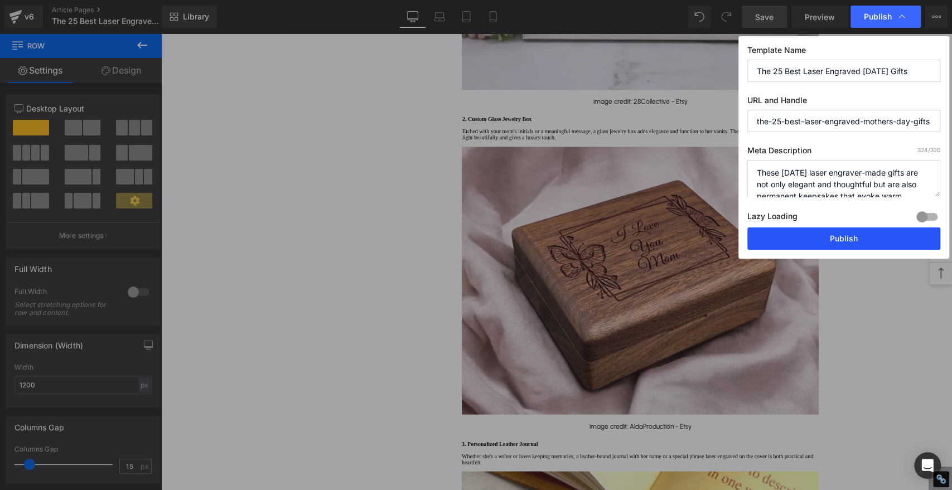
click at [834, 240] on button "Publish" at bounding box center [844, 239] width 193 height 22
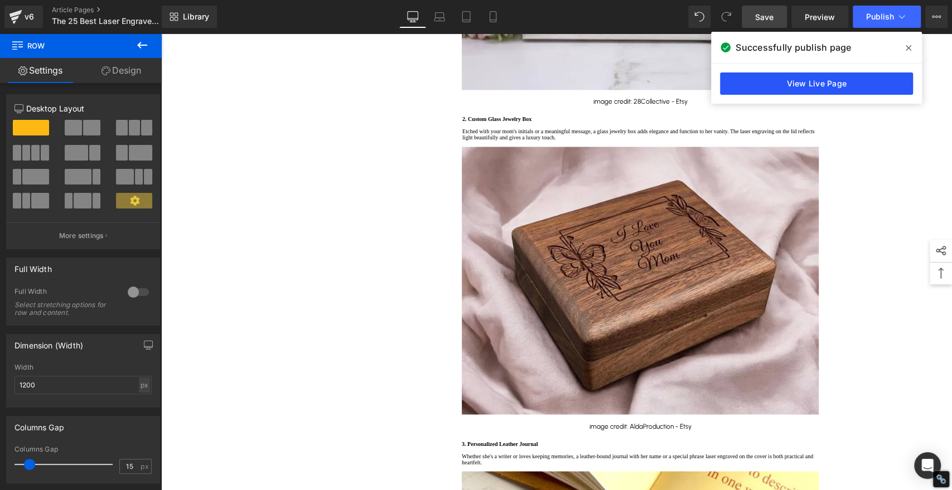
click at [817, 87] on link "View Live Page" at bounding box center [816, 84] width 193 height 22
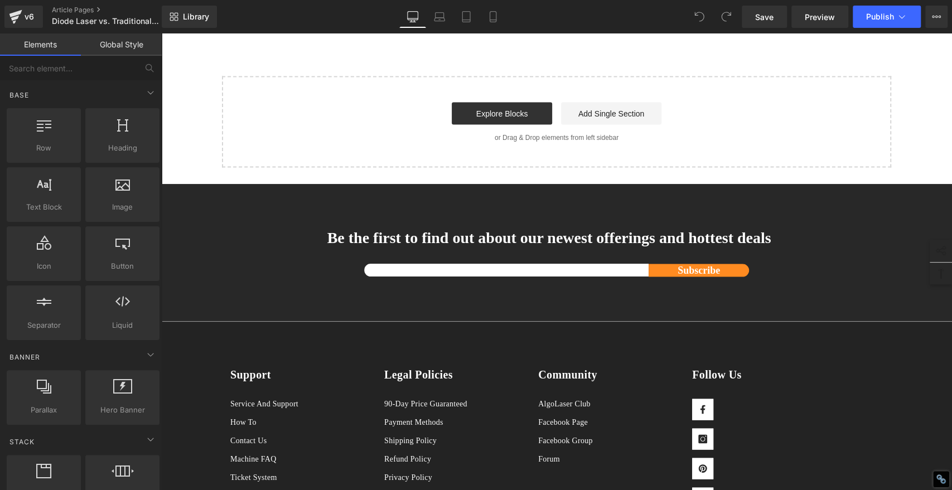
scroll to position [1363, 0]
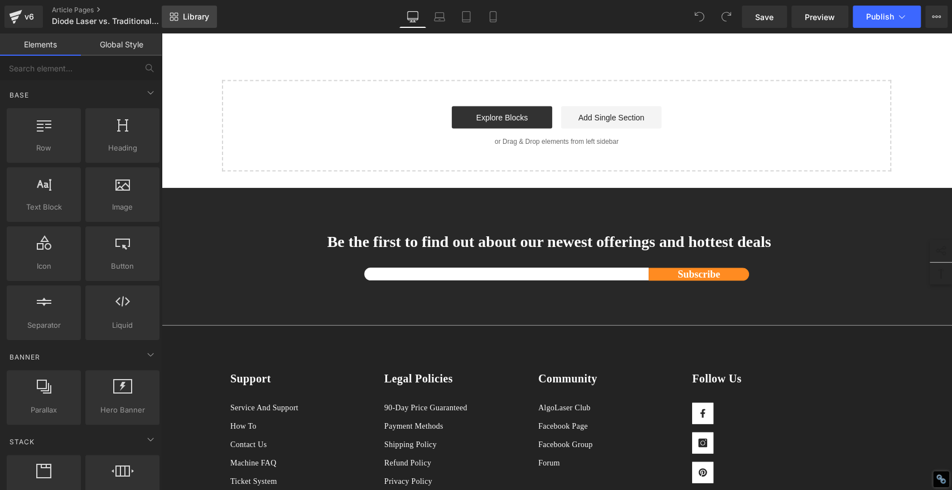
click at [186, 17] on span "Library" at bounding box center [196, 17] width 26 height 10
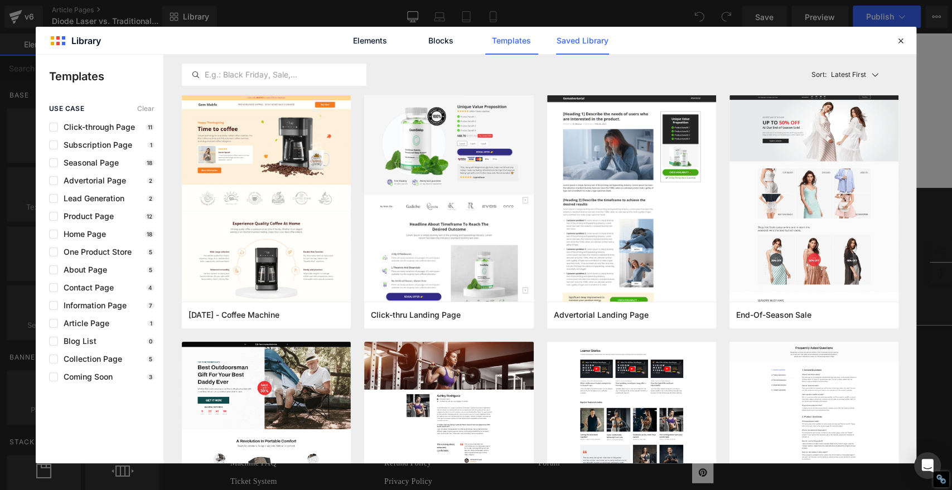
click at [599, 41] on link "Saved Library" at bounding box center [582, 41] width 53 height 28
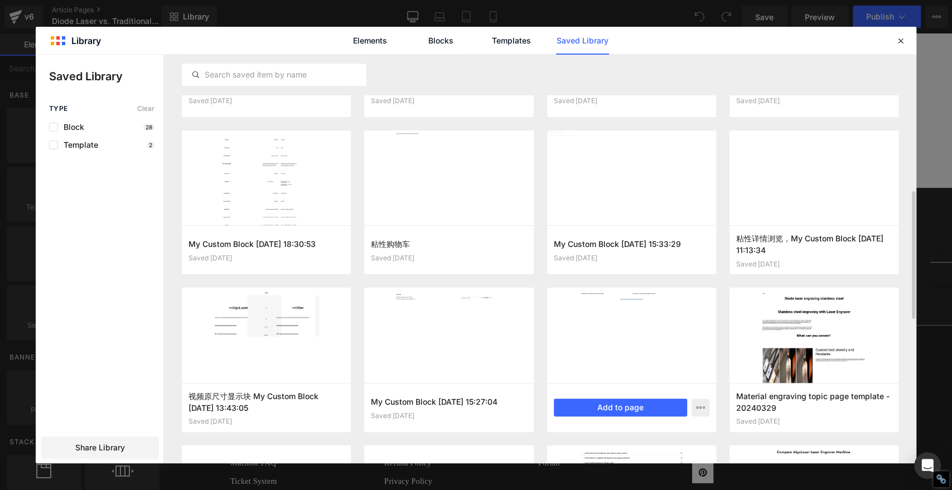
scroll to position [531, 0]
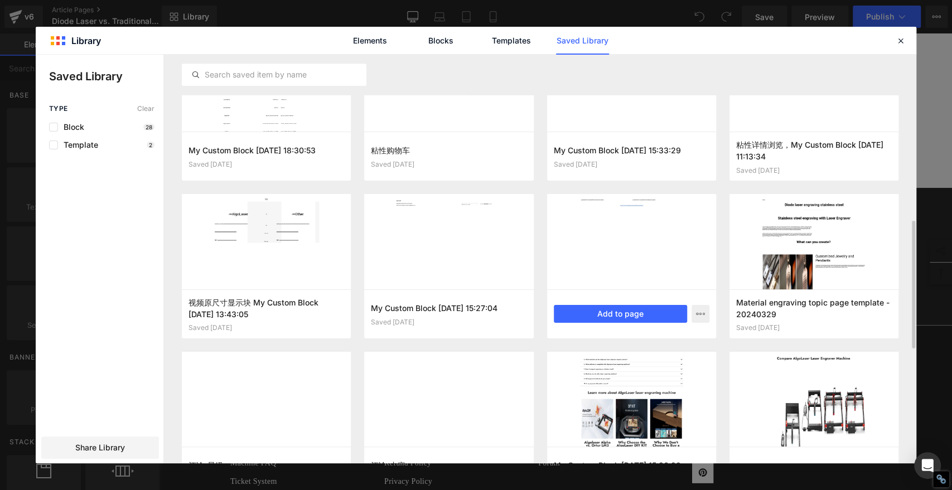
click at [631, 301] on div "MK2 Basic Kit 板块 Saved 1 year ago Add to page" at bounding box center [631, 314] width 169 height 49
click at [634, 312] on button "Add to page" at bounding box center [620, 314] width 133 height 18
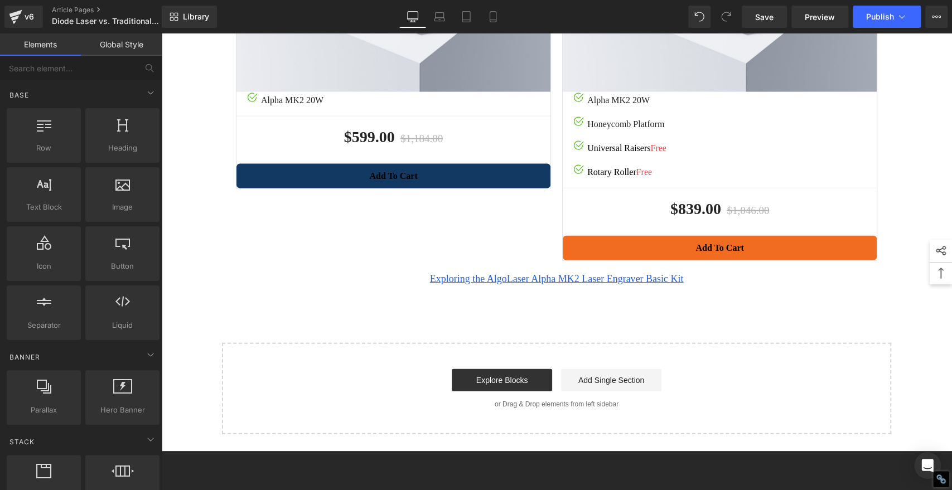
scroll to position [1458, 0]
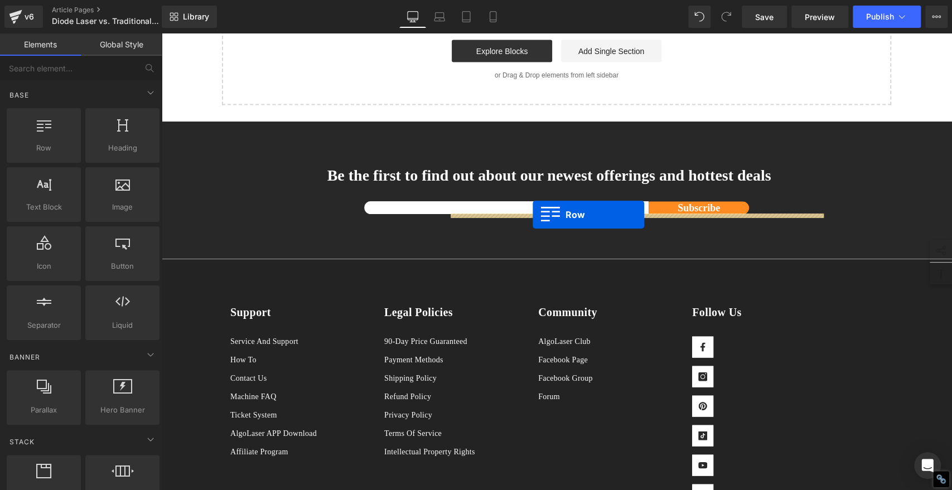
drag, startPoint x: 223, startPoint y: 282, endPoint x: 533, endPoint y: 215, distance: 316.9
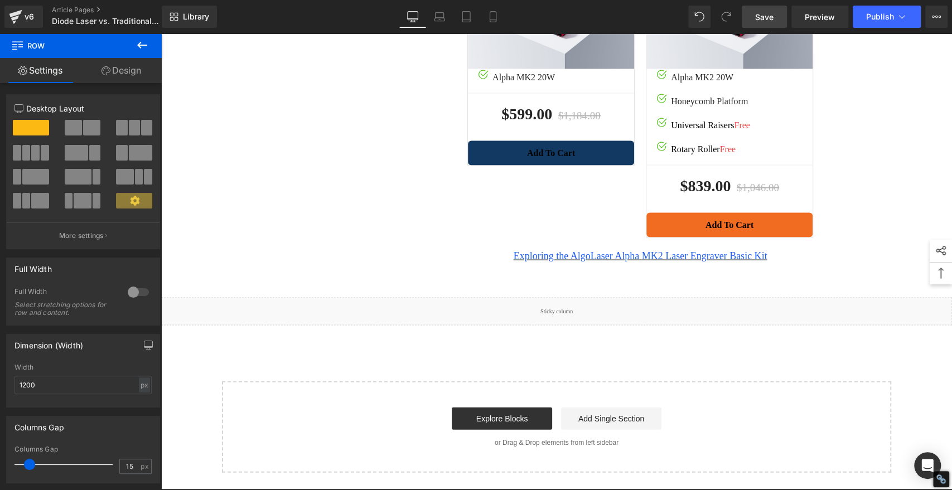
click at [770, 17] on span "Save" at bounding box center [764, 17] width 18 height 12
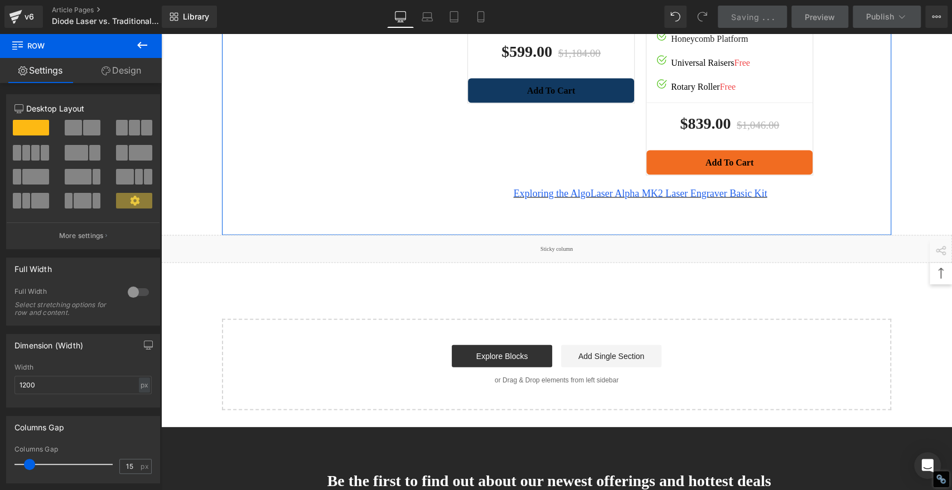
scroll to position [0, 0]
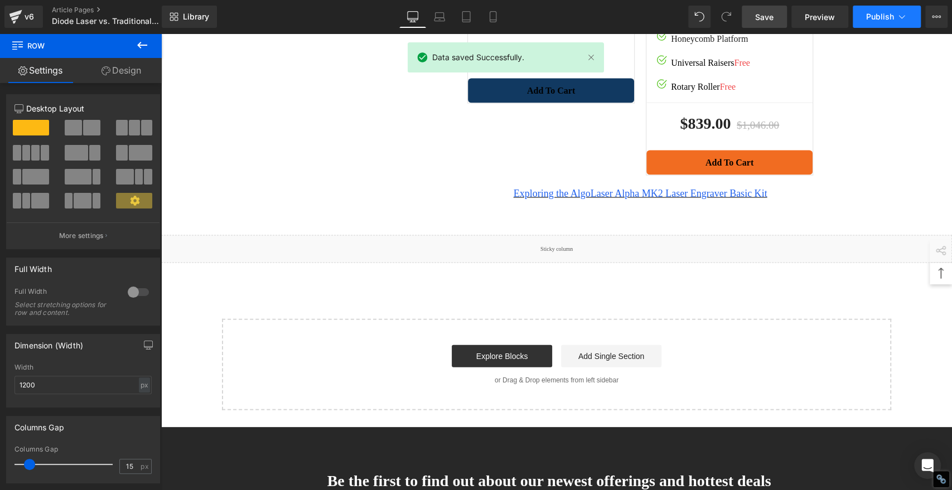
click at [870, 23] on button "Publish" at bounding box center [887, 17] width 68 height 22
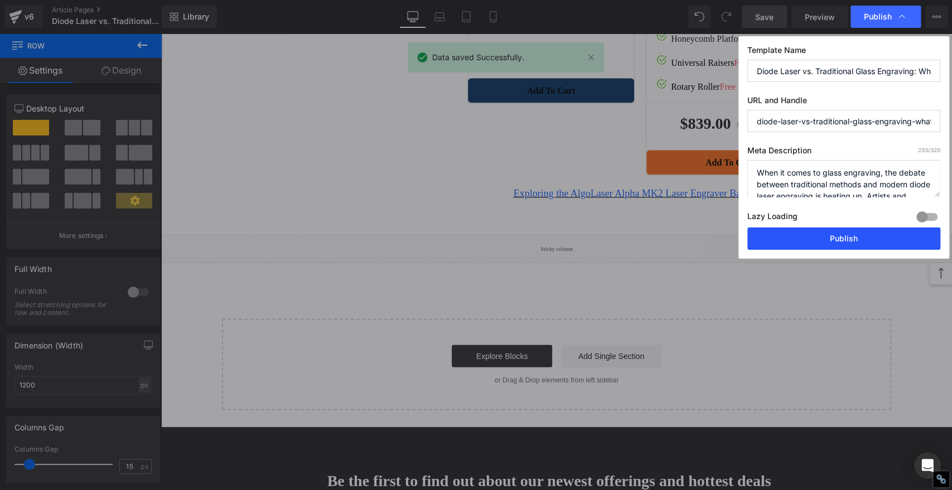
click at [894, 234] on button "Publish" at bounding box center [844, 239] width 193 height 22
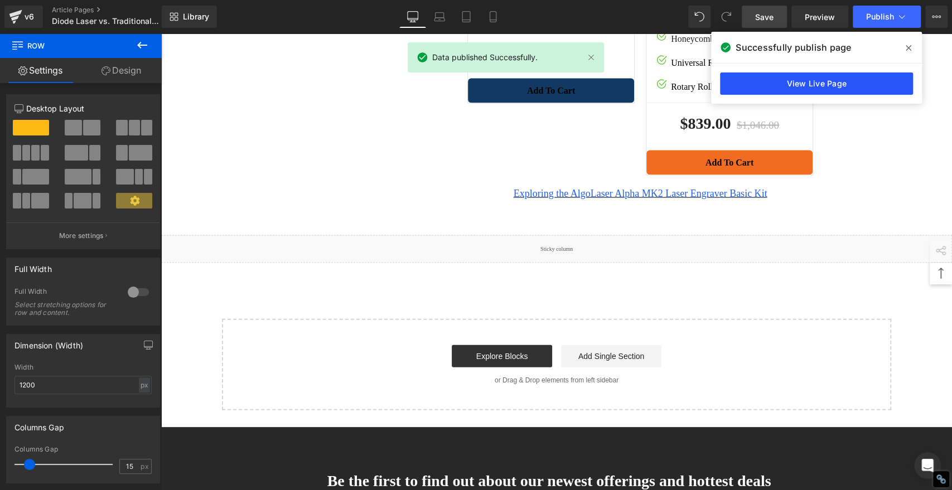
click at [768, 83] on link "View Live Page" at bounding box center [816, 84] width 193 height 22
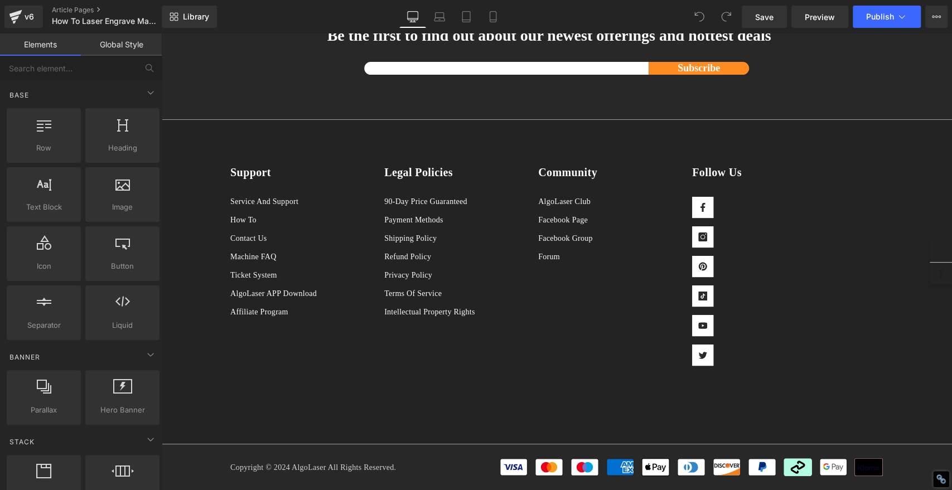
scroll to position [4977, 0]
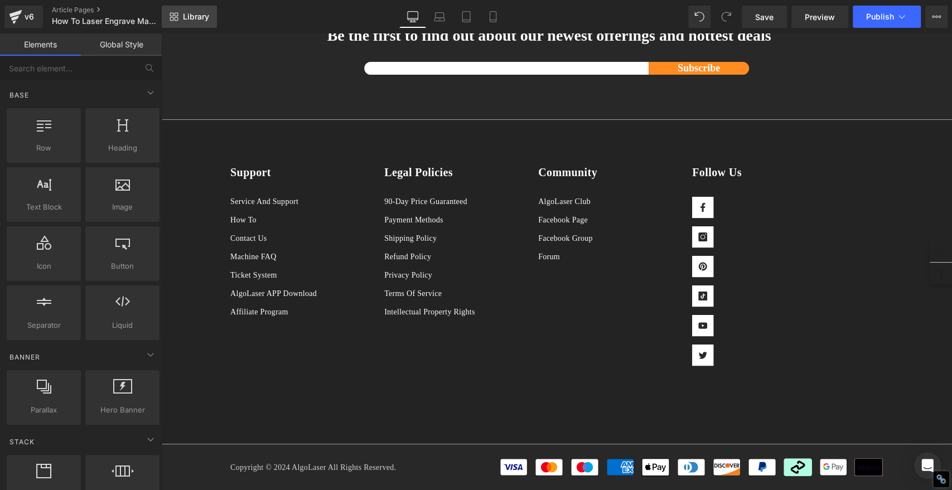
click at [196, 17] on span "Library" at bounding box center [196, 17] width 26 height 10
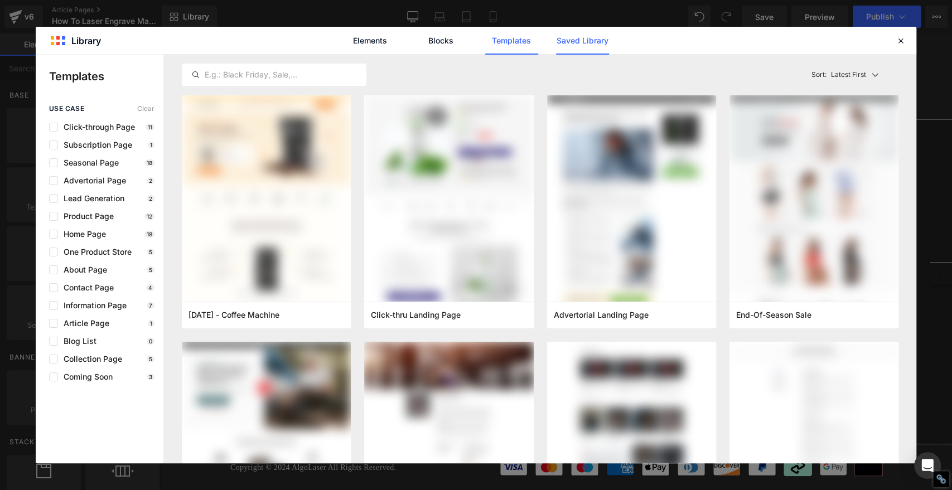
click at [591, 44] on link "Saved Library" at bounding box center [582, 41] width 53 height 28
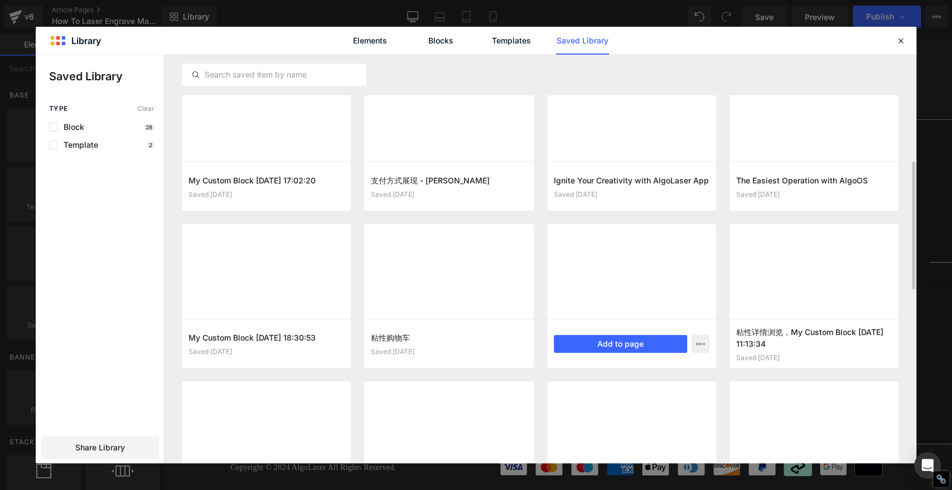
scroll to position [437, 0]
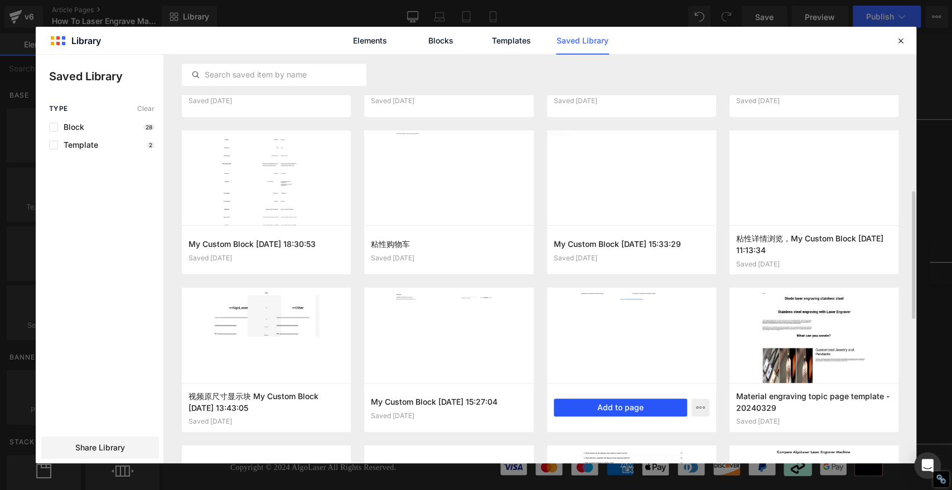
click at [634, 413] on button "Add to page" at bounding box center [620, 408] width 133 height 18
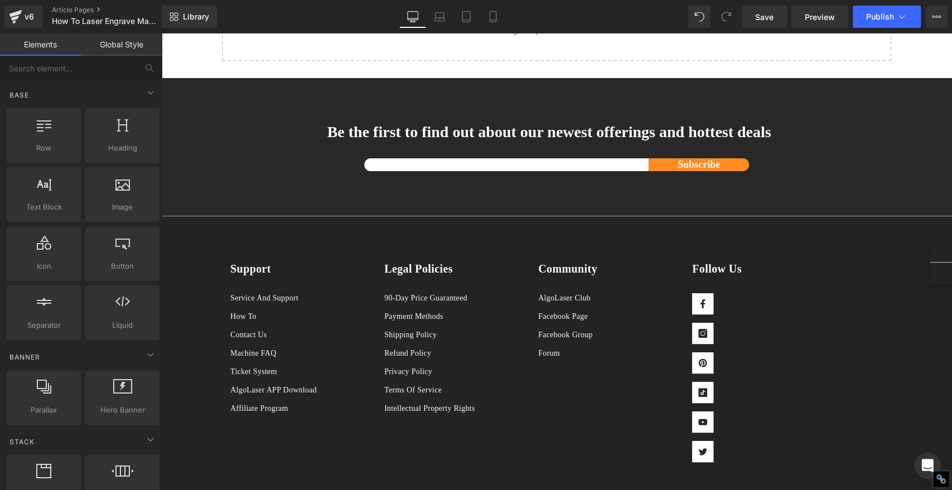
scroll to position [5064, 0]
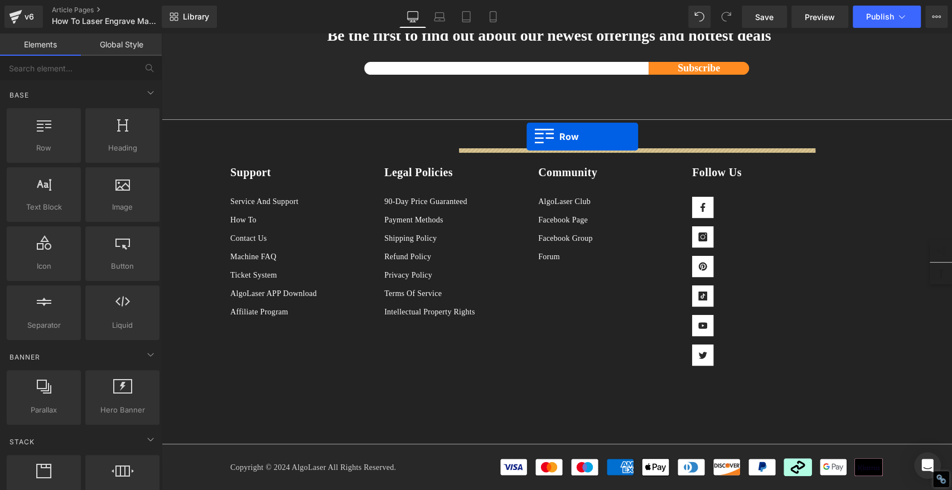
drag, startPoint x: 224, startPoint y: 221, endPoint x: 527, endPoint y: 137, distance: 314.6
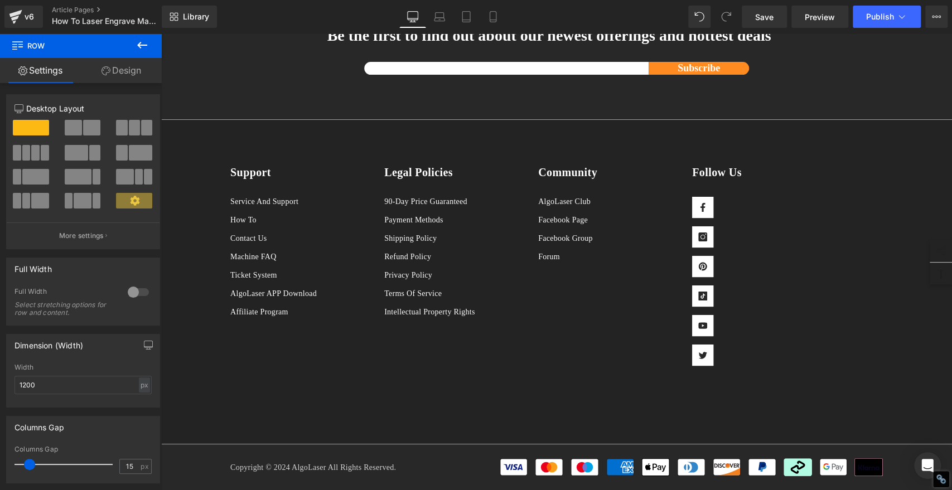
scroll to position [5002, 0]
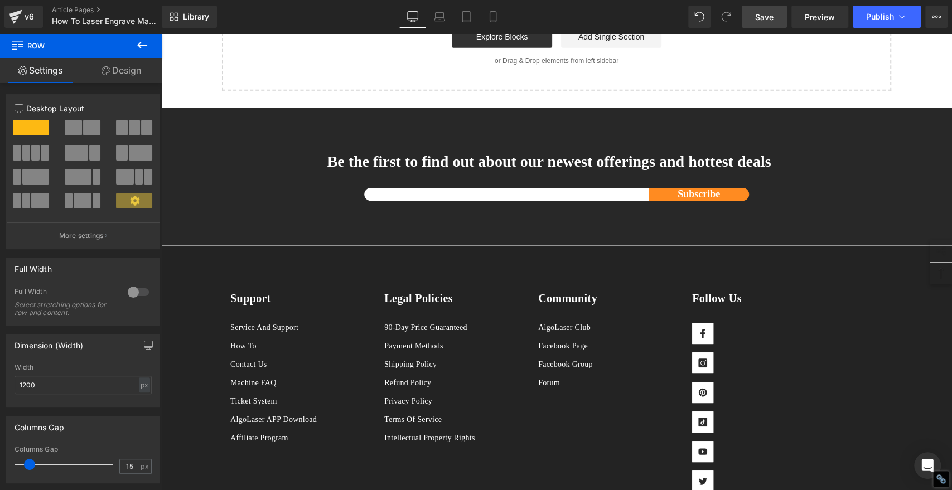
drag, startPoint x: 764, startPoint y: 16, endPoint x: 602, endPoint y: 27, distance: 162.7
click at [764, 16] on span "Save" at bounding box center [764, 17] width 18 height 12
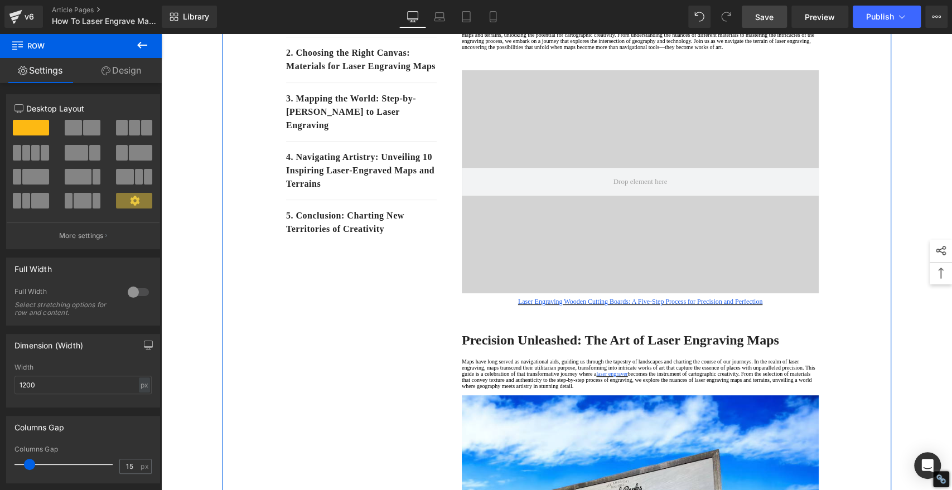
scroll to position [105, 0]
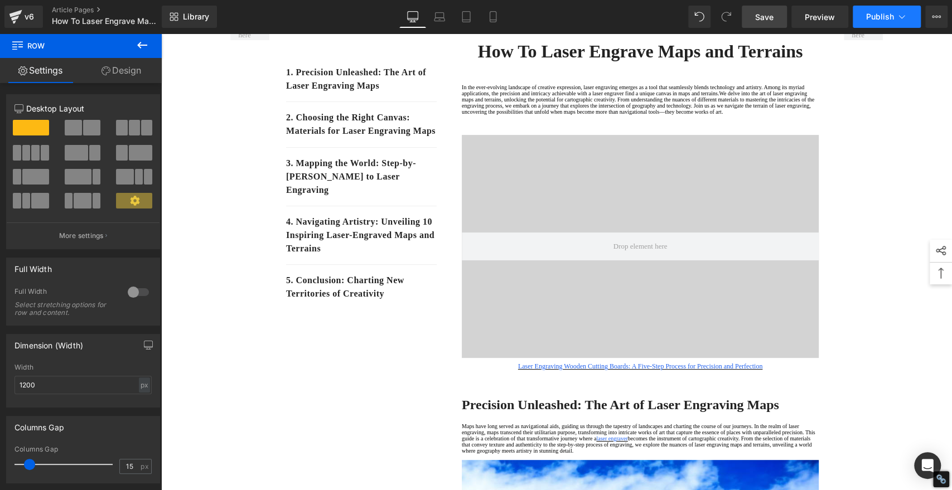
click at [868, 15] on span "Publish" at bounding box center [880, 16] width 28 height 9
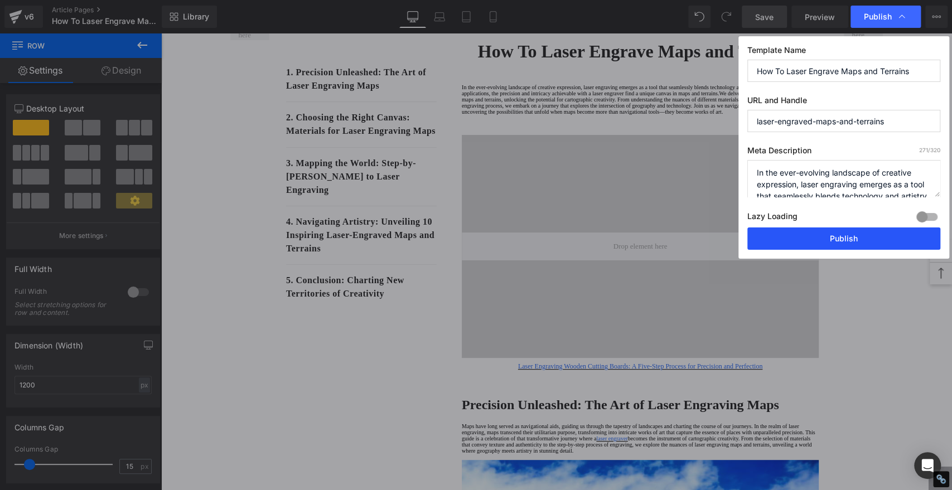
click at [860, 235] on button "Publish" at bounding box center [844, 239] width 193 height 22
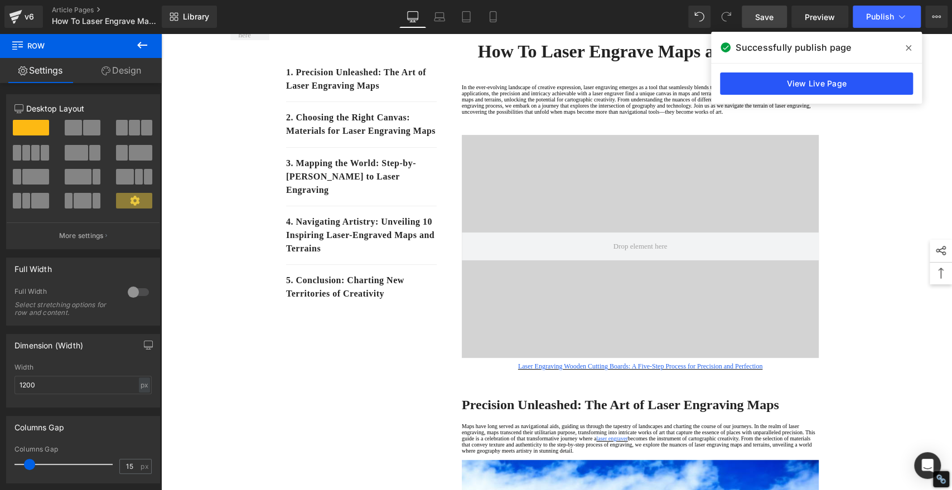
click at [857, 83] on link "View Live Page" at bounding box center [816, 84] width 193 height 22
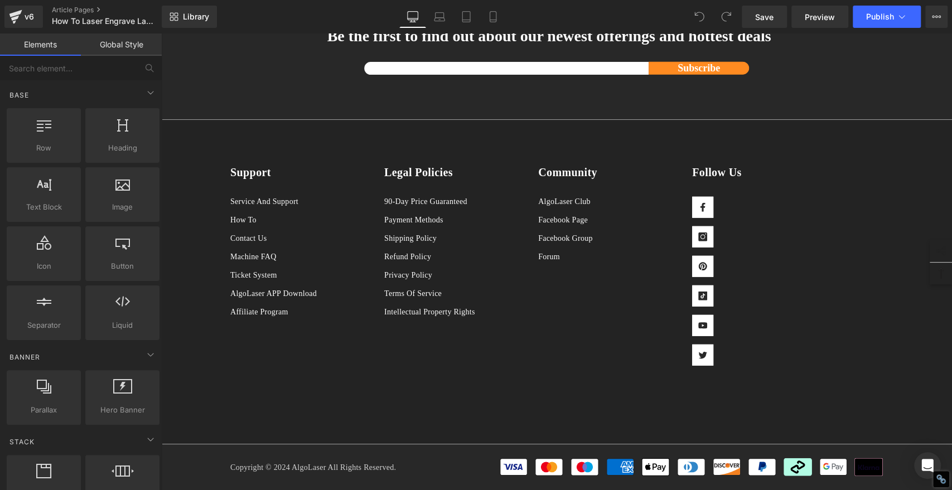
scroll to position [4861, 0]
click at [196, 14] on span "Library" at bounding box center [196, 17] width 26 height 10
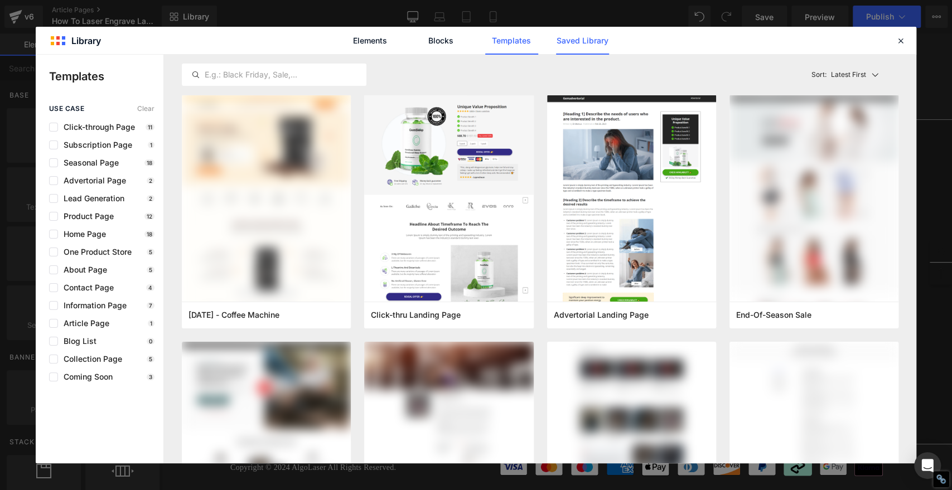
click at [579, 48] on link "Saved Library" at bounding box center [582, 41] width 53 height 28
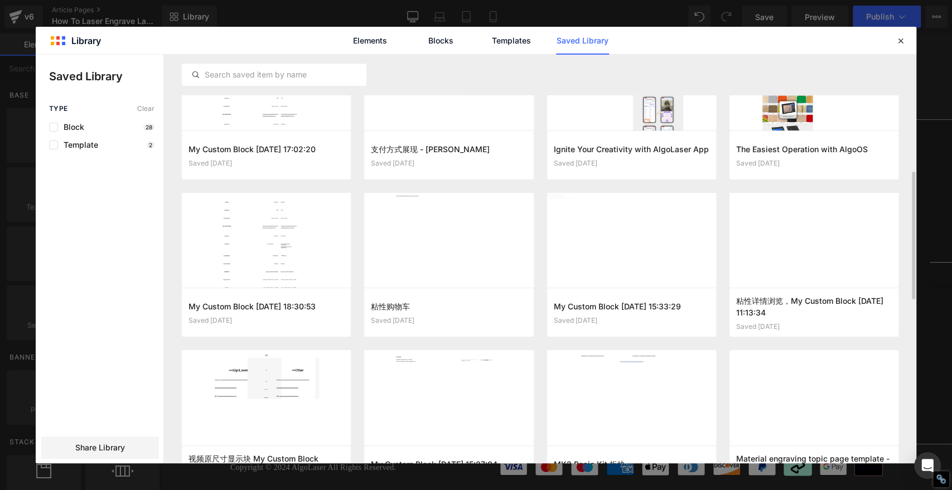
scroll to position [469, 0]
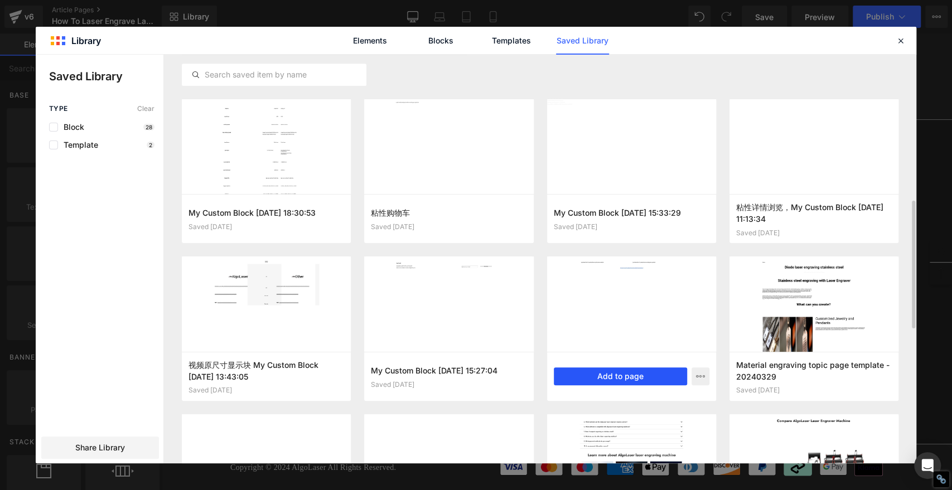
click at [649, 377] on button "Add to page" at bounding box center [620, 377] width 133 height 18
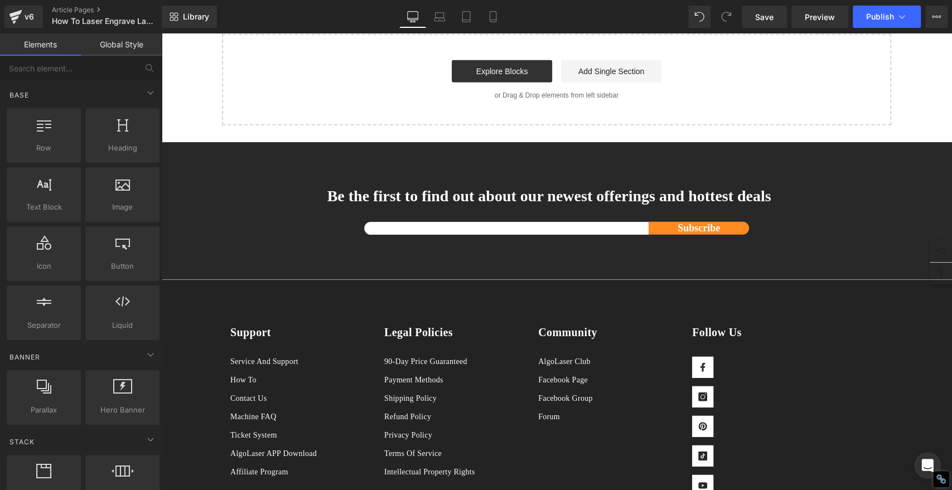
scroll to position [4907, 0]
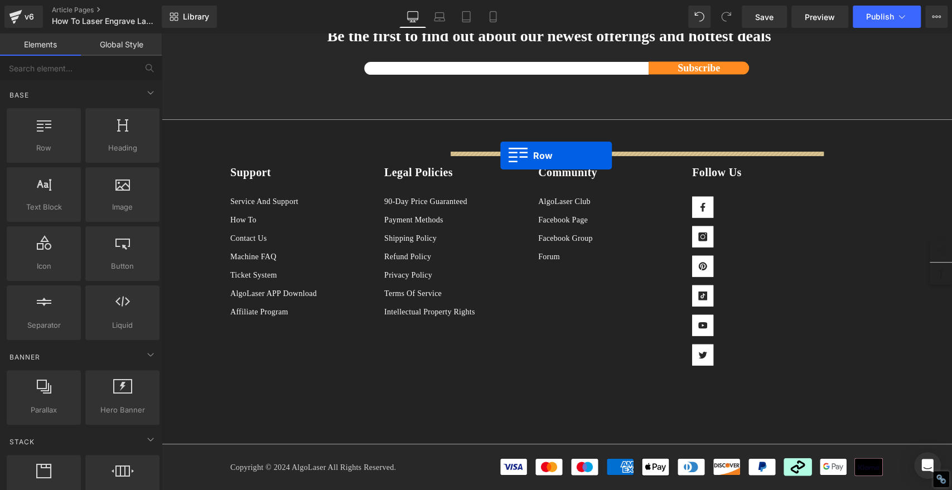
drag, startPoint x: 223, startPoint y: 222, endPoint x: 500, endPoint y: 155, distance: 285.8
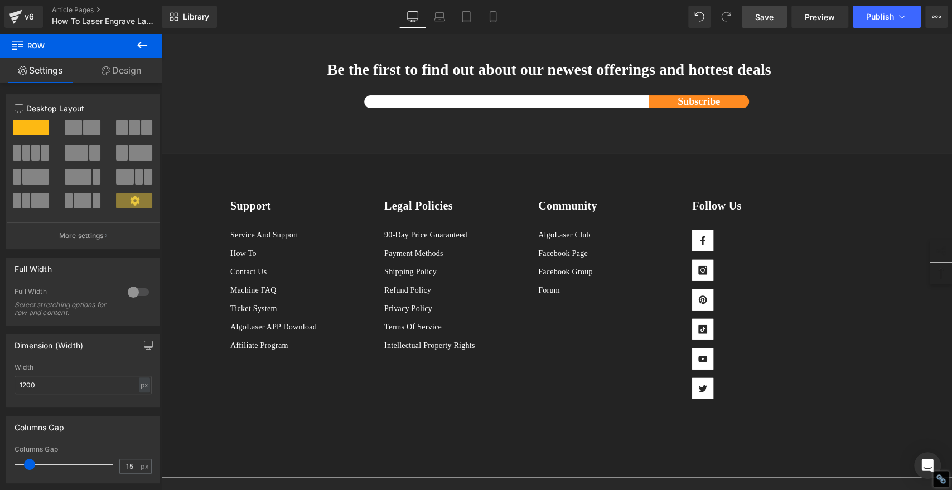
click at [763, 20] on span "Save" at bounding box center [764, 17] width 18 height 12
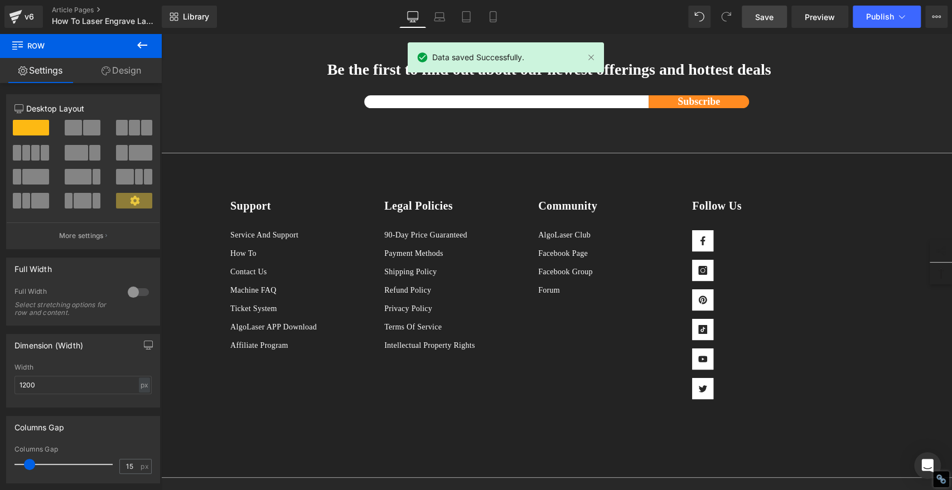
scroll to position [0, 0]
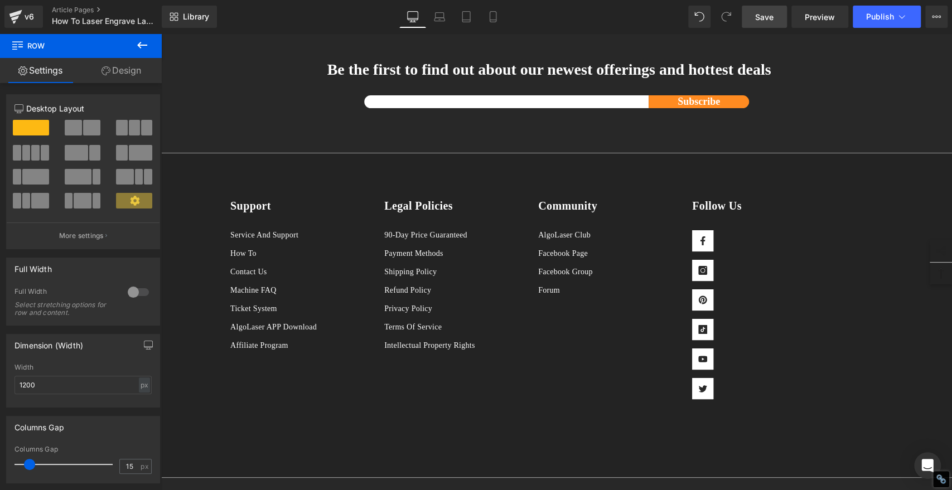
click at [772, 19] on span "Save" at bounding box center [764, 17] width 18 height 12
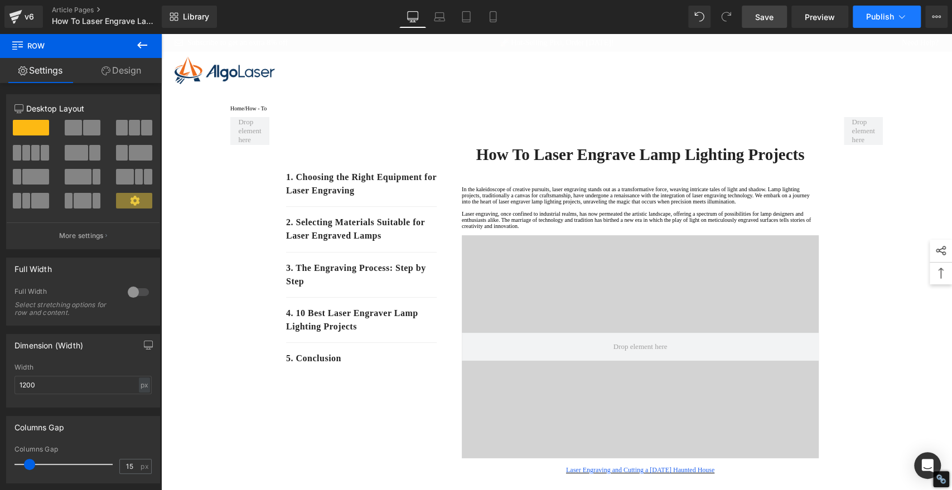
click at [882, 16] on span "Publish" at bounding box center [880, 16] width 28 height 9
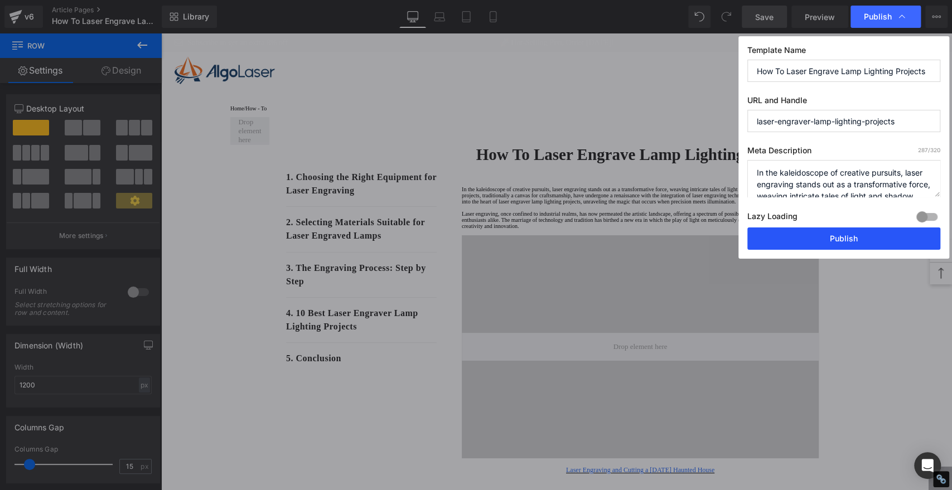
click at [870, 244] on button "Publish" at bounding box center [844, 239] width 193 height 22
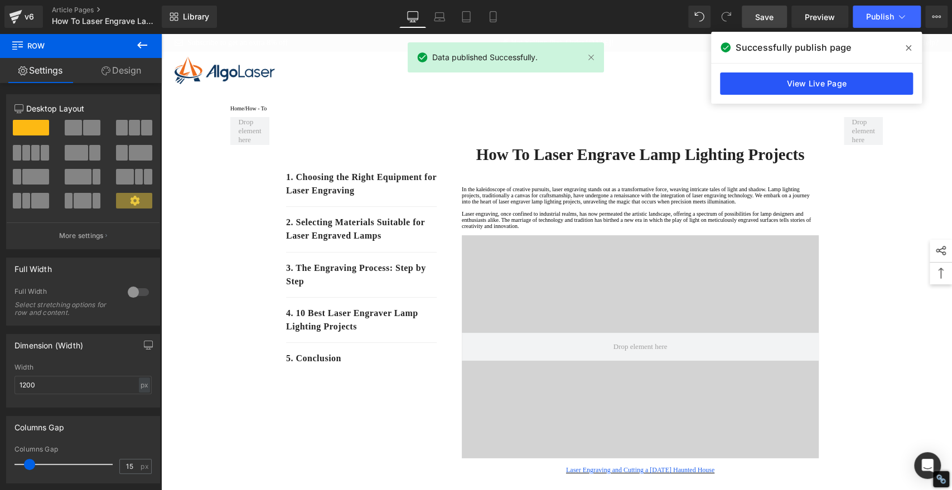
click at [879, 83] on link "View Live Page" at bounding box center [816, 84] width 193 height 22
